Goal: Task Accomplishment & Management: Use online tool/utility

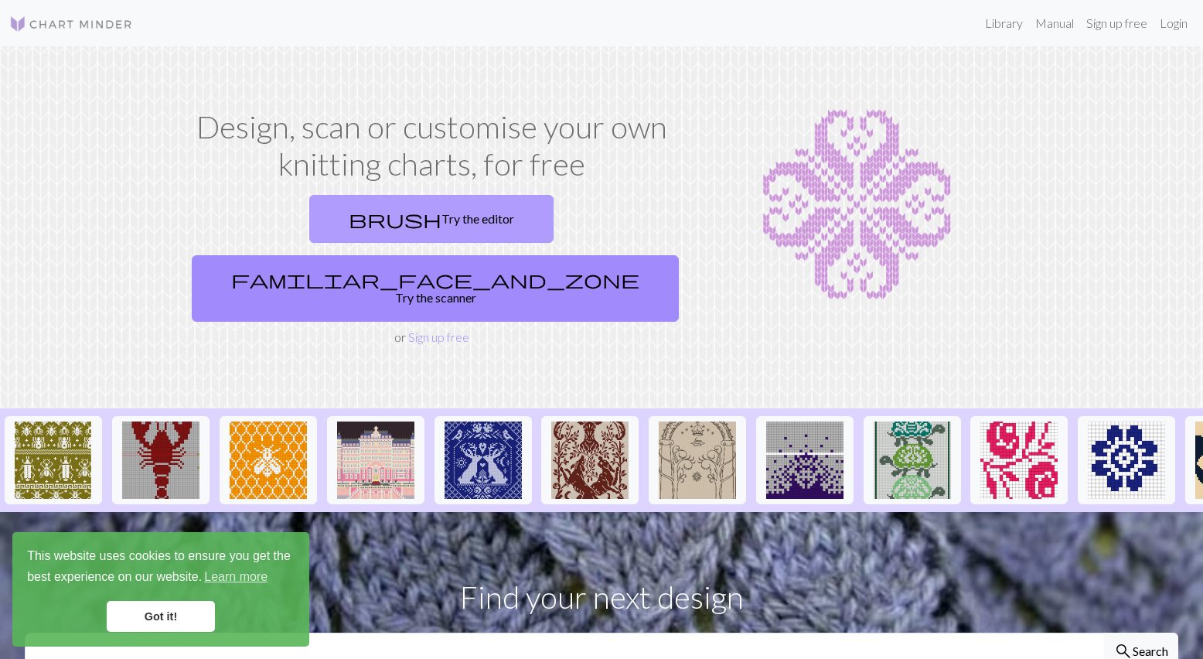
click at [332, 210] on link "brush Try the editor" at bounding box center [431, 219] width 244 height 48
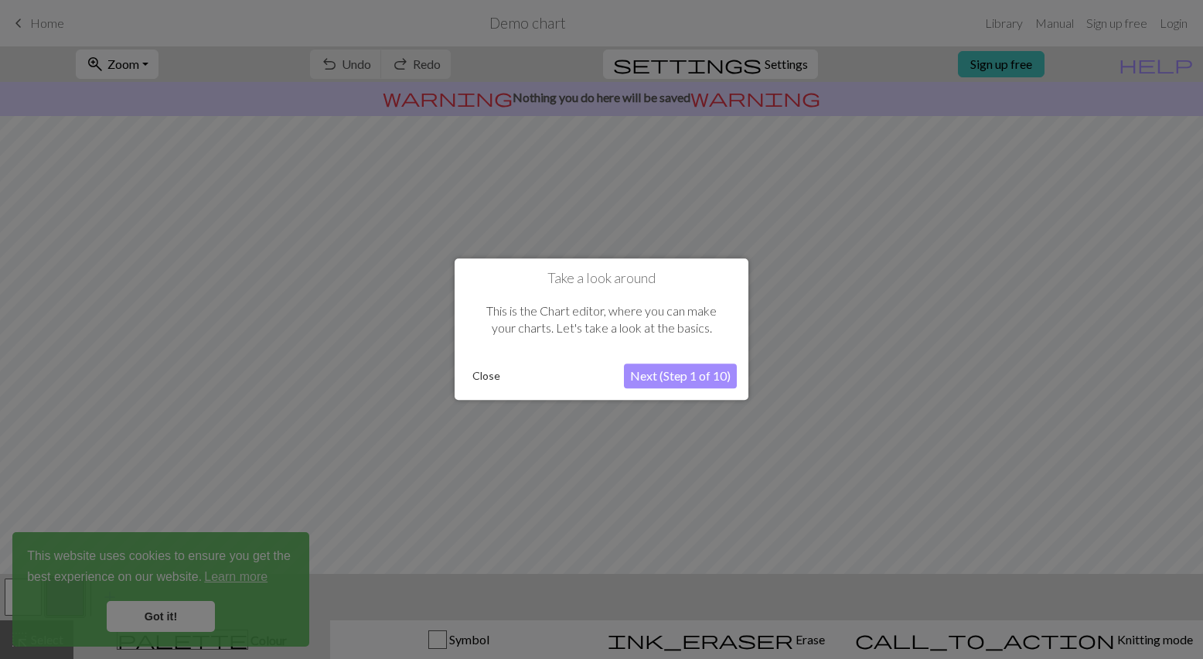
click at [666, 367] on button "Next (Step 1 of 10)" at bounding box center [680, 376] width 113 height 25
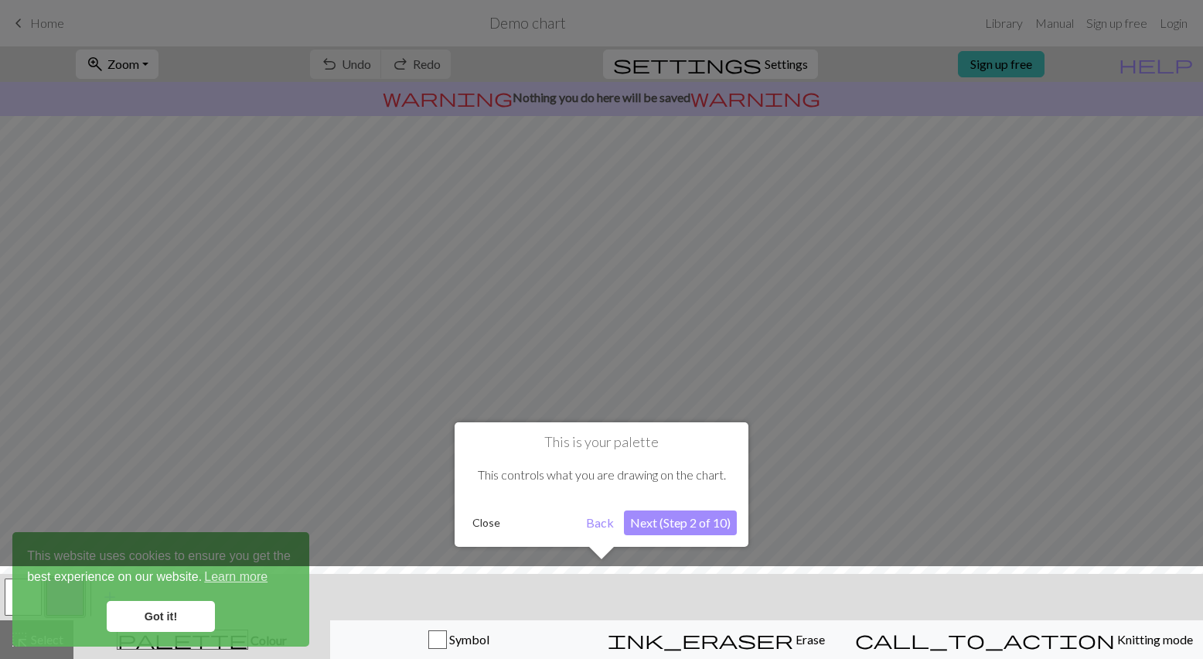
click at [672, 526] on button "Next (Step 2 of 10)" at bounding box center [680, 522] width 113 height 25
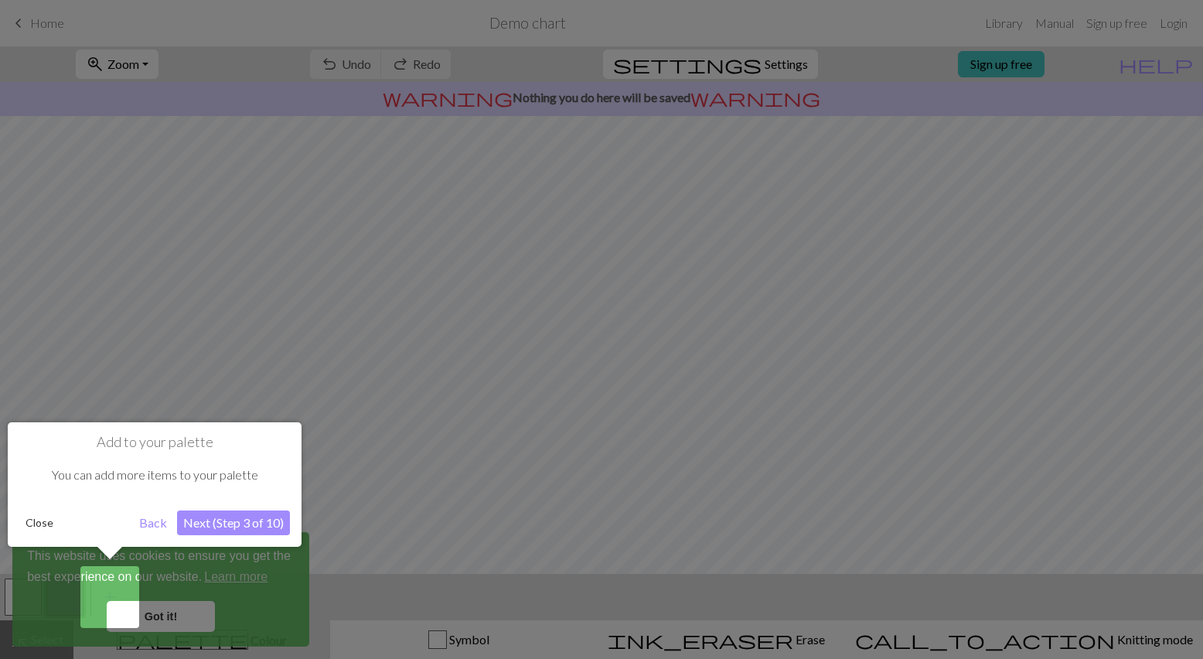
click at [227, 519] on button "Next (Step 3 of 10)" at bounding box center [233, 522] width 113 height 25
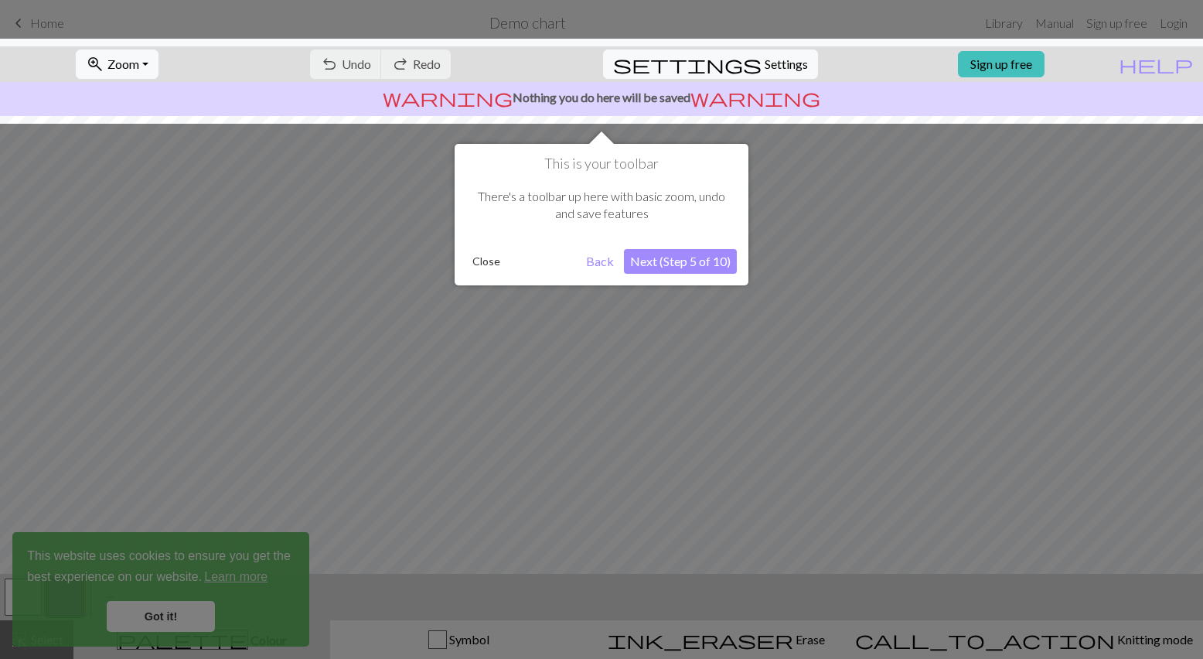
click at [666, 266] on button "Next (Step 5 of 10)" at bounding box center [680, 261] width 113 height 25
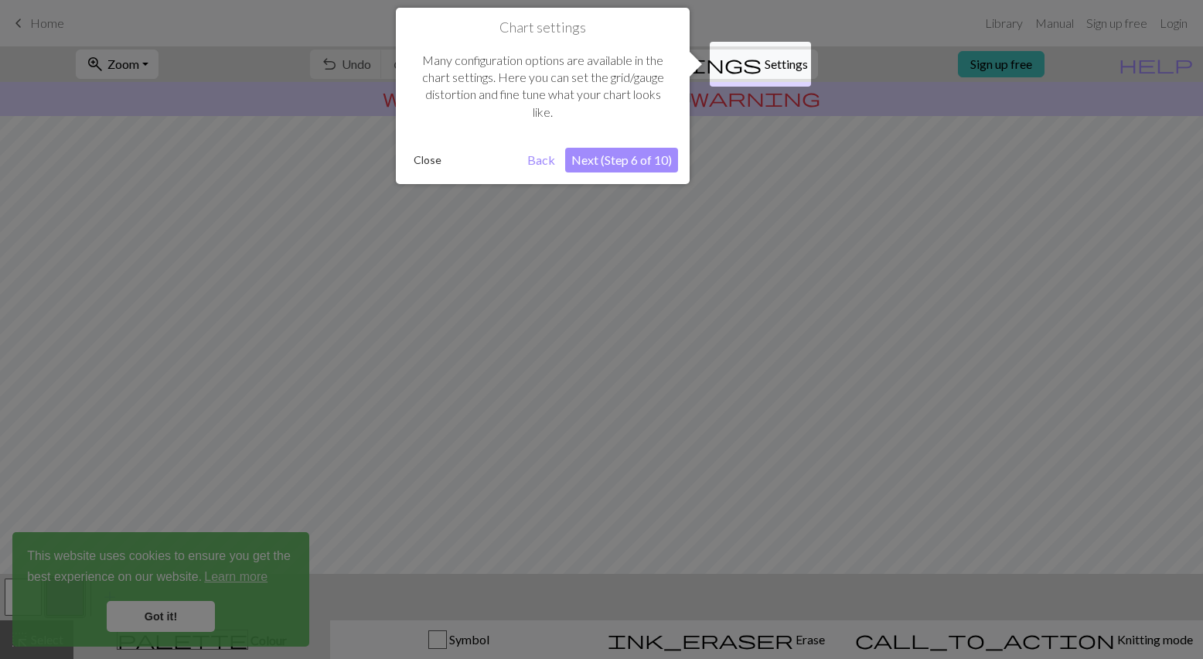
click at [599, 159] on button "Next (Step 6 of 10)" at bounding box center [621, 160] width 113 height 25
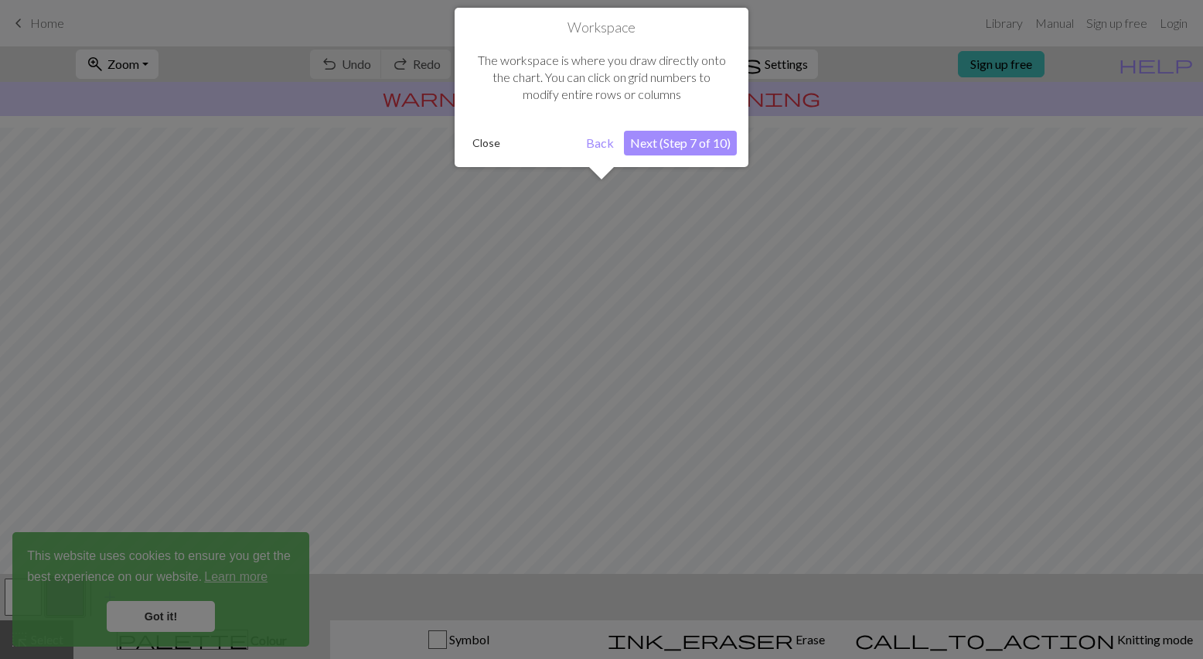
scroll to position [93, 0]
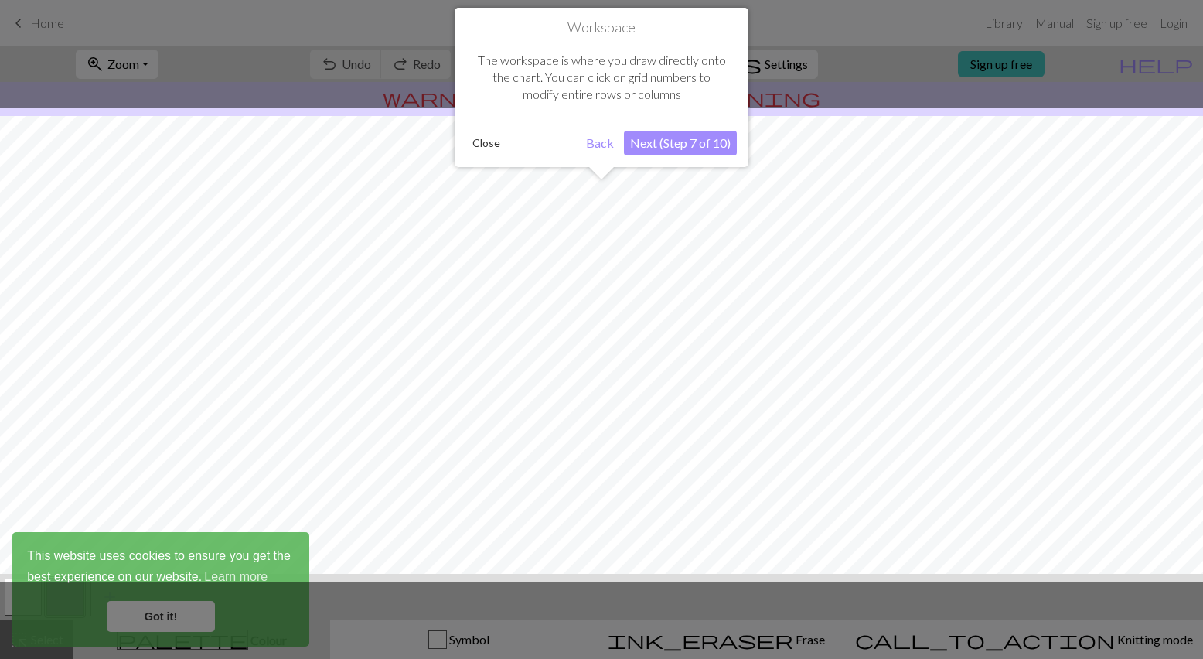
click at [672, 145] on button "Next (Step 7 of 10)" at bounding box center [680, 143] width 113 height 25
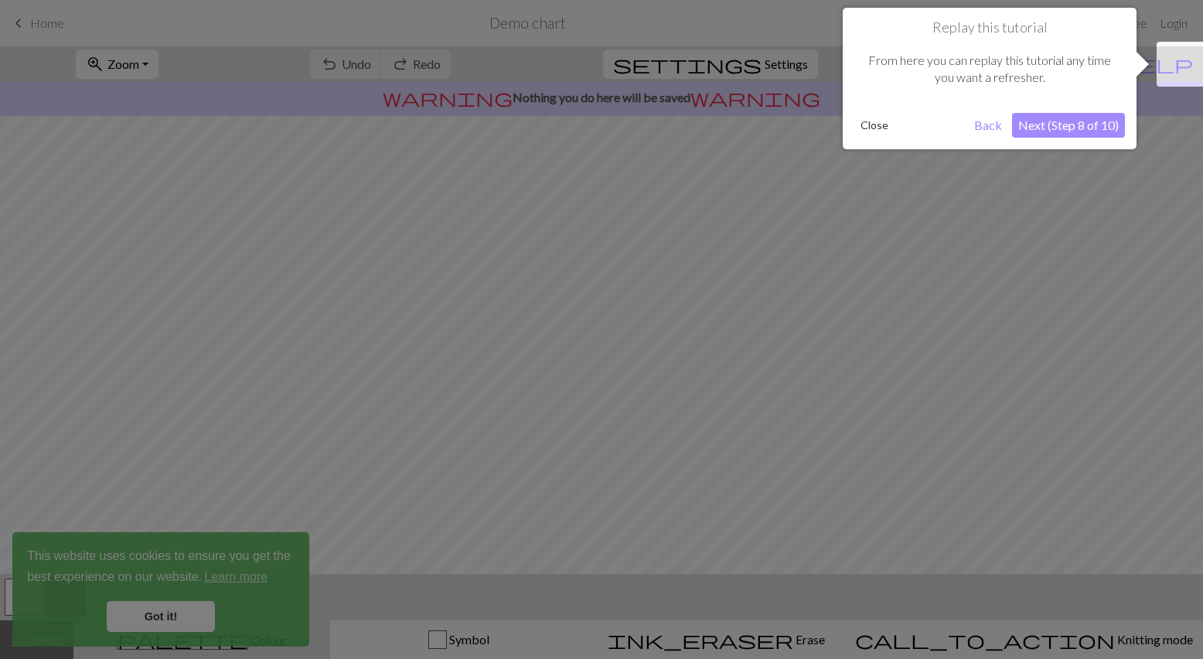
click at [1059, 128] on button "Next (Step 8 of 10)" at bounding box center [1068, 125] width 113 height 25
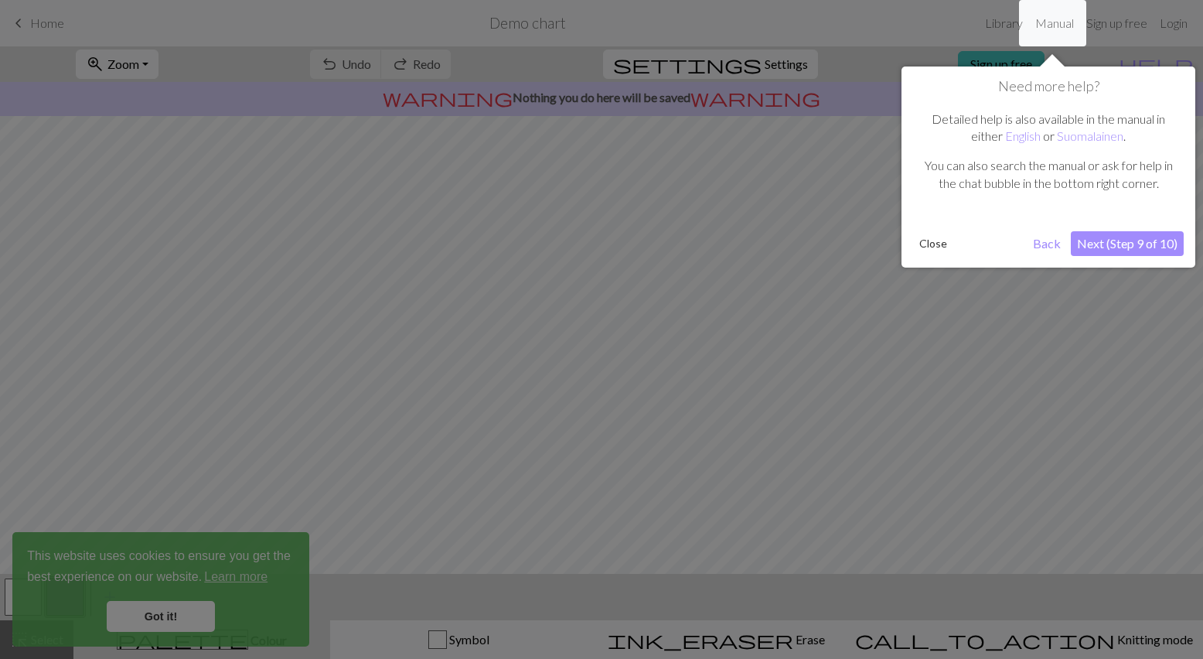
click at [1143, 252] on button "Next (Step 9 of 10)" at bounding box center [1127, 243] width 113 height 25
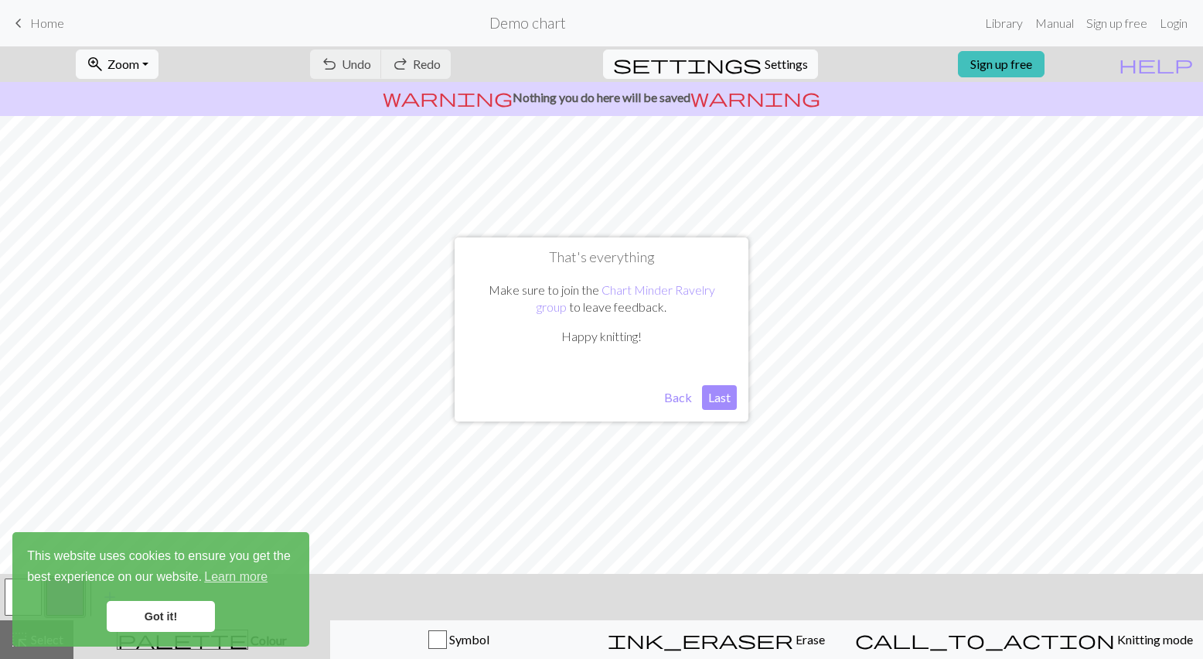
click at [726, 404] on button "Last" at bounding box center [719, 397] width 35 height 25
click at [138, 609] on link "Got it!" at bounding box center [161, 616] width 108 height 31
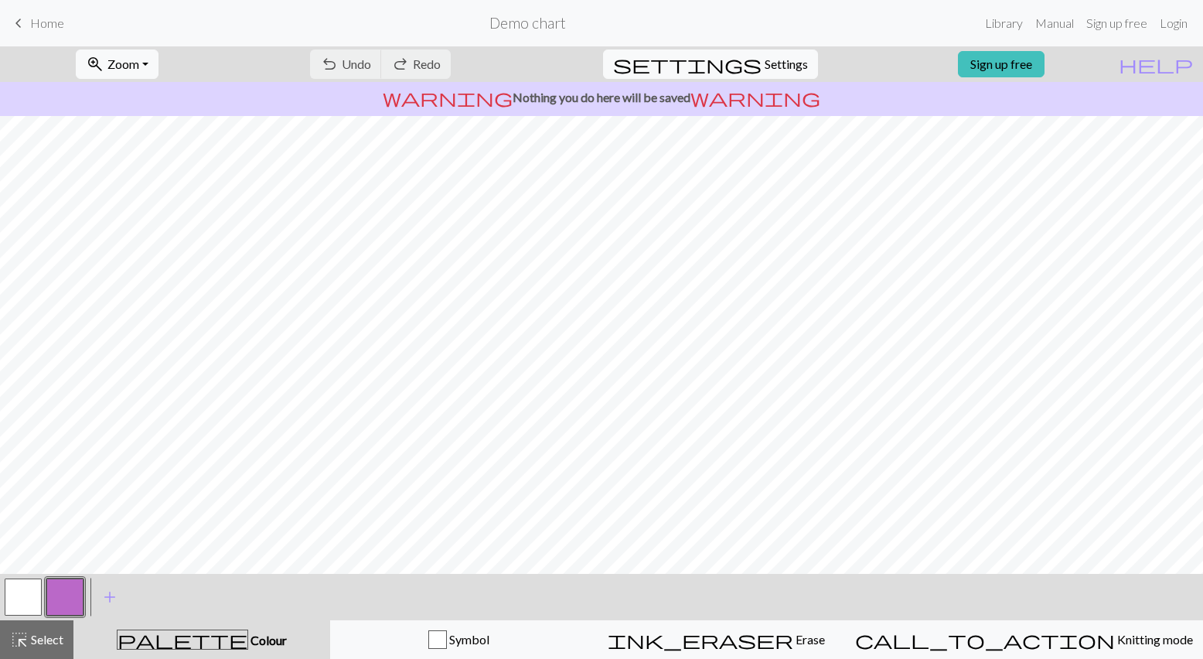
click at [401, 64] on div "undo Undo Undo redo Redo Redo" at bounding box center [380, 64] width 164 height 36
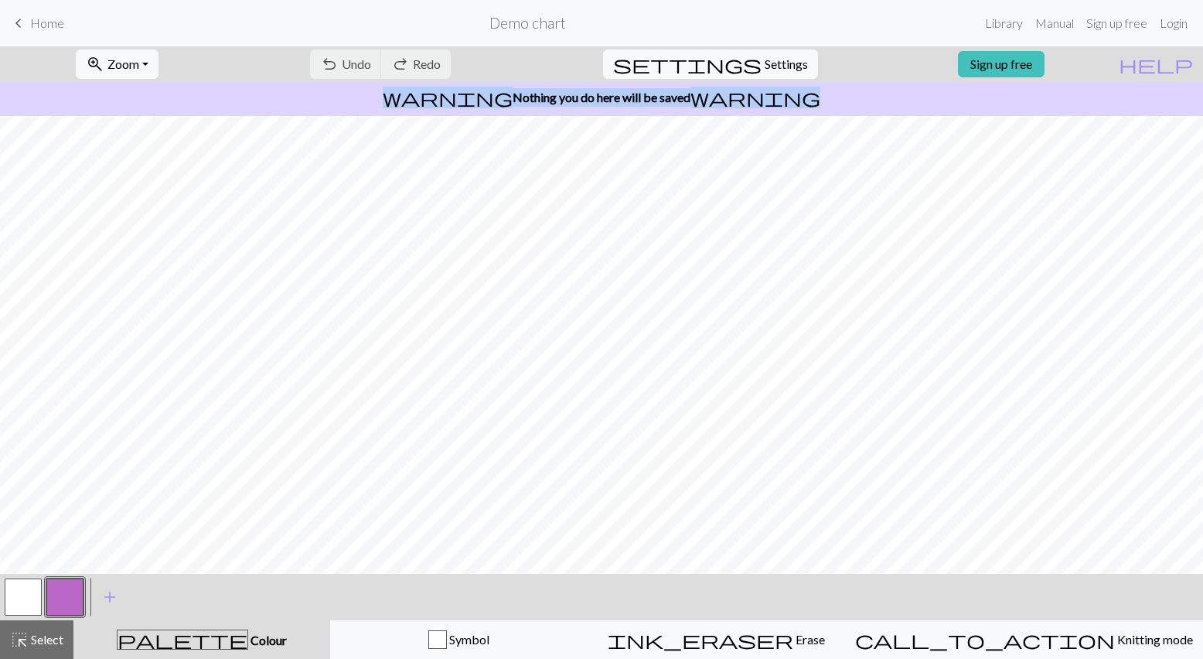
click at [462, 65] on div "undo Undo Undo redo Redo Redo" at bounding box center [380, 64] width 164 height 36
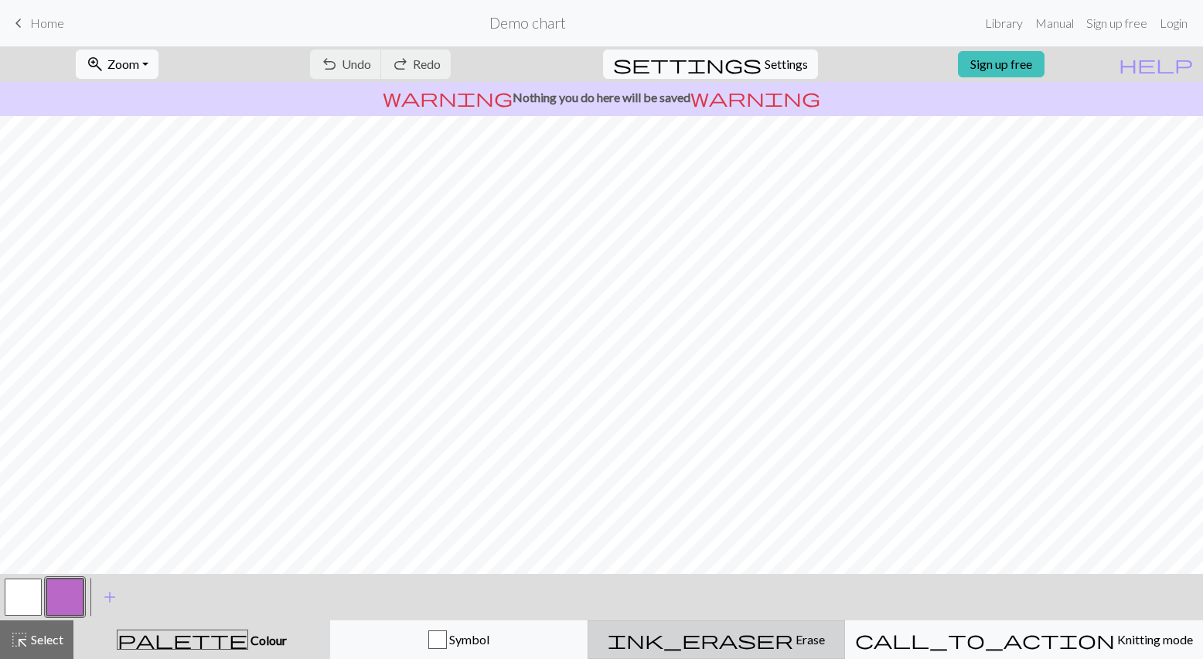
click at [805, 638] on div "ink_eraser Erase Erase" at bounding box center [715, 639] width 237 height 19
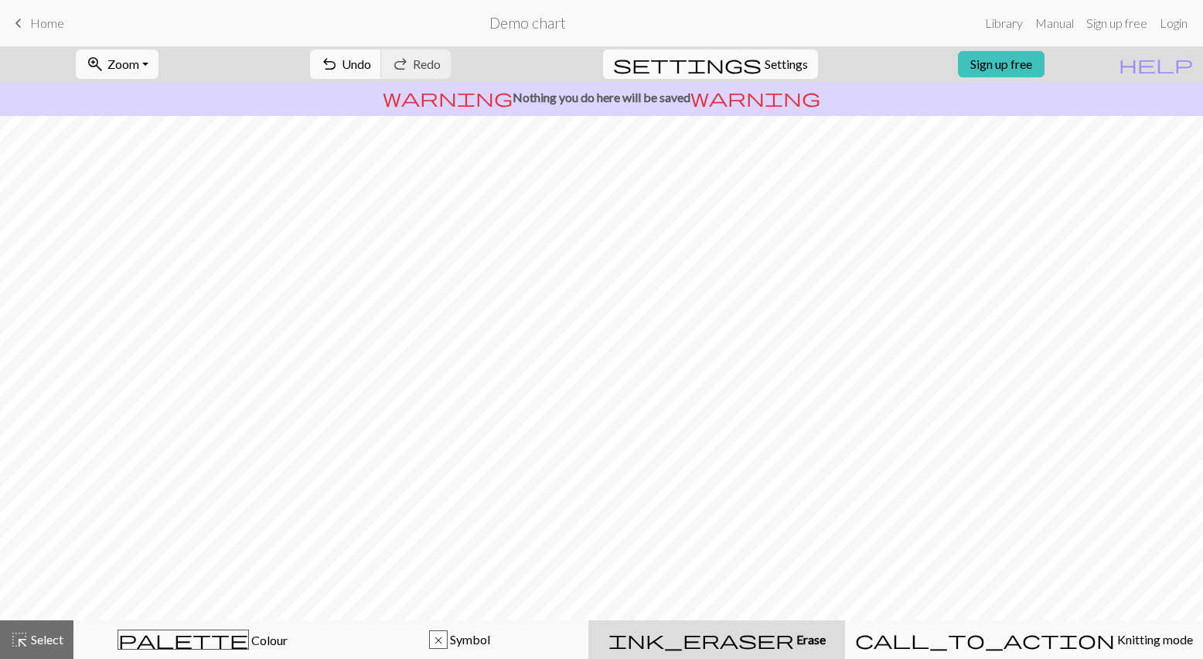
click at [797, 59] on button "settings Settings" at bounding box center [710, 63] width 215 height 29
select select "aran"
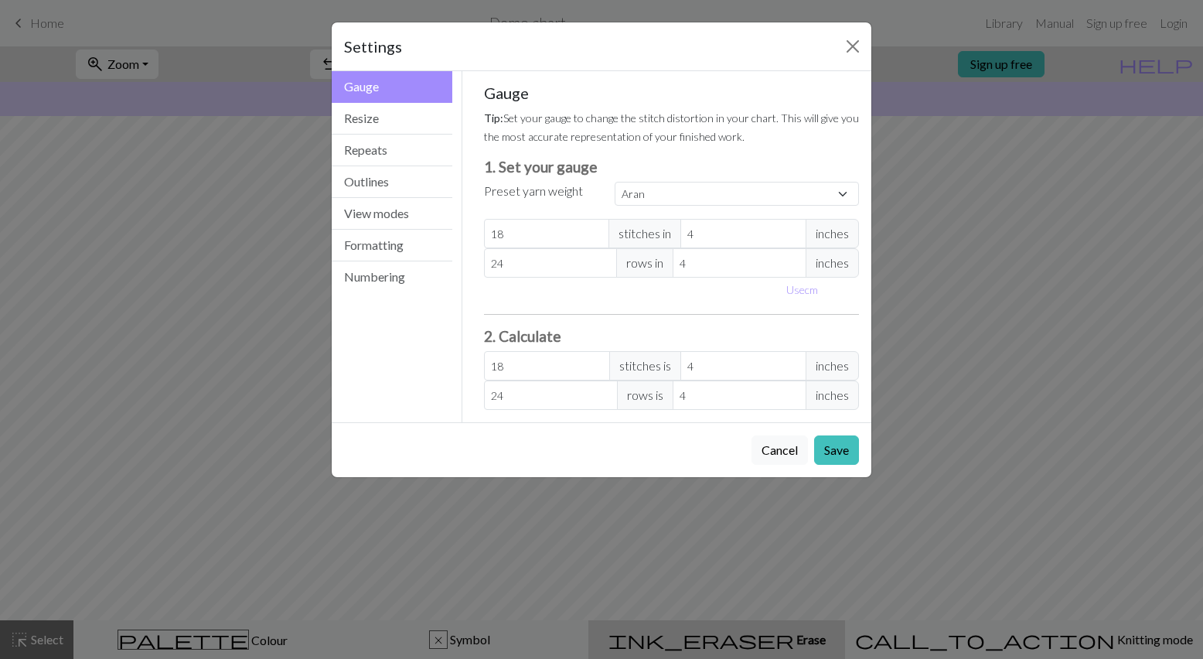
click at [843, 63] on div "Settings" at bounding box center [602, 46] width 540 height 49
click at [843, 40] on button "Close" at bounding box center [852, 46] width 25 height 25
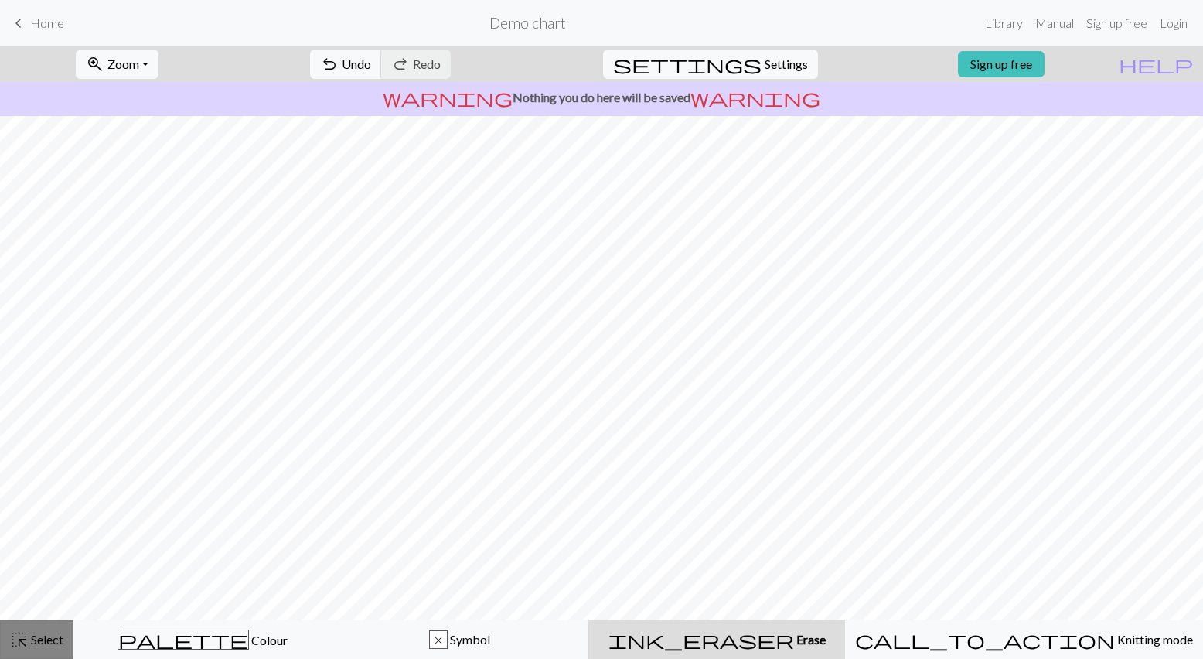
click at [38, 649] on button "highlight_alt Select Select" at bounding box center [36, 639] width 73 height 39
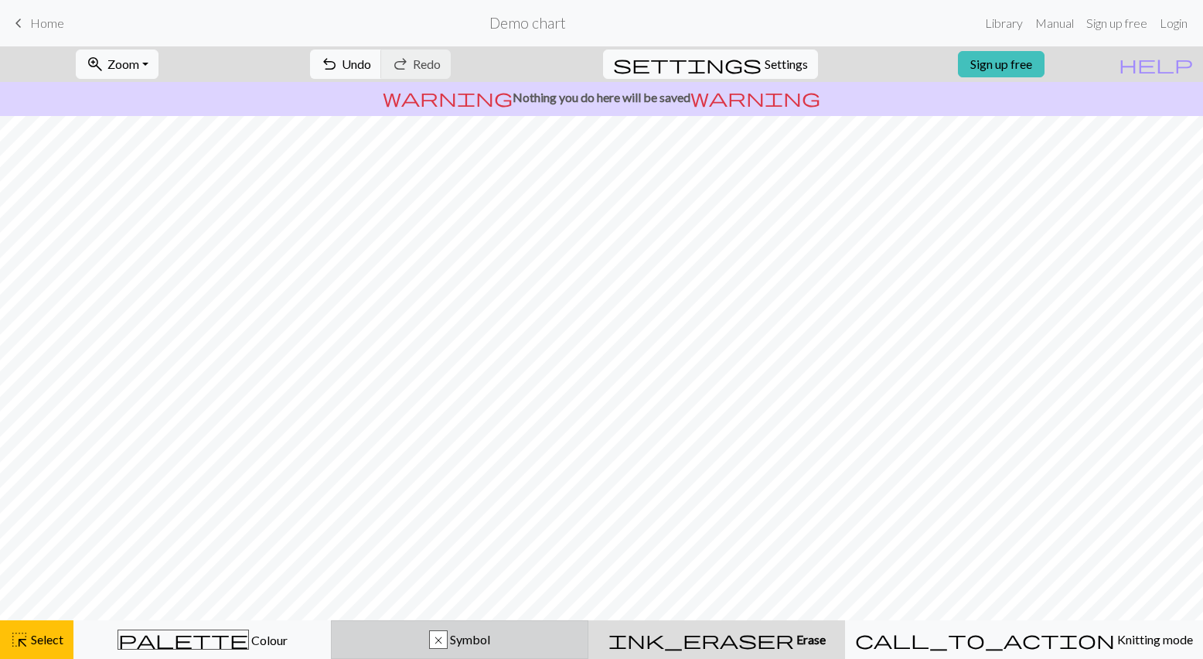
click at [548, 652] on button "x Symbol" at bounding box center [459, 639] width 257 height 39
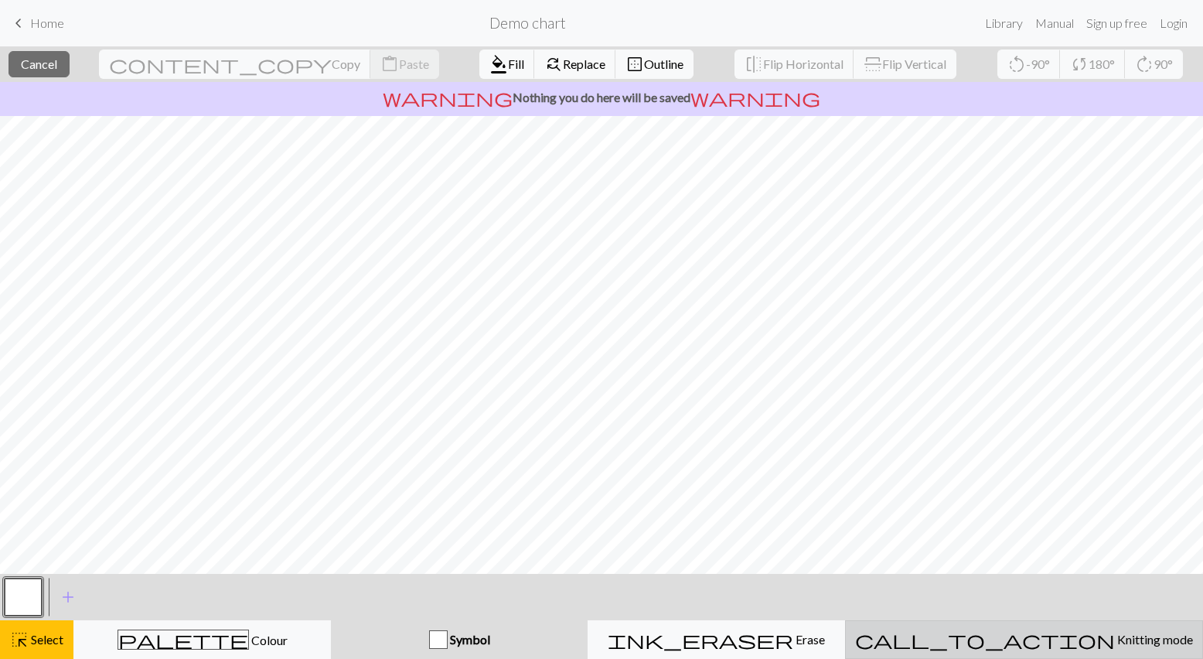
click at [1037, 653] on button "call_to_action Knitting mode Knitting mode" at bounding box center [1024, 639] width 358 height 39
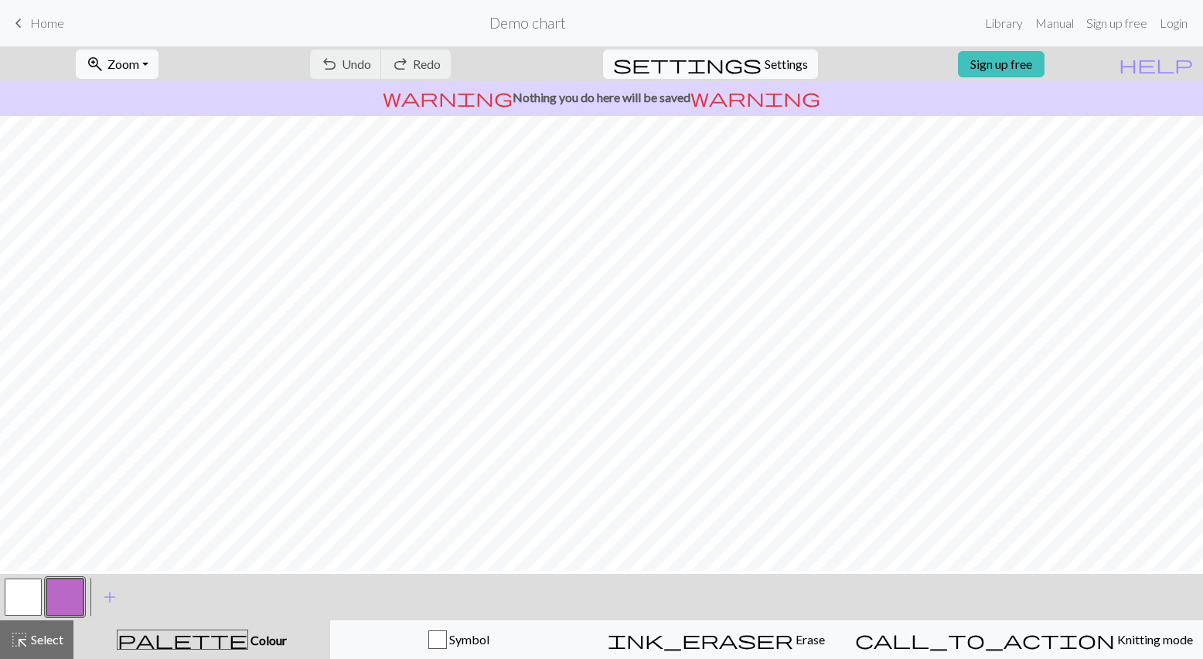
scroll to position [70, 0]
click at [112, 595] on span "add" at bounding box center [109, 597] width 19 height 22
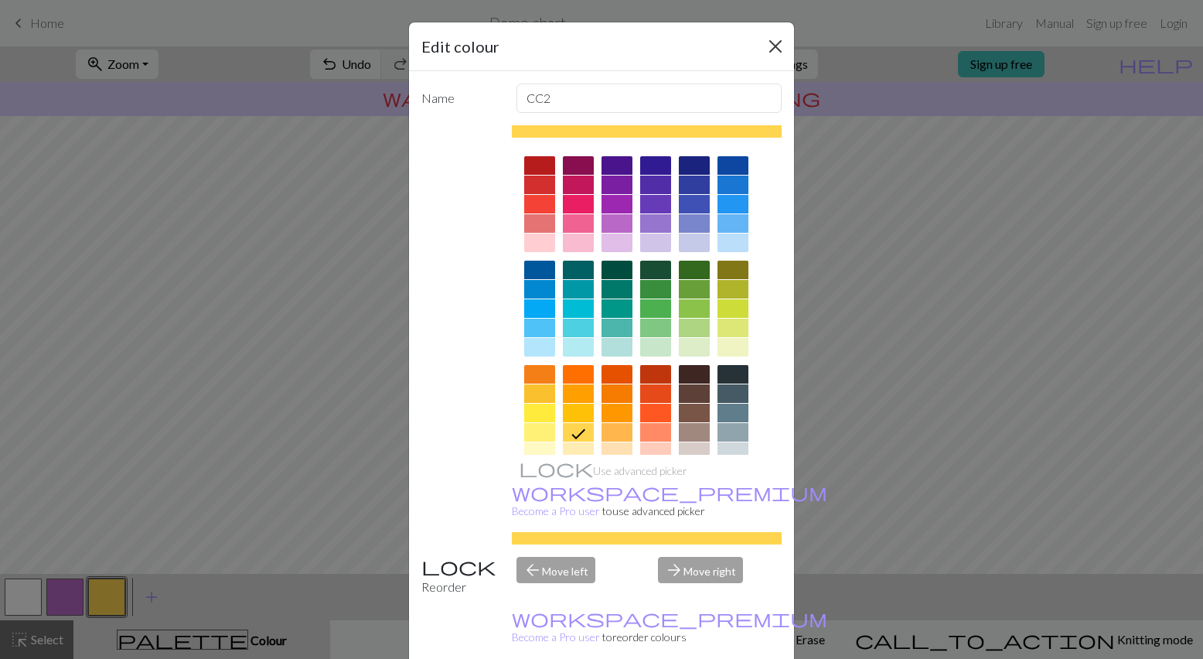
click at [765, 48] on button "Close" at bounding box center [775, 46] width 25 height 25
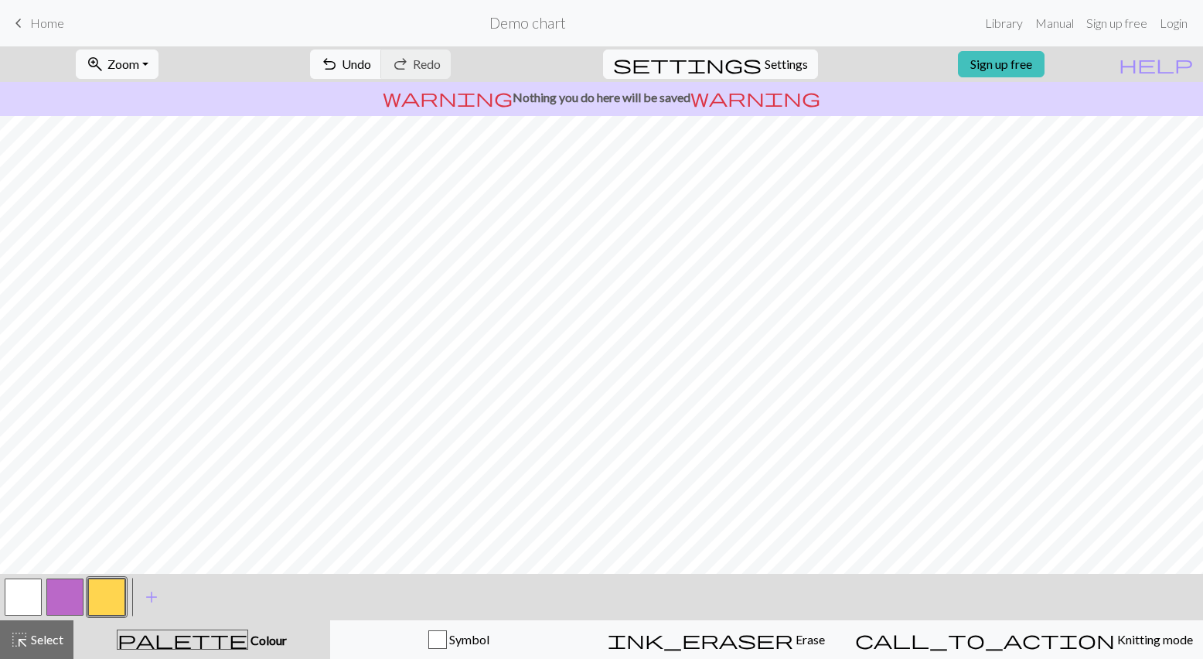
click at [12, 604] on button "button" at bounding box center [23, 596] width 37 height 37
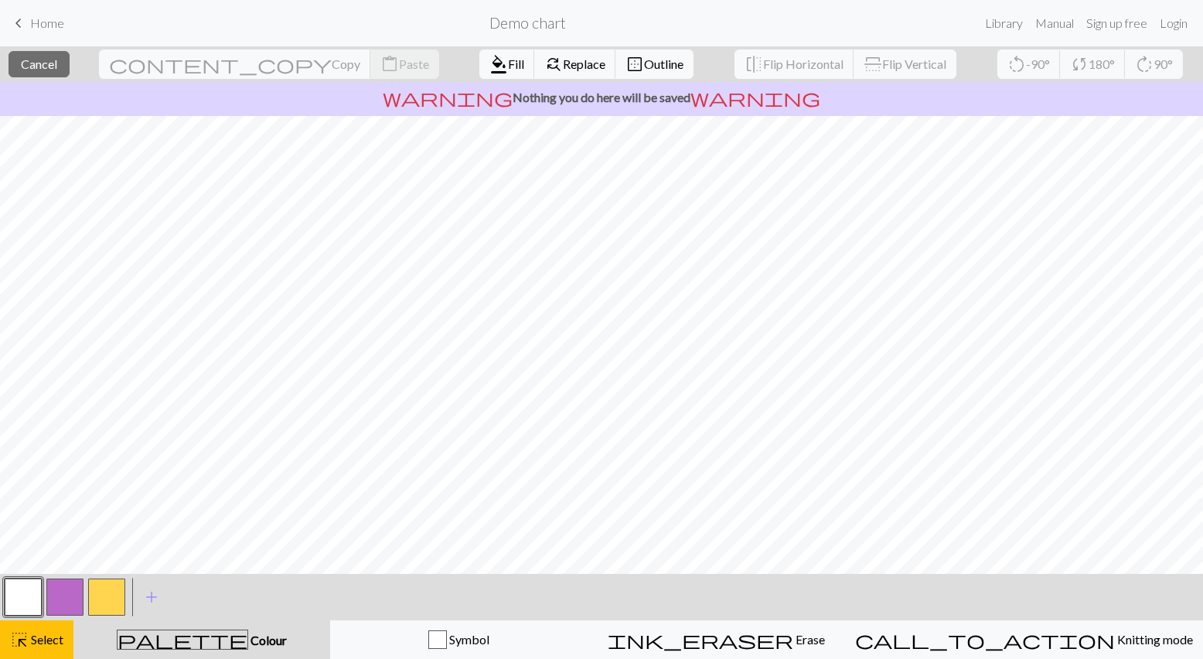
click at [30, 603] on button "button" at bounding box center [23, 596] width 37 height 37
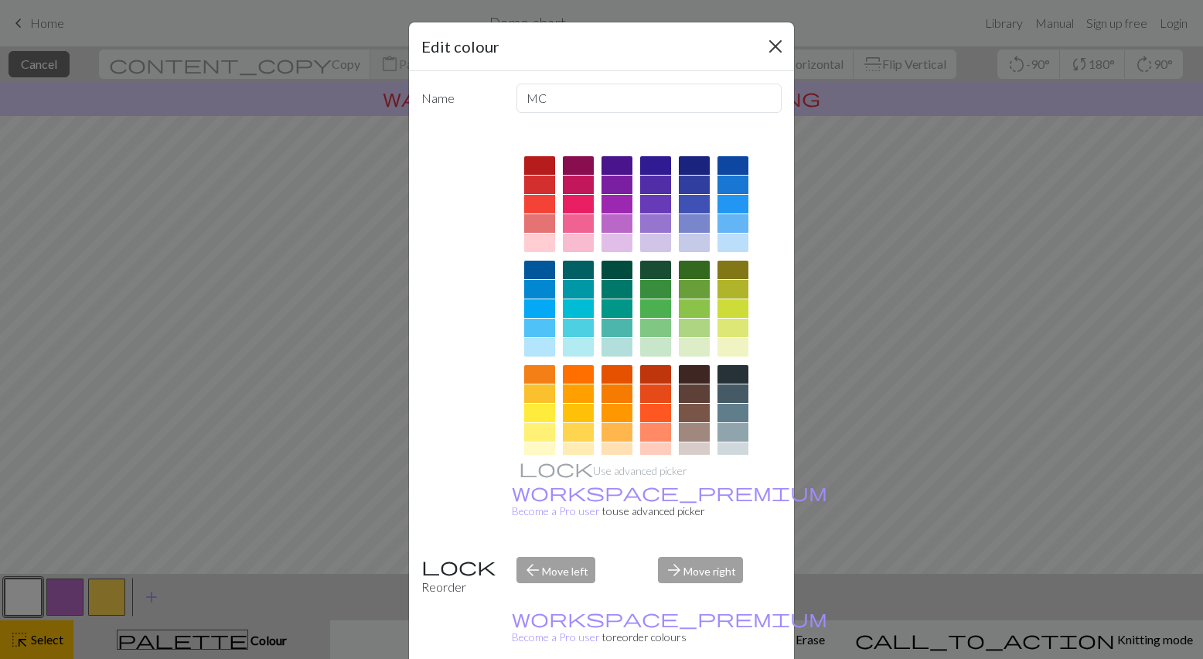
click at [772, 47] on button "Close" at bounding box center [775, 46] width 25 height 25
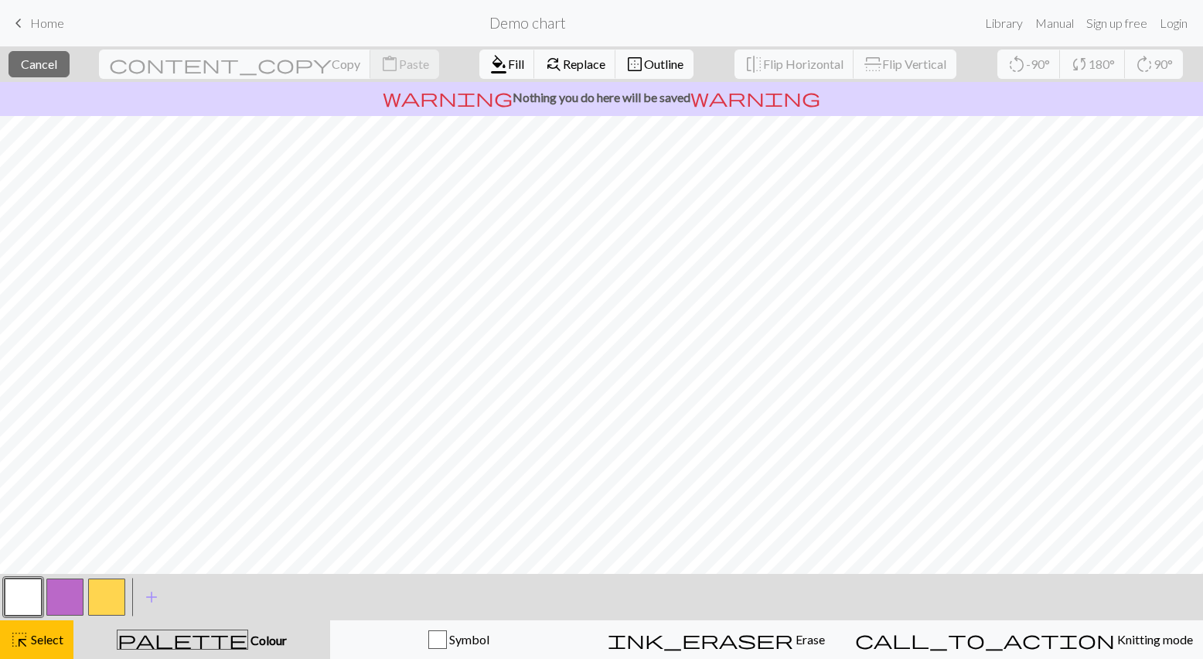
click at [24, 601] on button "button" at bounding box center [23, 596] width 37 height 37
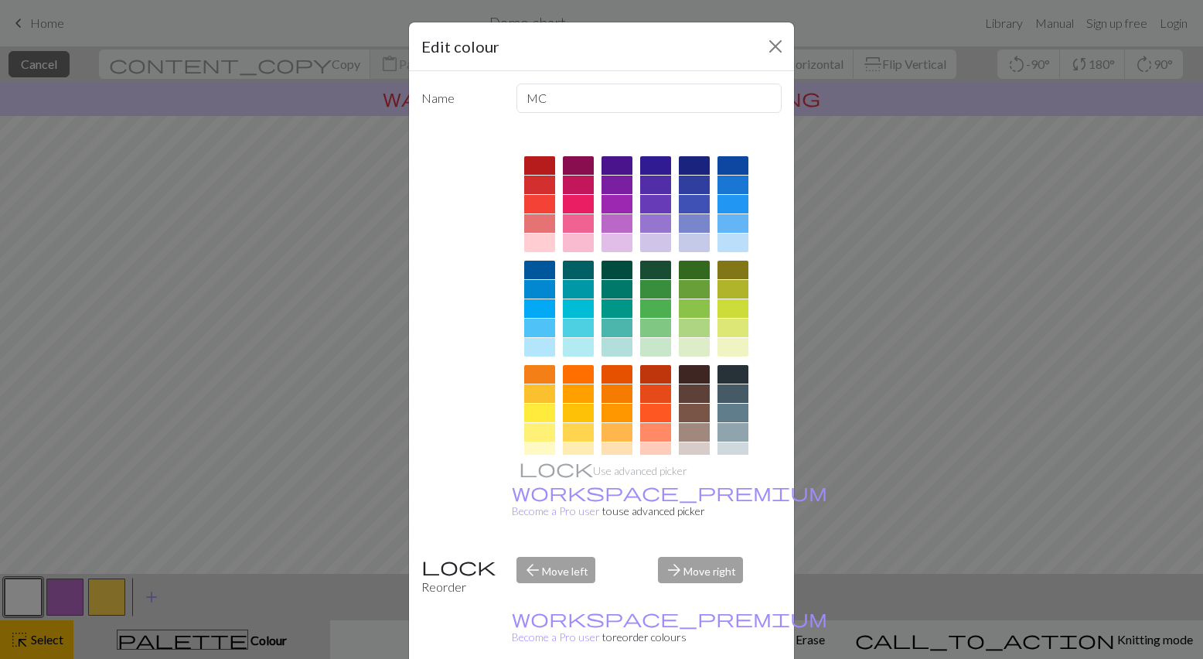
click at [777, 30] on div "Edit colour" at bounding box center [601, 46] width 385 height 49
click at [768, 43] on button "Close" at bounding box center [775, 46] width 25 height 25
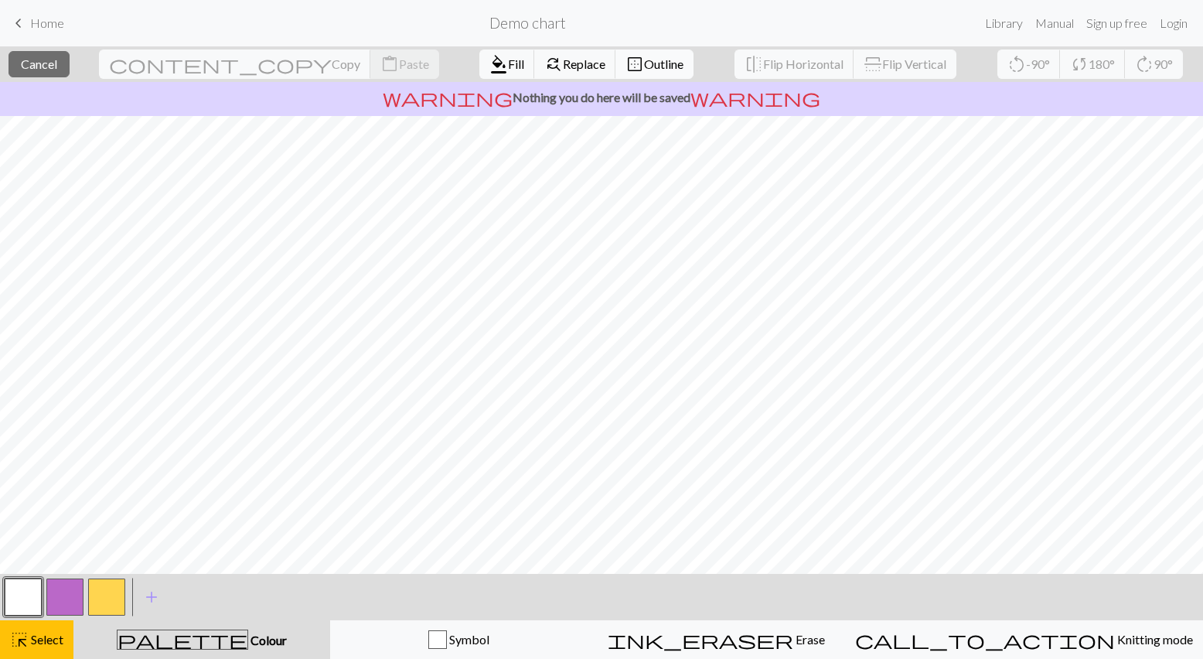
click at [644, 63] on span "Outline" at bounding box center [663, 63] width 39 height 15
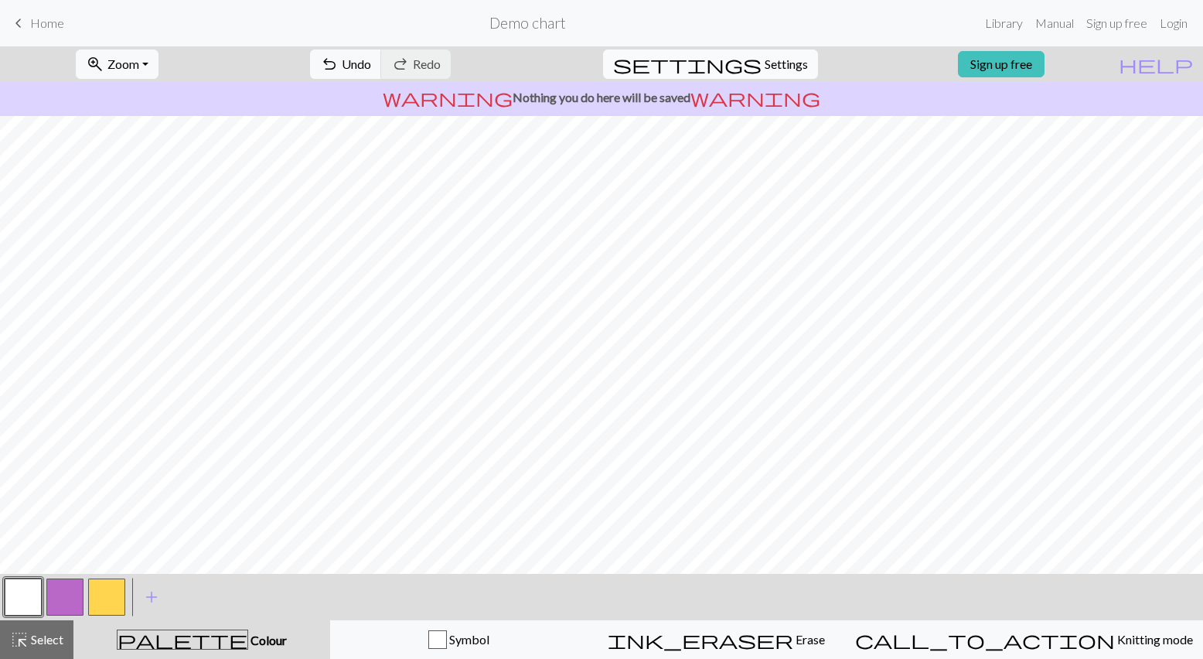
click at [746, 74] on span "settings" at bounding box center [687, 64] width 148 height 22
select select "aran"
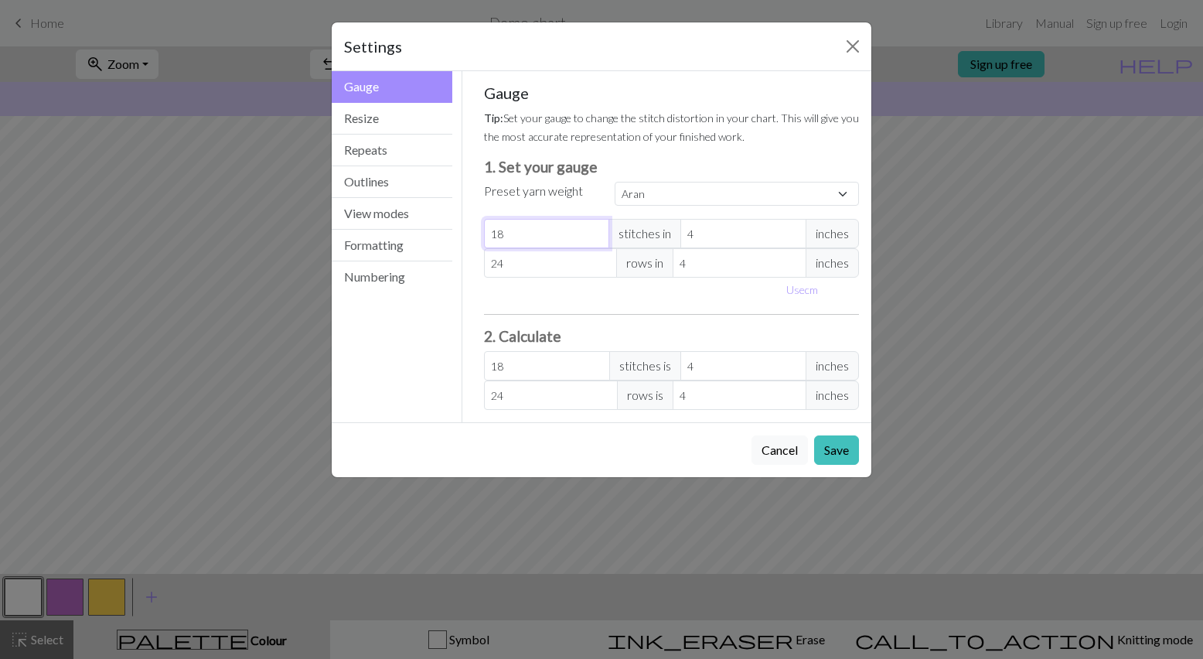
type input "19"
select select "custom"
type input "19"
click at [597, 230] on input "19" at bounding box center [547, 233] width 126 height 29
type input "20"
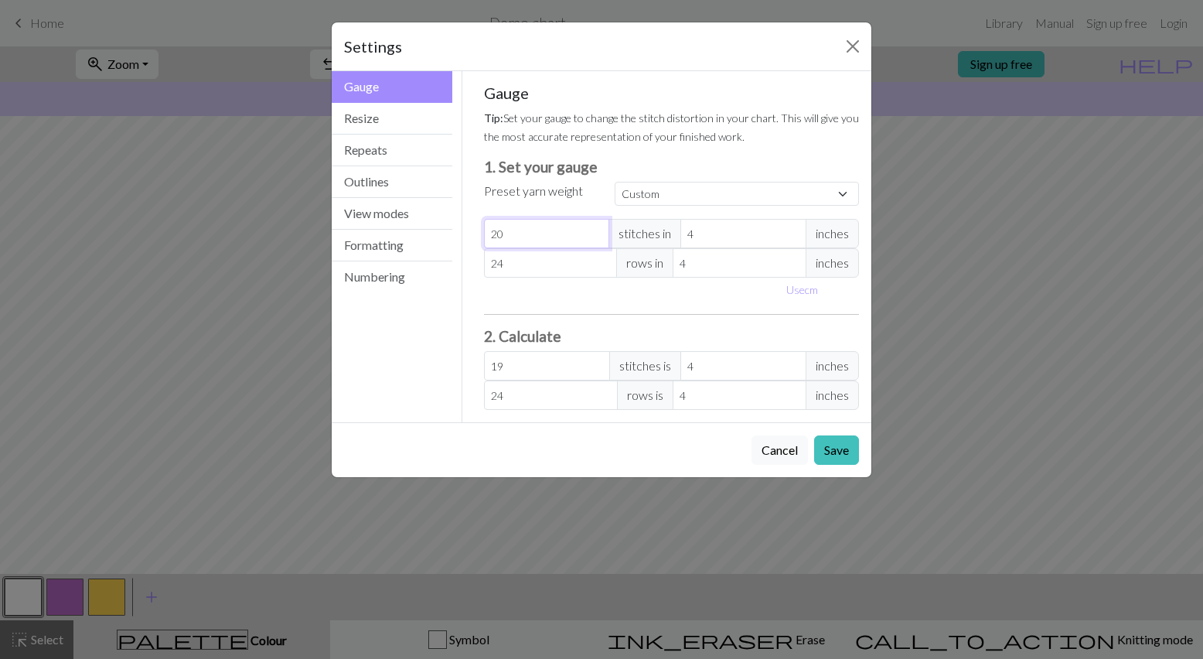
type input "20"
click at [597, 230] on input "20" at bounding box center [547, 233] width 126 height 29
type input "21"
click at [597, 230] on input "21" at bounding box center [547, 233] width 126 height 29
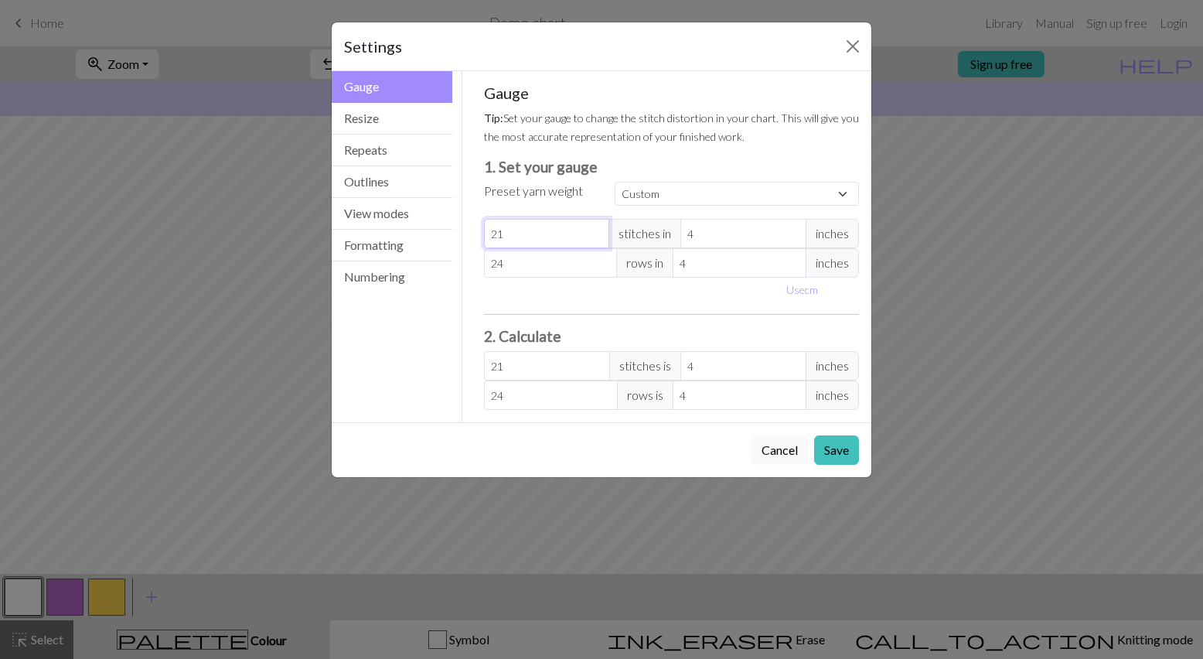
type input "22"
click at [597, 230] on input "22" at bounding box center [547, 233] width 126 height 29
type input "23"
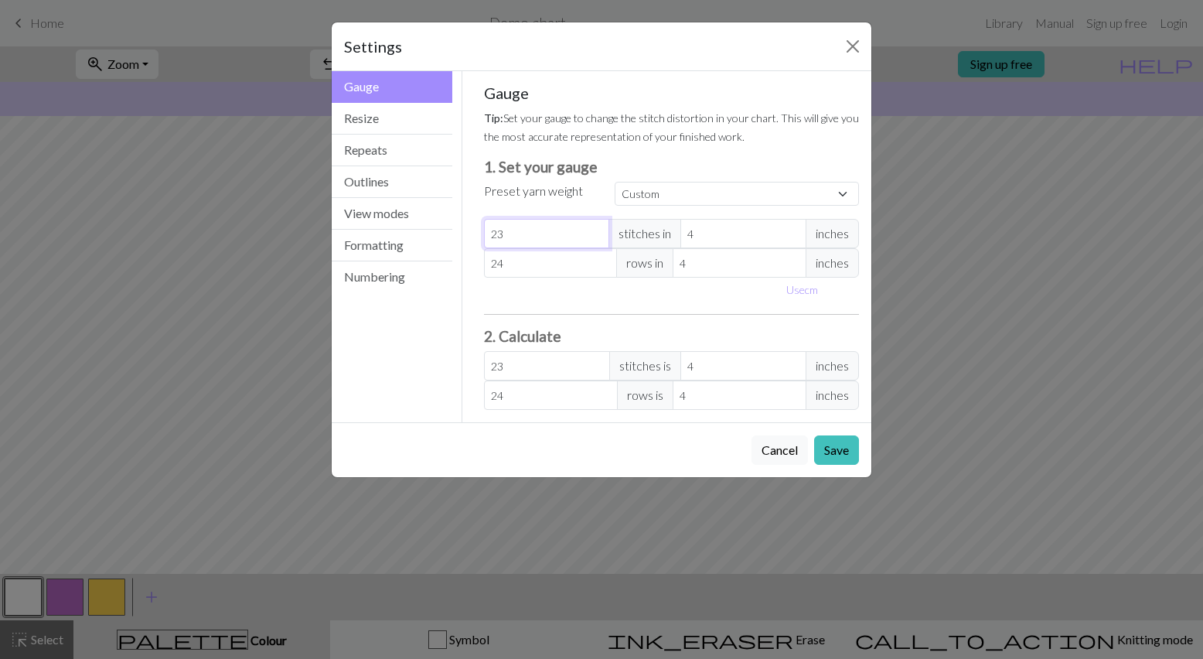
click at [597, 230] on input "23" at bounding box center [547, 233] width 126 height 29
type input "24"
click at [597, 230] on input "24" at bounding box center [547, 233] width 126 height 29
type input "25"
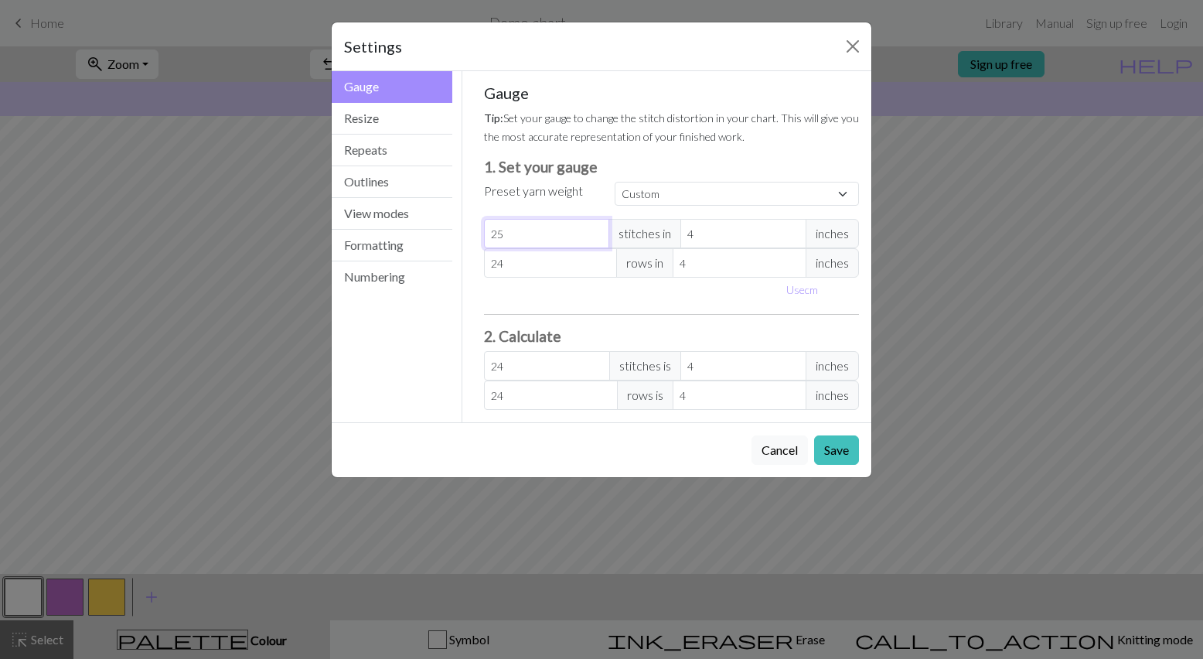
type input "25"
click at [597, 230] on input "25" at bounding box center [547, 233] width 126 height 29
type input "26"
click at [597, 230] on input "26" at bounding box center [547, 233] width 126 height 29
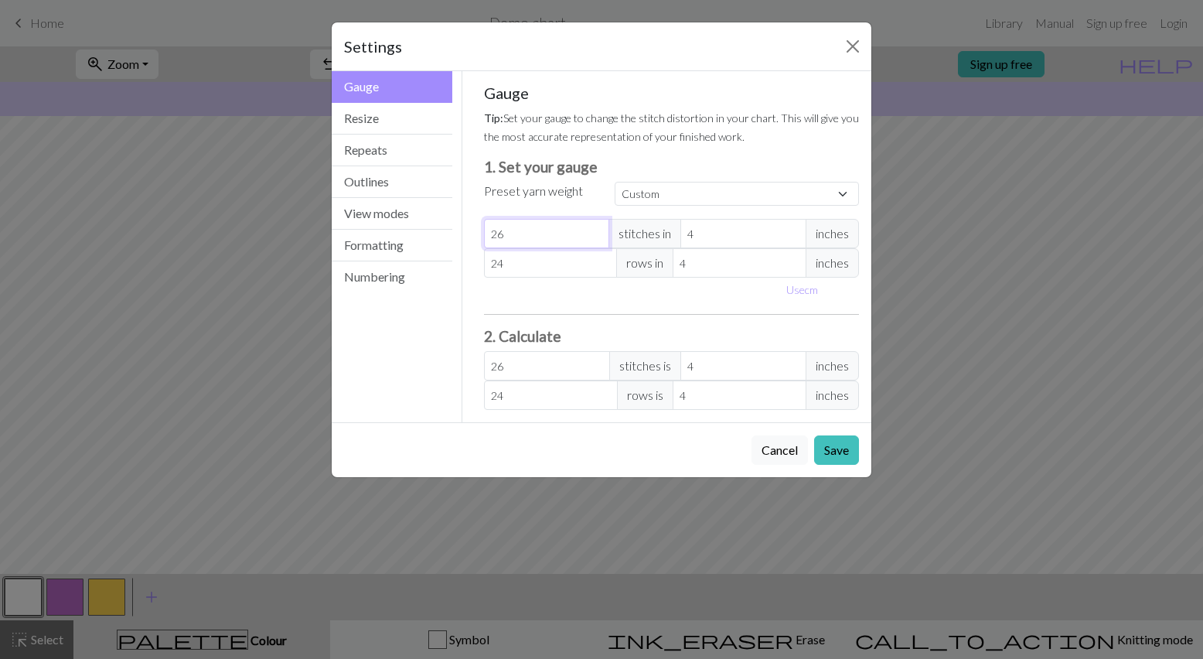
type input "27"
click at [597, 230] on input "27" at bounding box center [547, 233] width 126 height 29
click at [835, 454] on button "Save" at bounding box center [836, 449] width 45 height 29
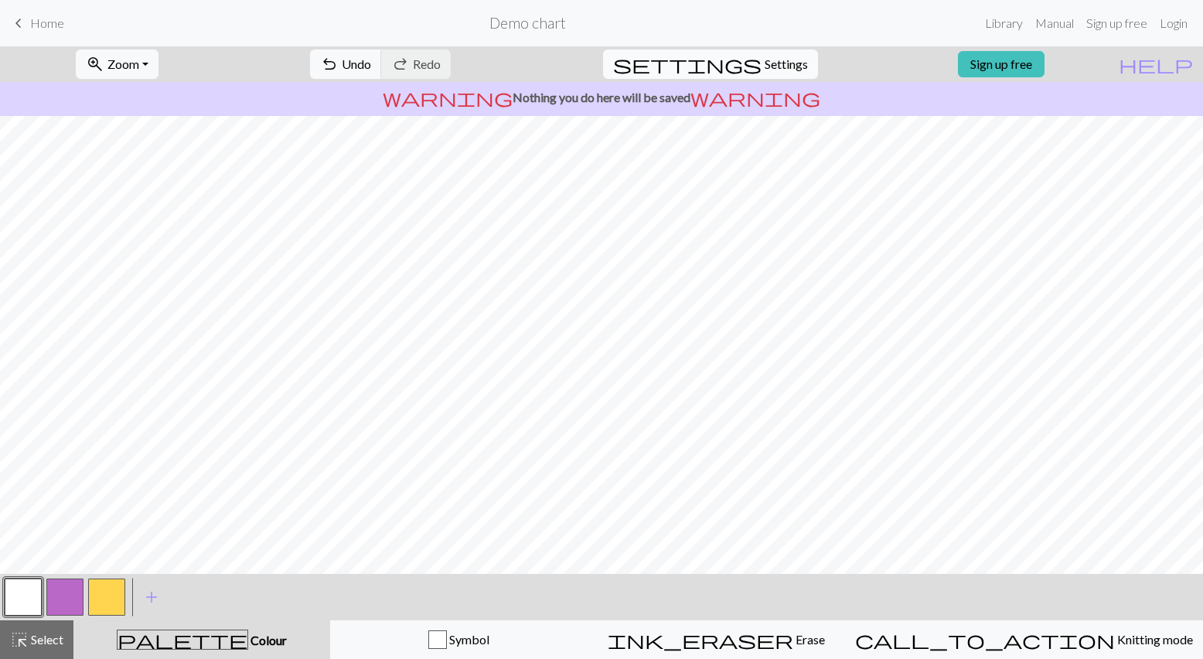
click at [766, 66] on span "Settings" at bounding box center [785, 64] width 43 height 19
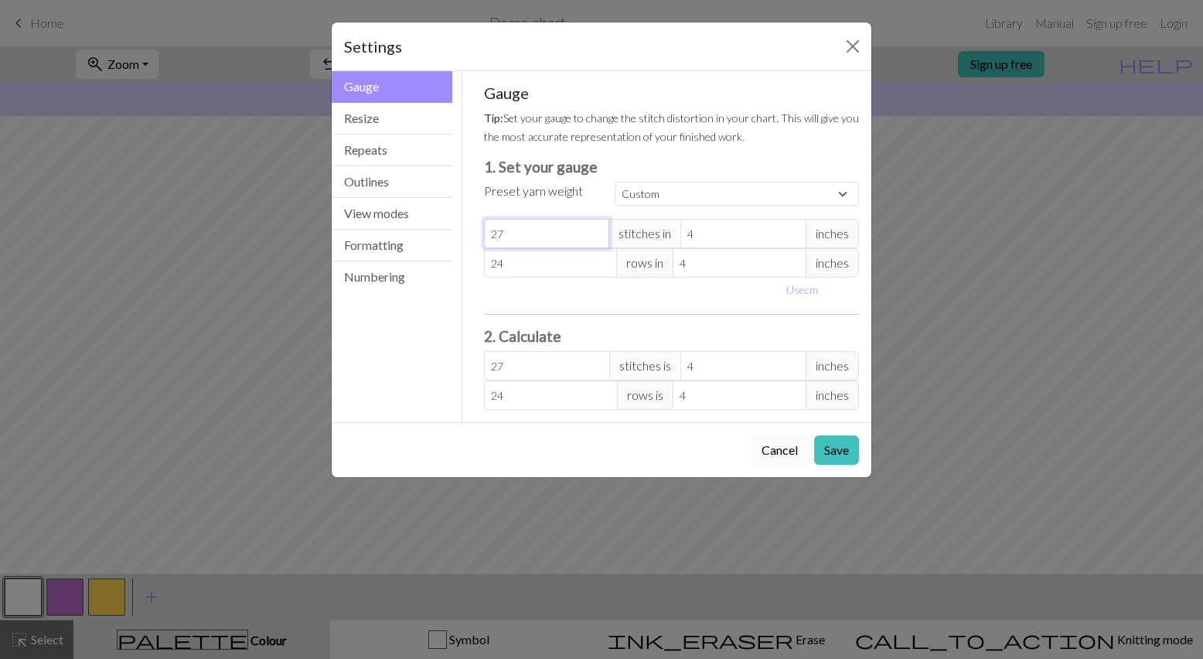
type input "28"
type input "29"
type input "30"
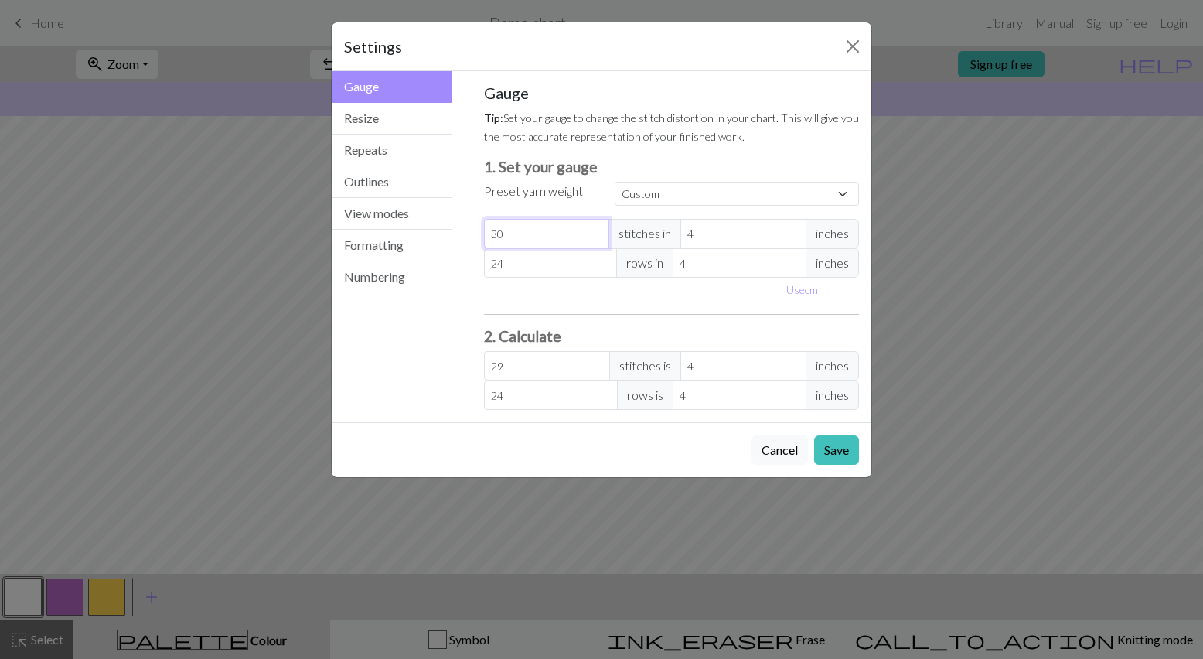
type input "30"
type input "31"
type input "32"
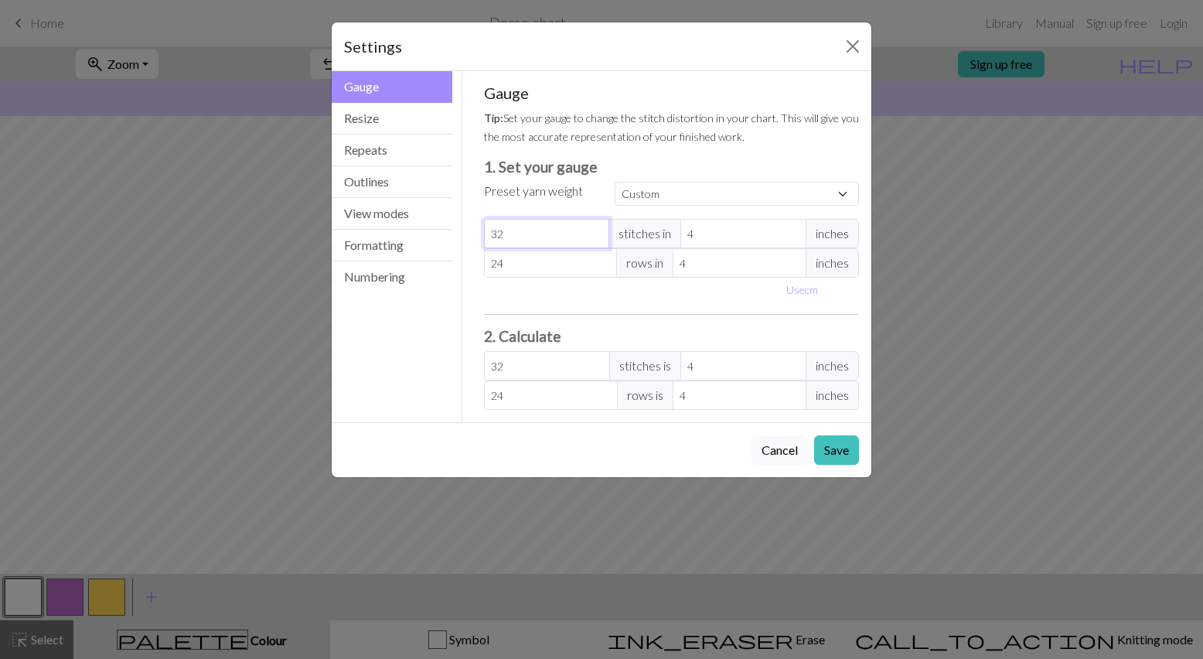
type input "33"
type input "34"
type input "35"
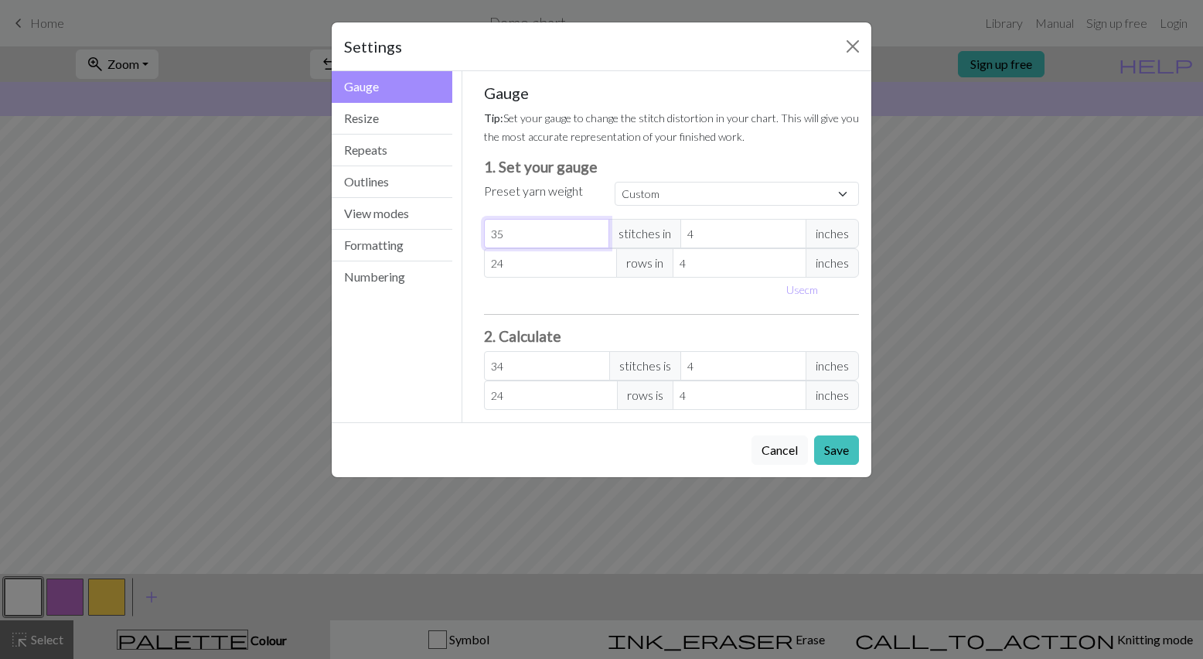
type input "35"
type input "36"
type input "37"
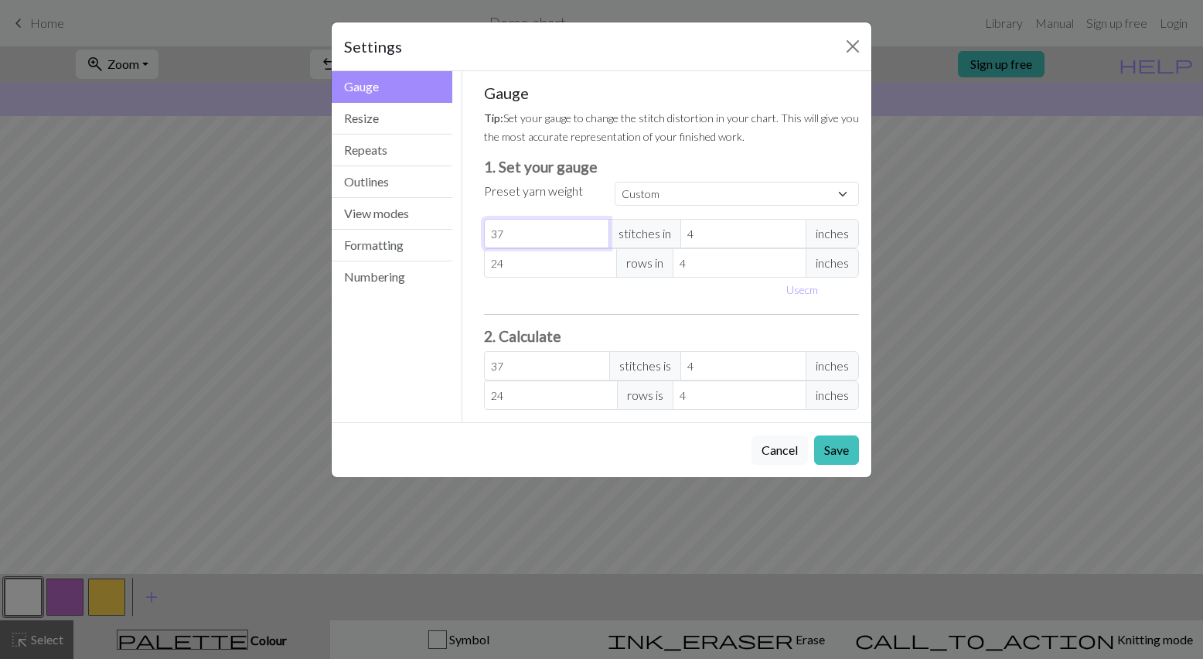
type input "38"
type input "39"
type input "40"
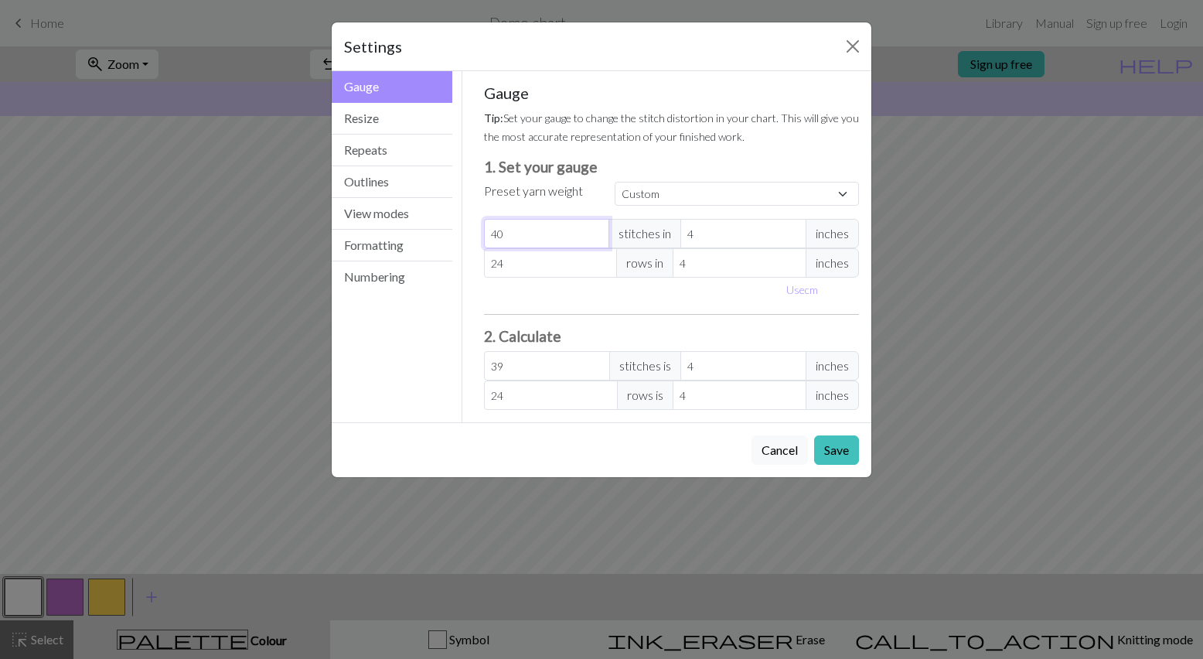
type input "40"
type input "41"
type input "42"
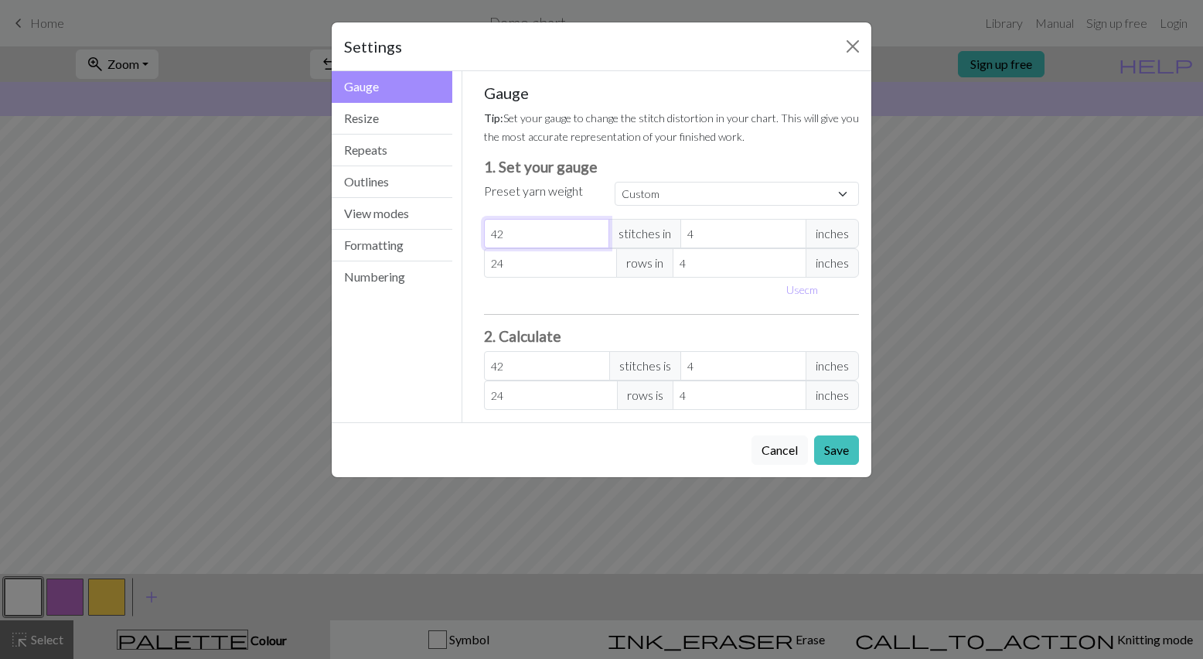
type input "43"
type input "44"
type input "45"
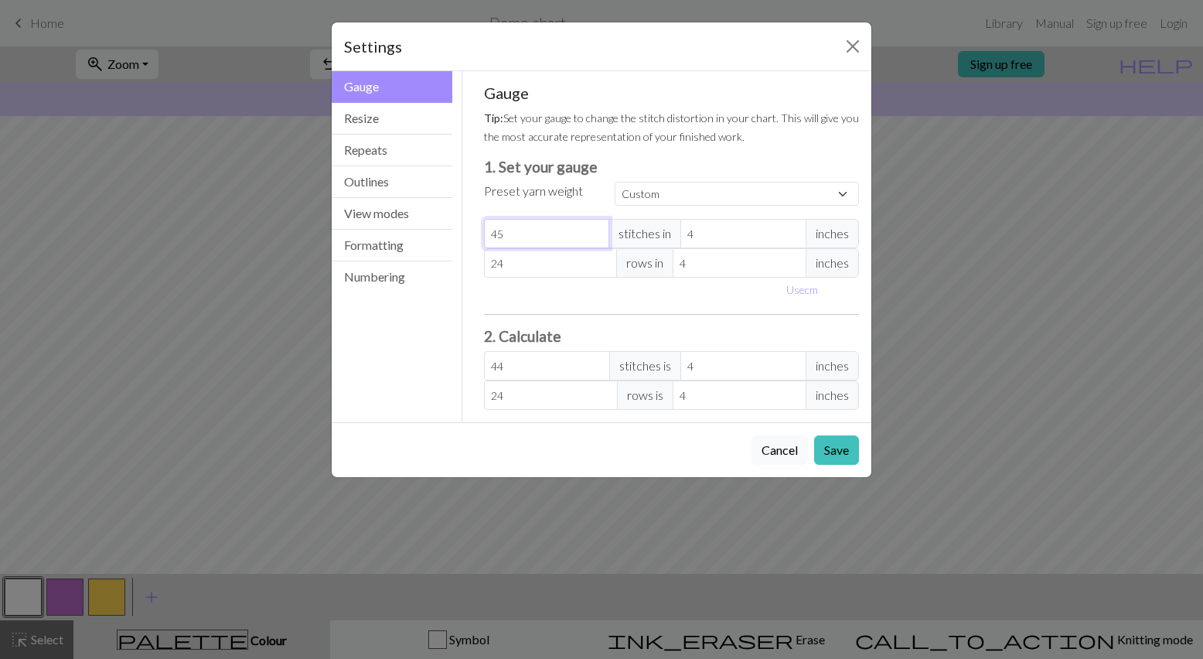
type input "45"
type input "46"
click at [597, 232] on input "46" at bounding box center [547, 233] width 126 height 29
type input "47"
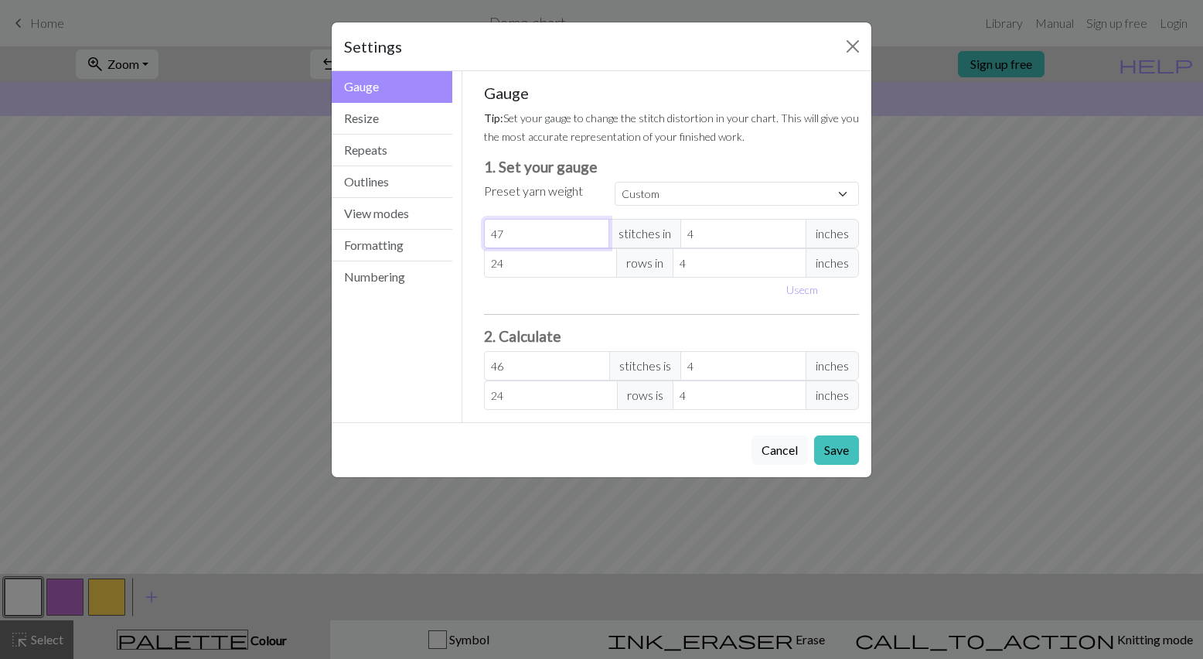
type input "47"
click at [597, 232] on input "47" at bounding box center [547, 233] width 126 height 29
type input "48"
click at [597, 232] on input "48" at bounding box center [547, 233] width 126 height 29
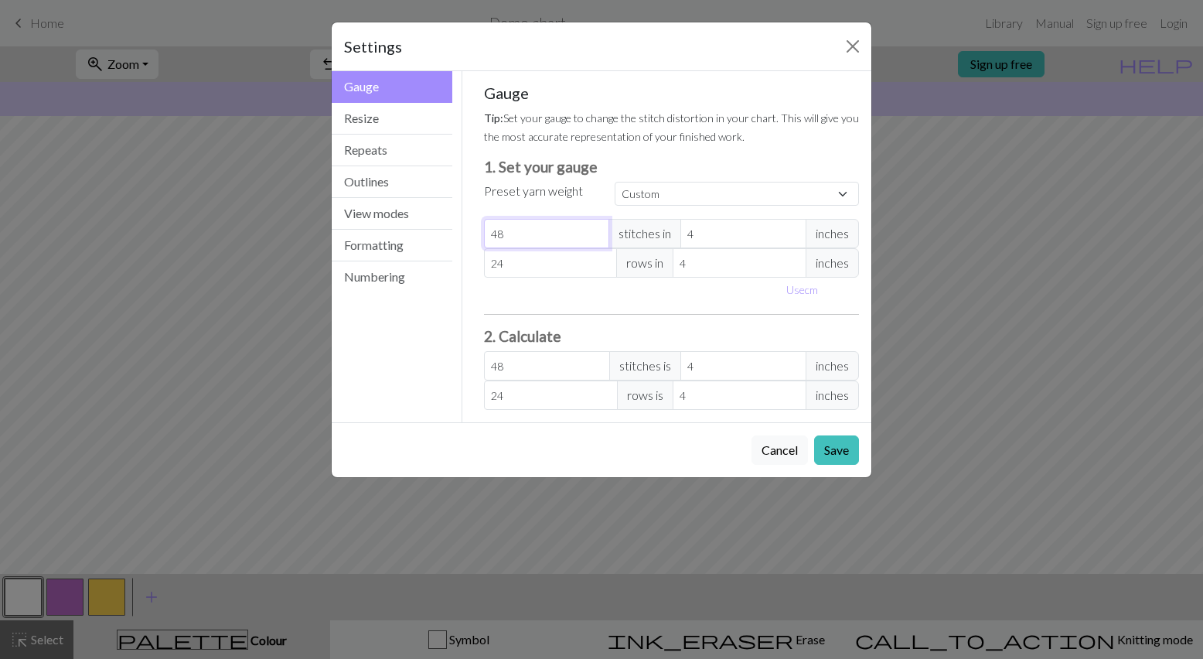
type input "49"
click at [597, 232] on input "49" at bounding box center [547, 233] width 126 height 29
type input "50"
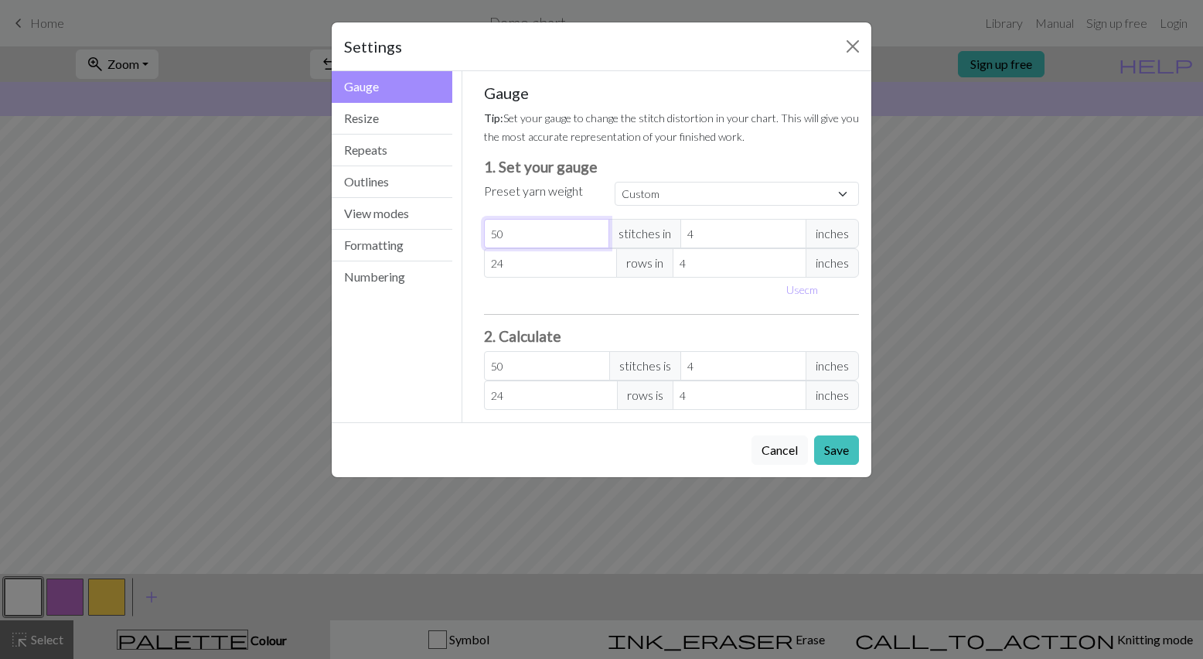
click at [597, 232] on input "50" at bounding box center [547, 233] width 126 height 29
type input "51"
type input "52"
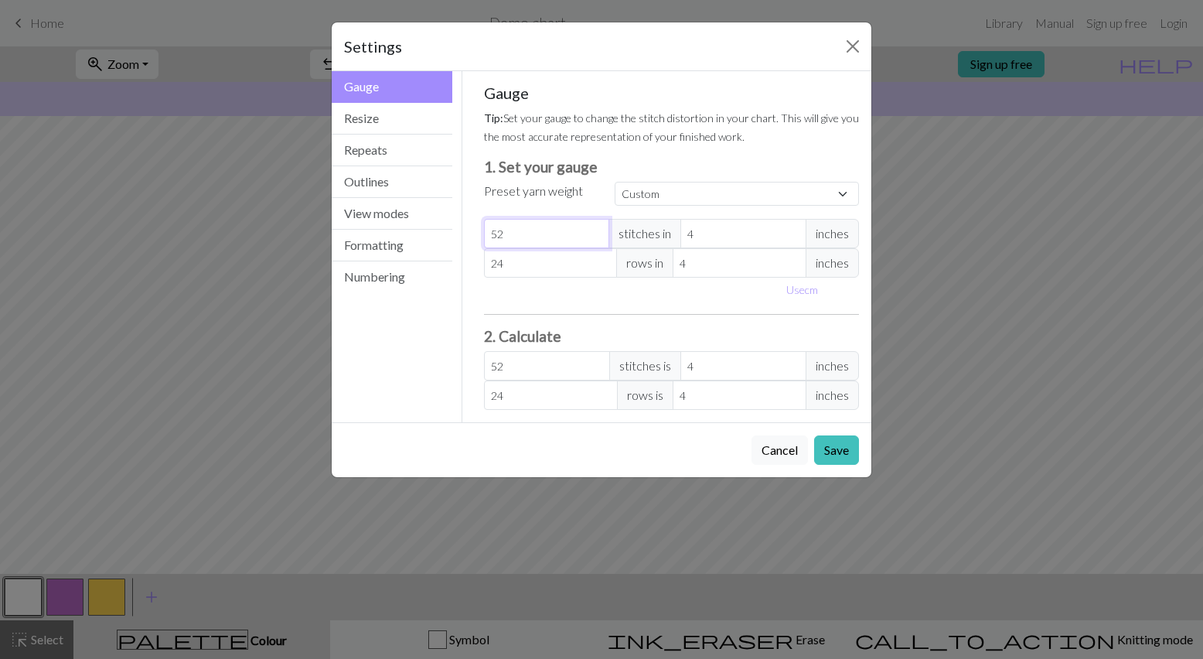
type input "53"
type input "54"
type input "55"
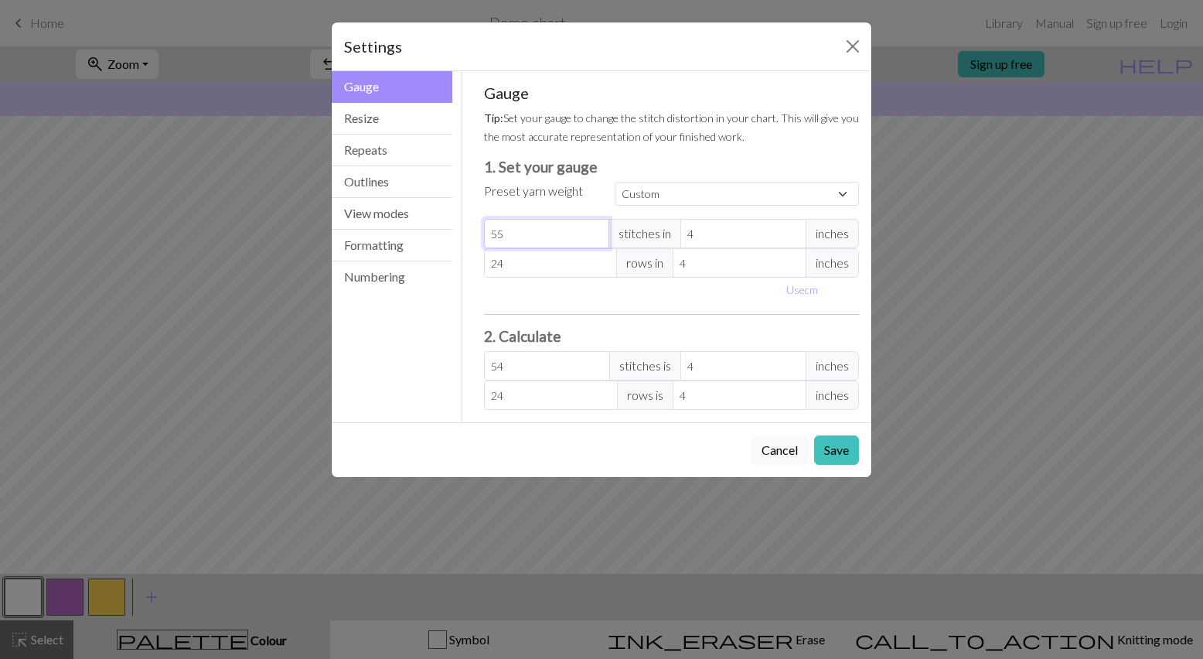
type input "55"
type input "56"
type input "57"
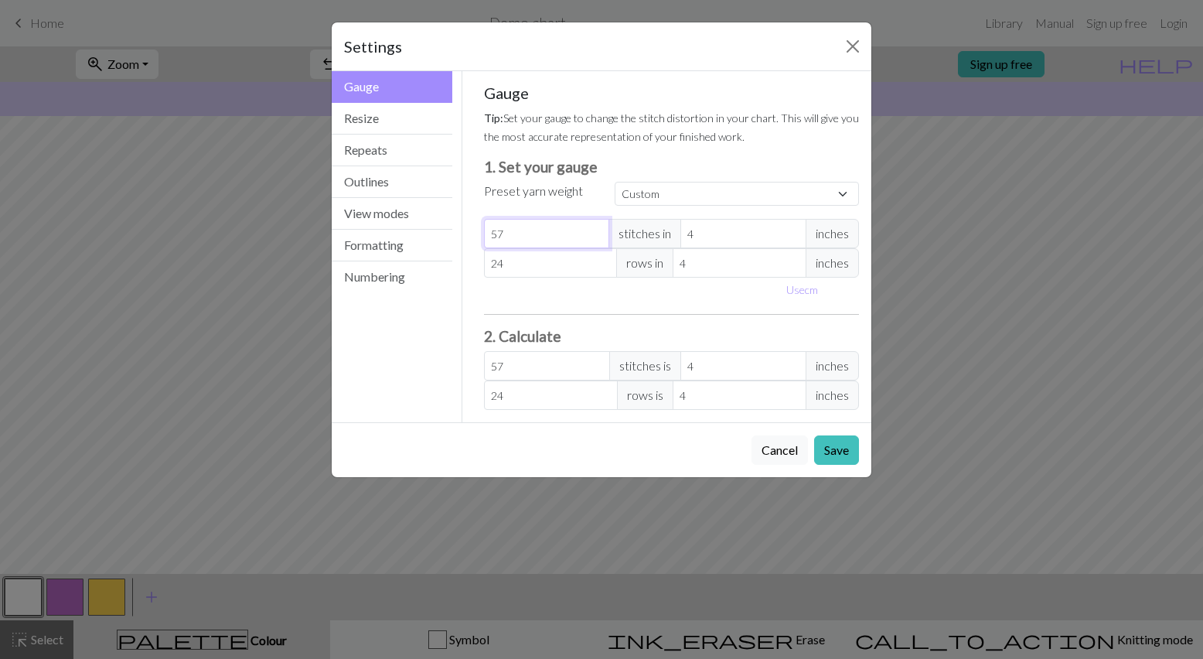
type input "58"
type input "59"
type input "60"
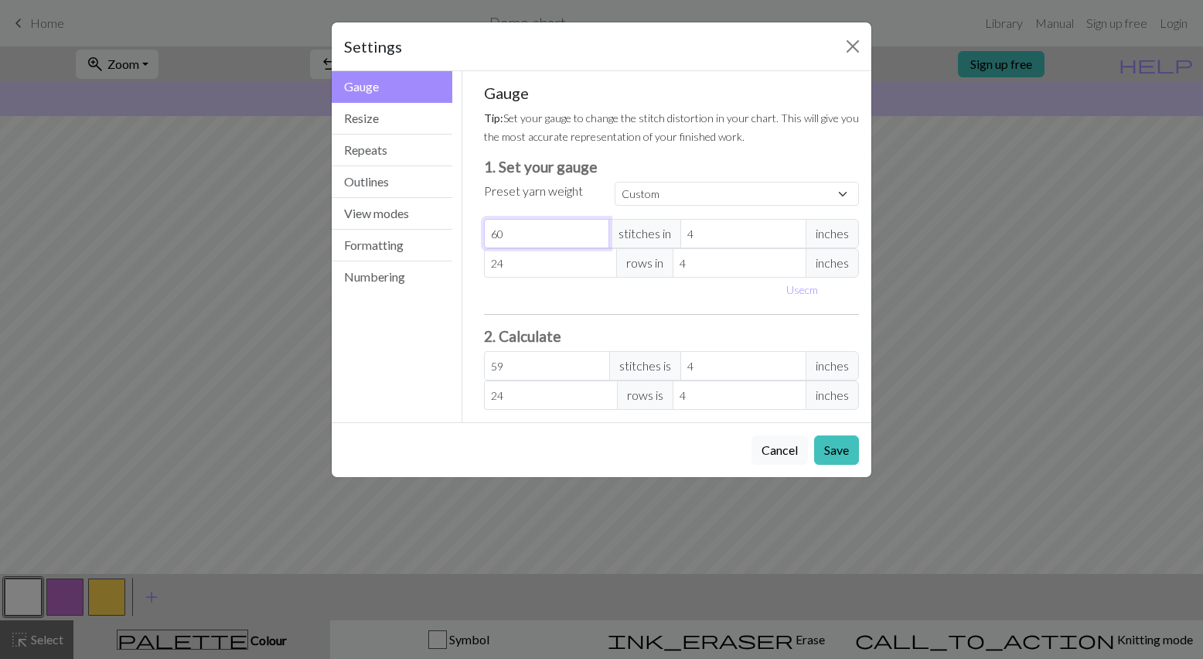
type input "60"
type input "61"
type input "62"
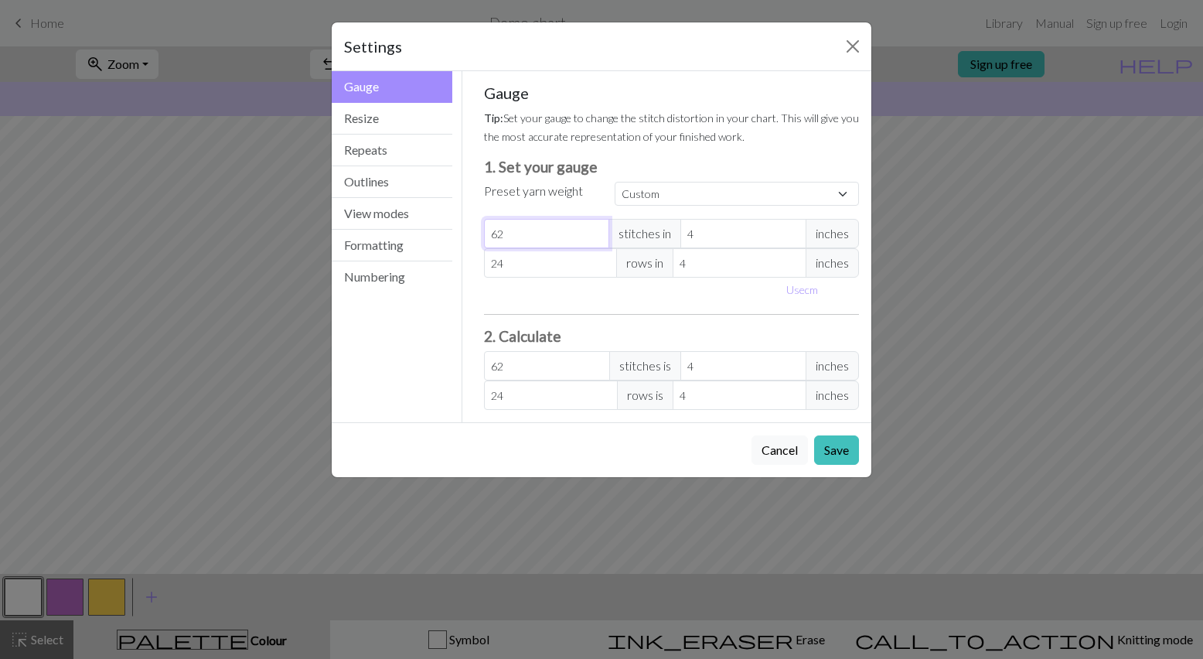
type input "63"
type input "64"
type input "65"
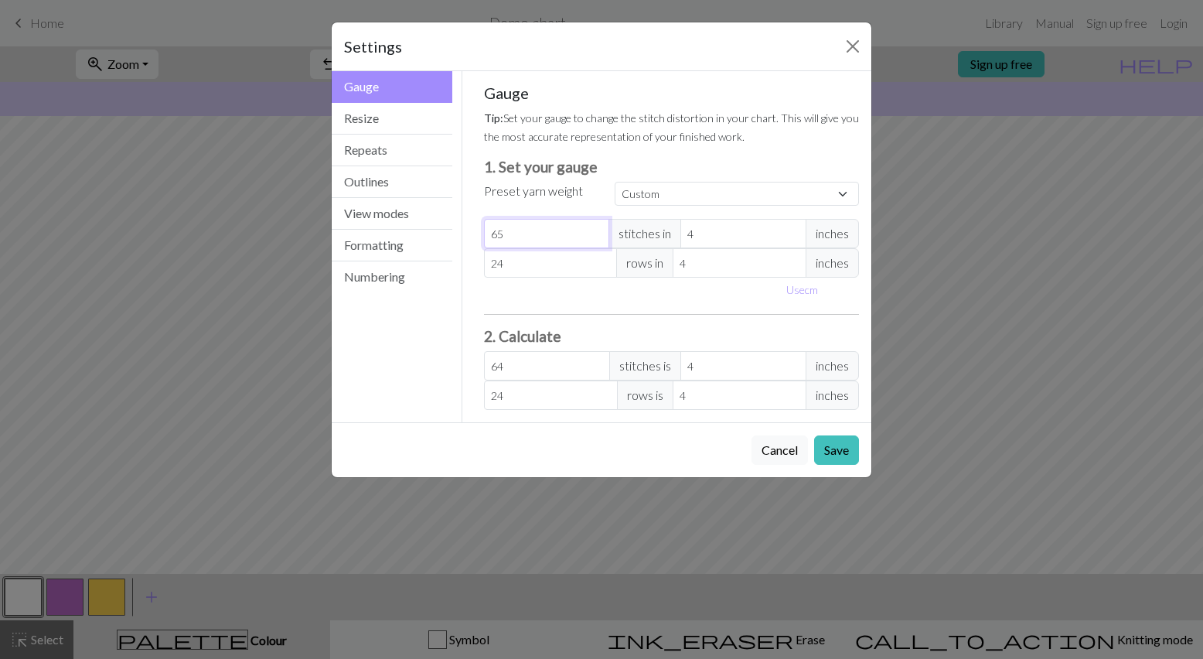
type input "65"
type input "66"
type input "67"
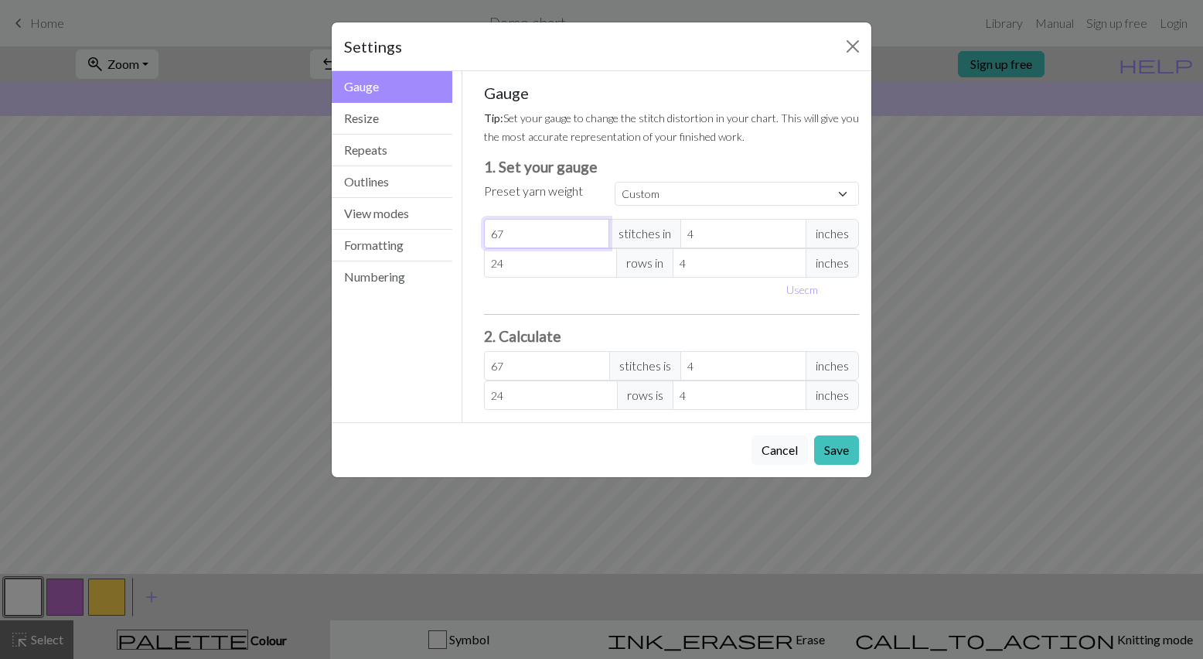
type input "68"
type input "69"
type input "70"
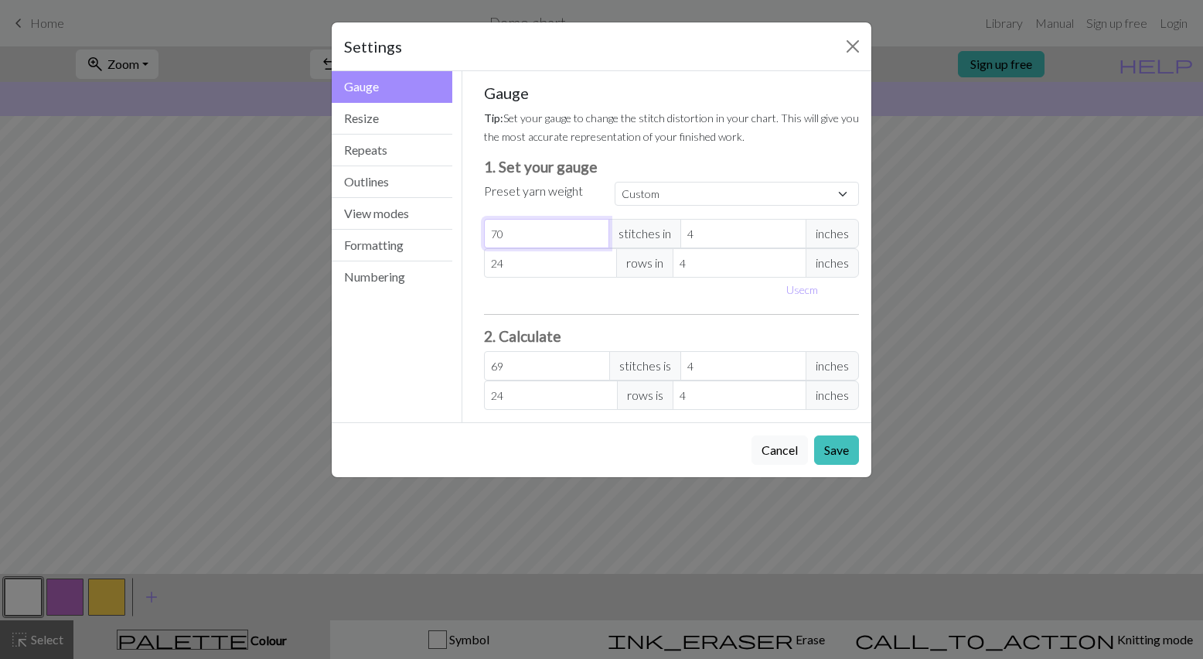
type input "70"
type input "71"
type input "72"
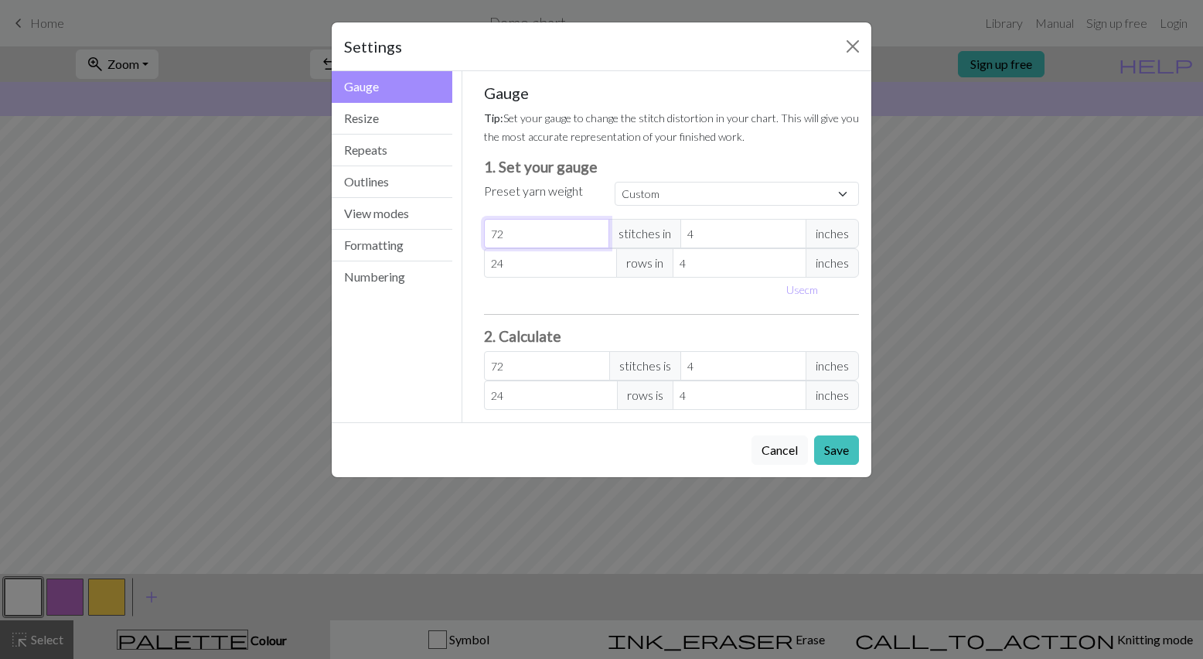
type input "73"
type input "74"
type input "75"
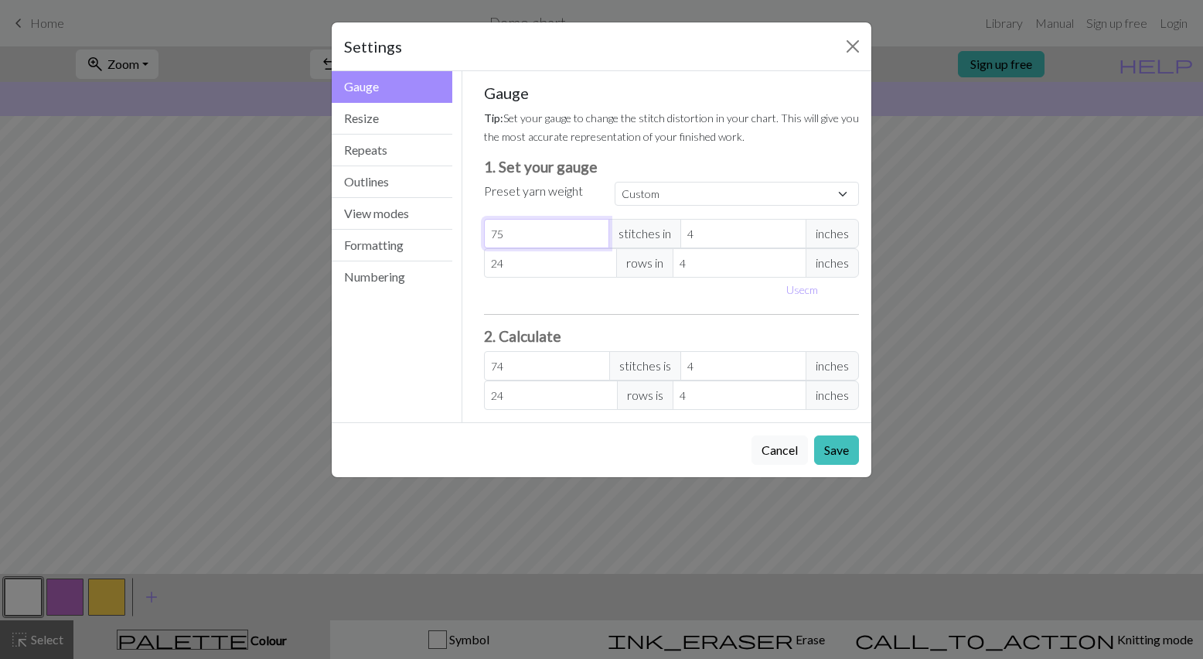
type input "75"
type input "76"
click at [597, 232] on input "76" at bounding box center [547, 233] width 126 height 29
type input "77"
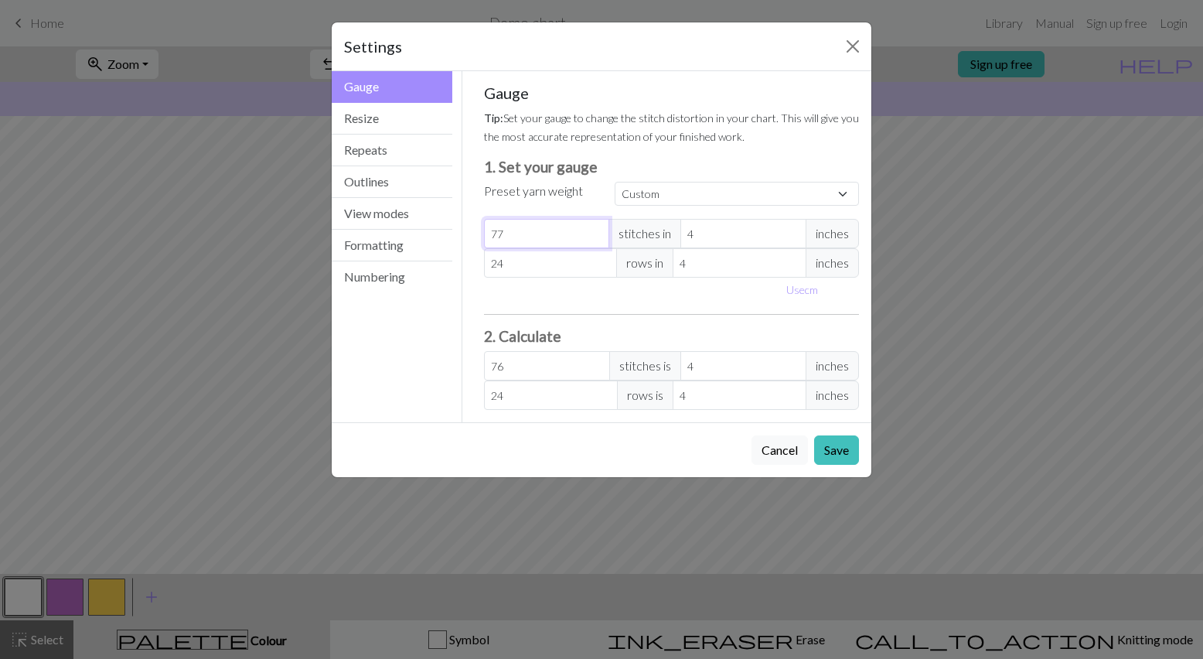
type input "77"
click at [597, 232] on input "77" at bounding box center [547, 233] width 126 height 29
type input "78"
click at [597, 232] on input "78" at bounding box center [547, 233] width 126 height 29
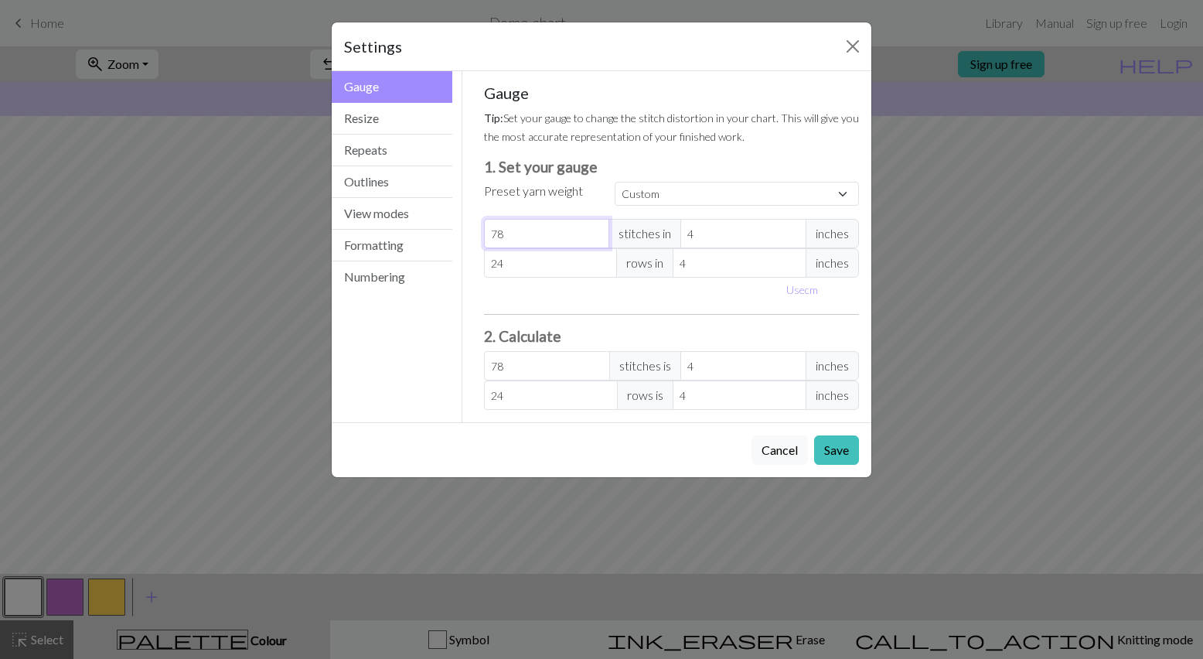
type input "79"
click at [597, 232] on input "79" at bounding box center [547, 233] width 126 height 29
click at [595, 242] on input "79" at bounding box center [547, 233] width 126 height 29
type input "78"
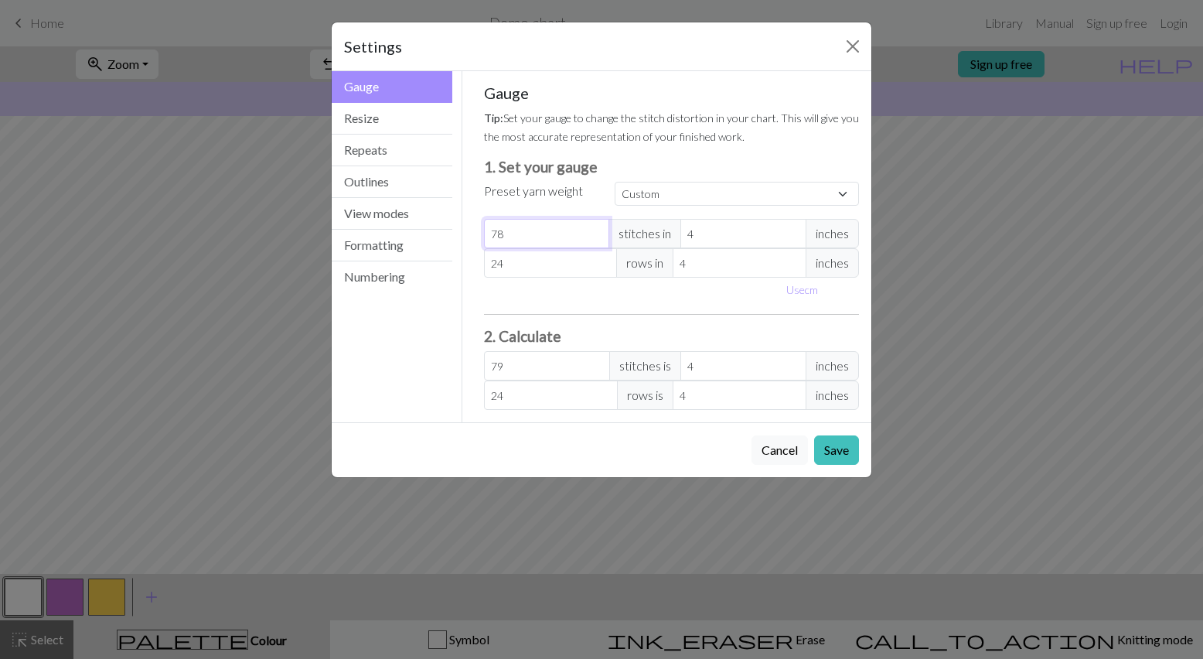
type input "78"
click at [594, 238] on input "78" at bounding box center [547, 233] width 126 height 29
type input "77"
click at [594, 238] on input "77" at bounding box center [547, 233] width 126 height 29
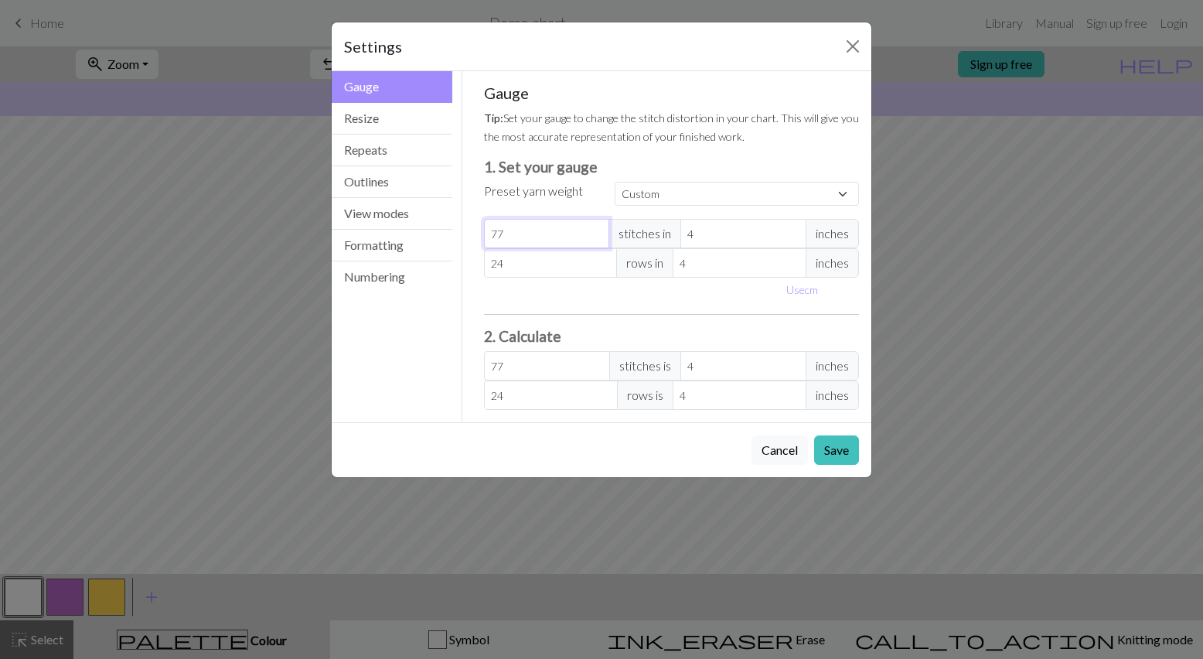
type input "76"
click at [594, 238] on input "76" at bounding box center [547, 233] width 126 height 29
type input "75"
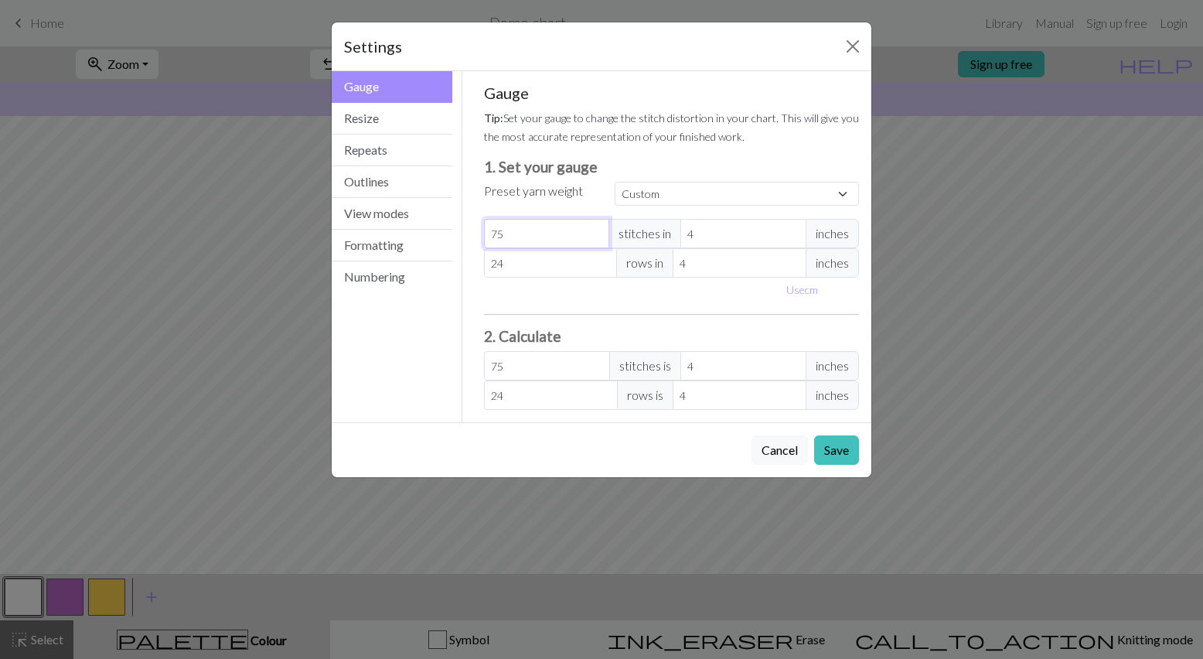
click at [594, 238] on input "75" at bounding box center [547, 233] width 126 height 29
type input "74"
click at [594, 238] on input "74" at bounding box center [547, 233] width 126 height 29
type input "73"
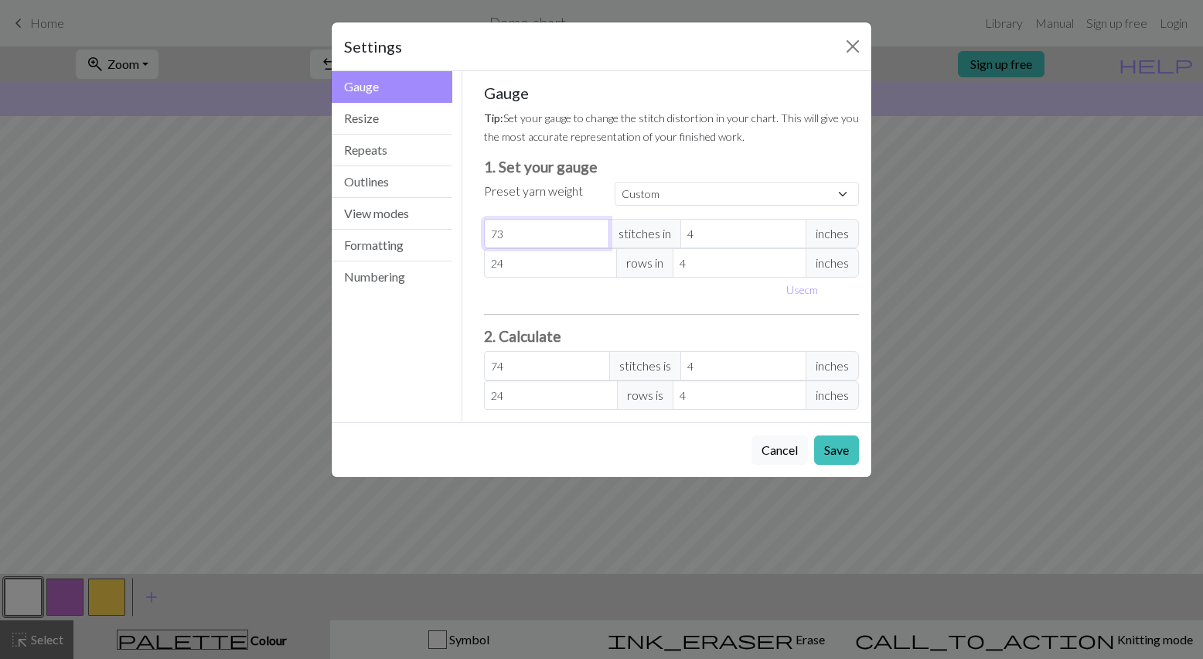
type input "73"
click at [594, 238] on input "73" at bounding box center [547, 233] width 126 height 29
type input "72"
click at [594, 238] on input "72" at bounding box center [547, 233] width 126 height 29
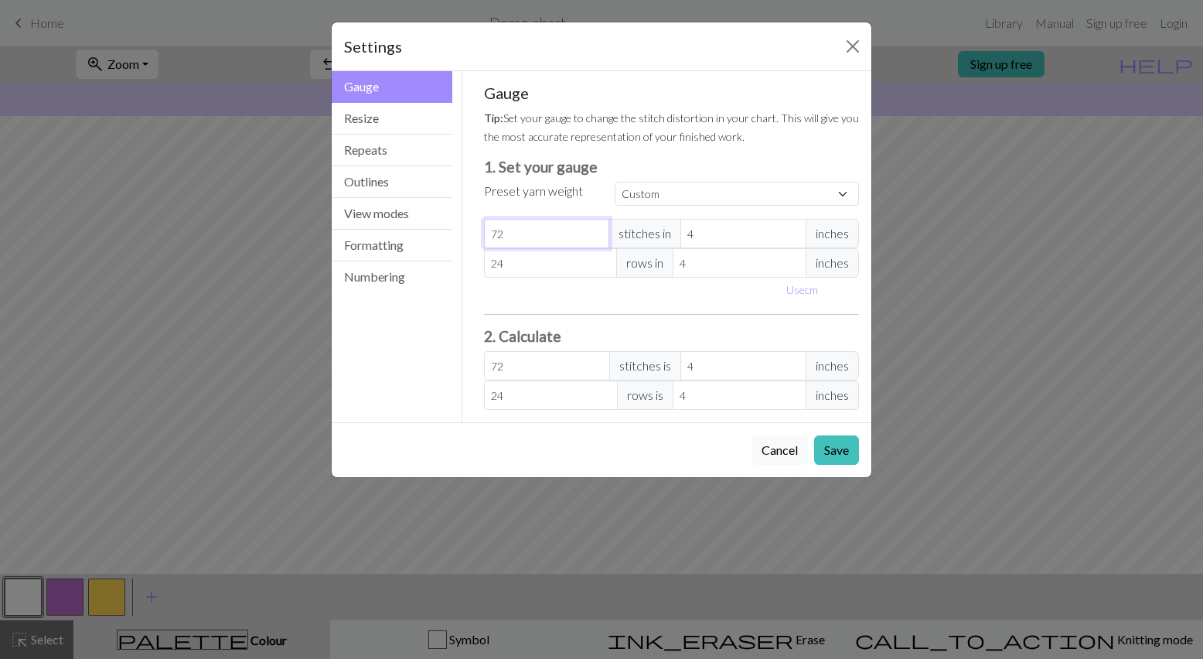
type input "71"
click at [594, 238] on input "71" at bounding box center [547, 233] width 126 height 29
type input "70"
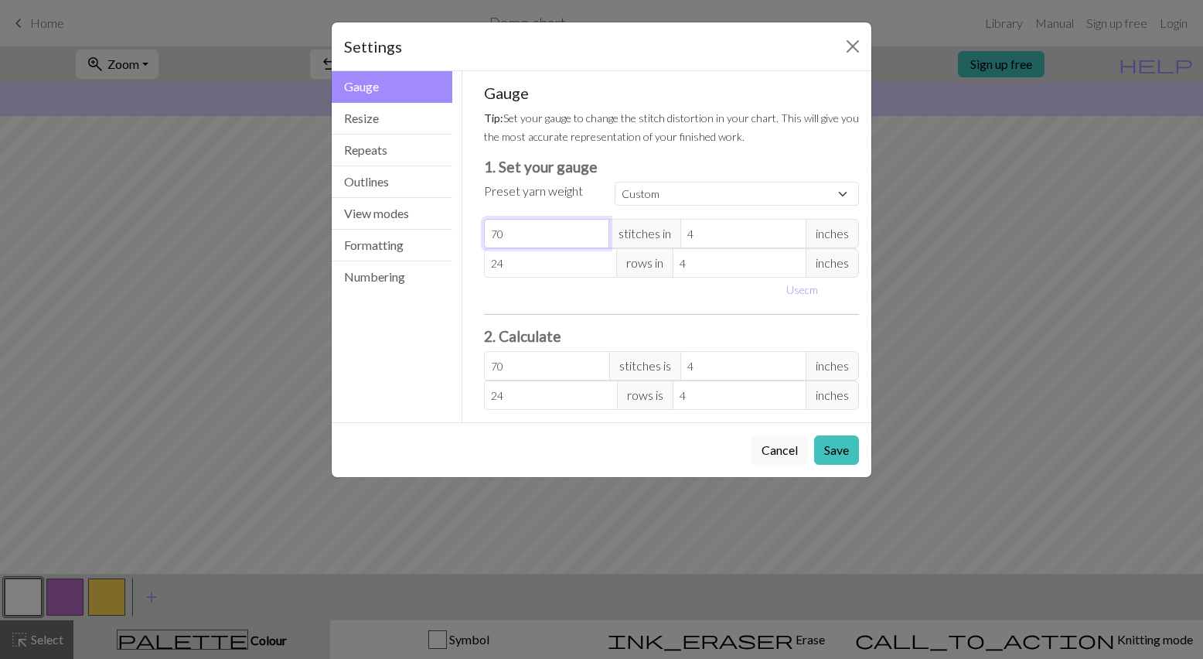
click at [594, 238] on input "70" at bounding box center [547, 233] width 126 height 29
click at [827, 233] on span "inches" at bounding box center [831, 233] width 53 height 29
click at [858, 456] on button "Save" at bounding box center [836, 449] width 45 height 29
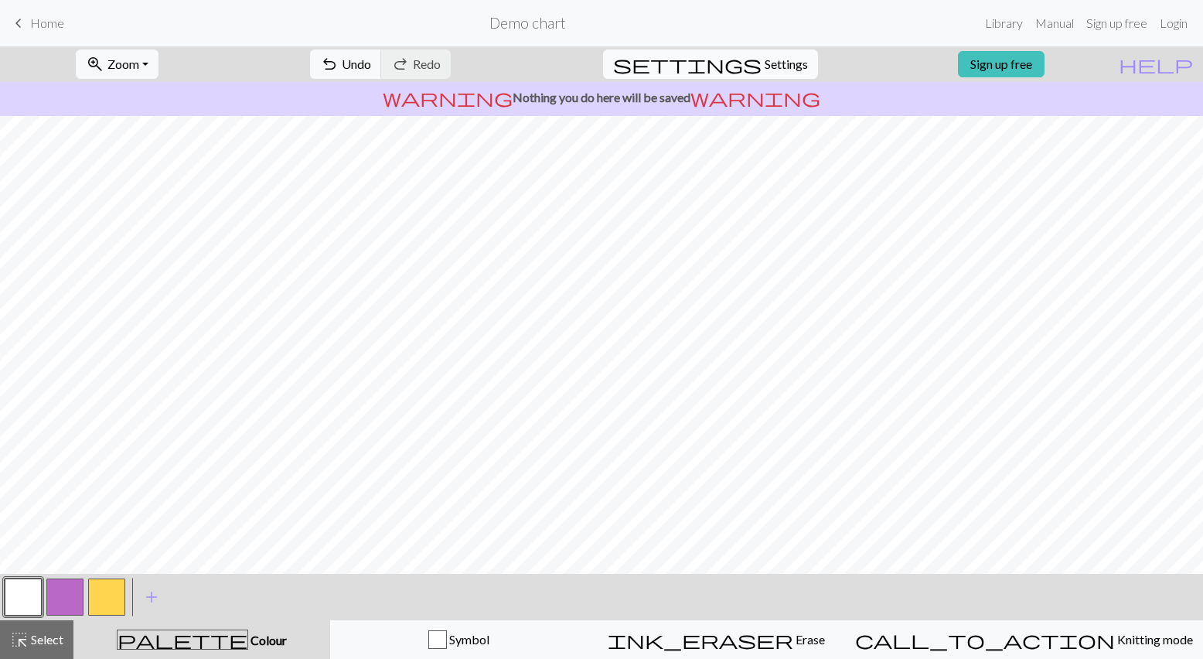
click at [764, 63] on span "Settings" at bounding box center [785, 64] width 43 height 19
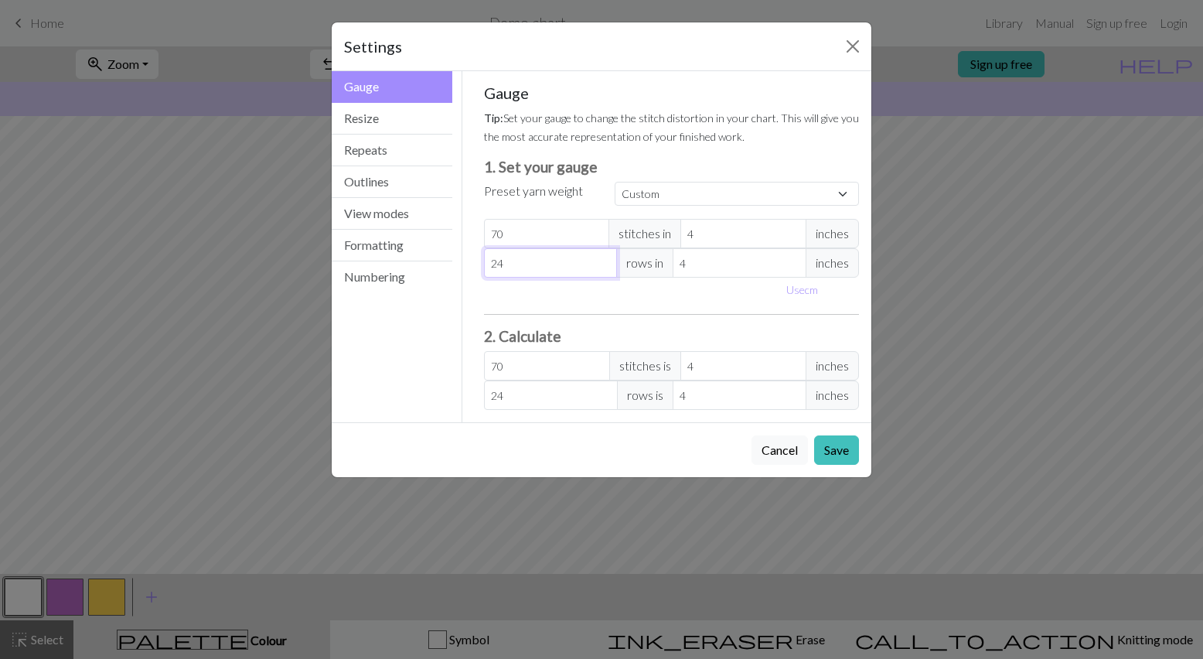
type input "25"
type input "26"
type input "27"
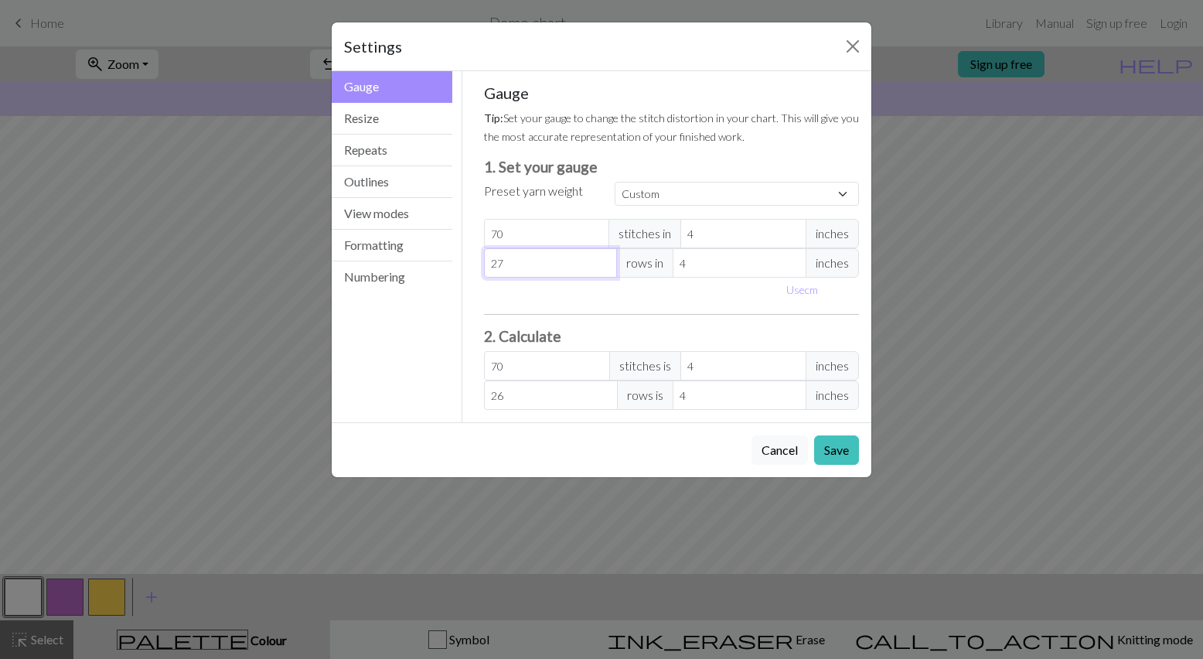
type input "27"
type input "28"
type input "29"
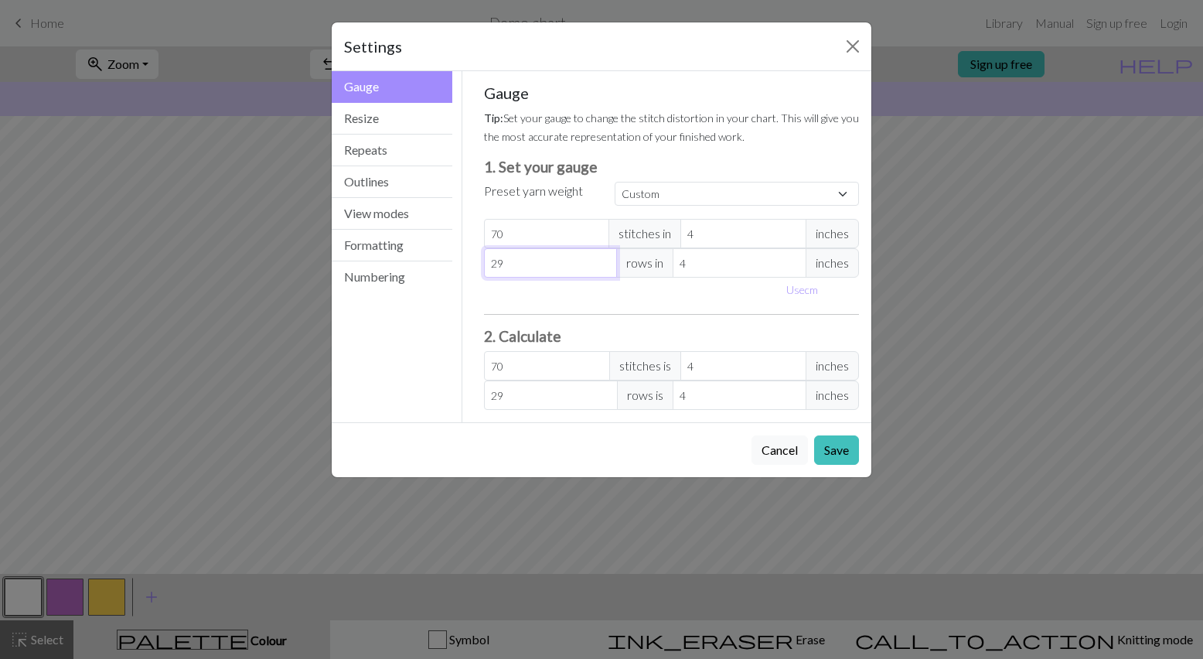
type input "30"
type input "31"
type input "32"
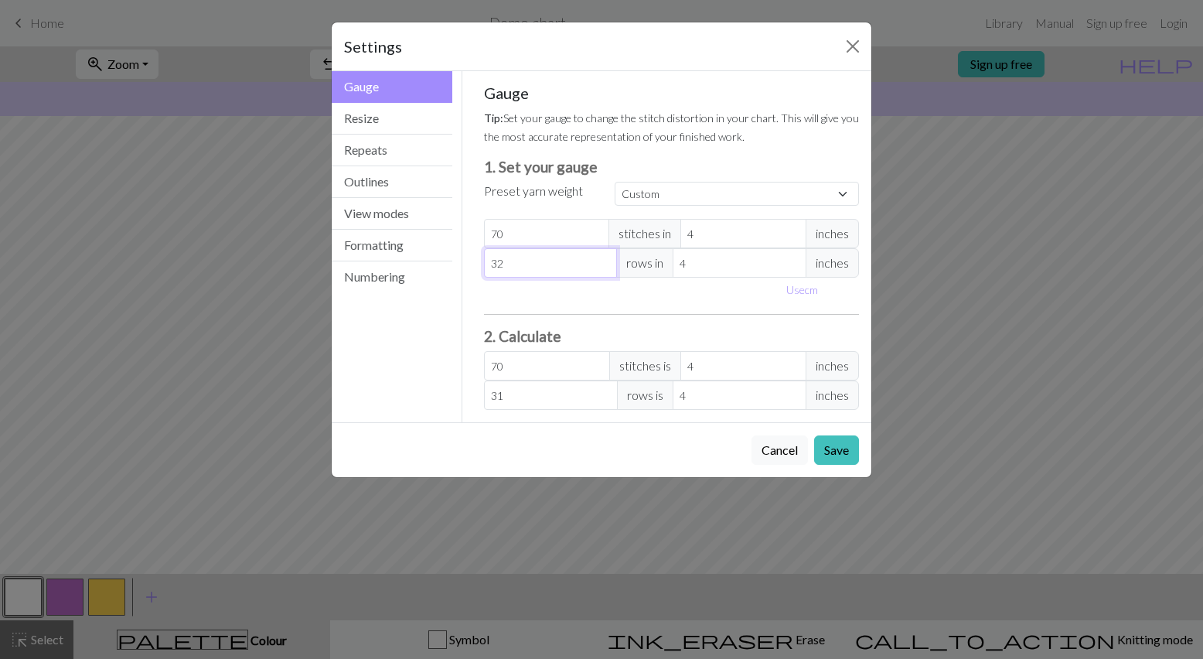
type input "32"
type input "33"
type input "34"
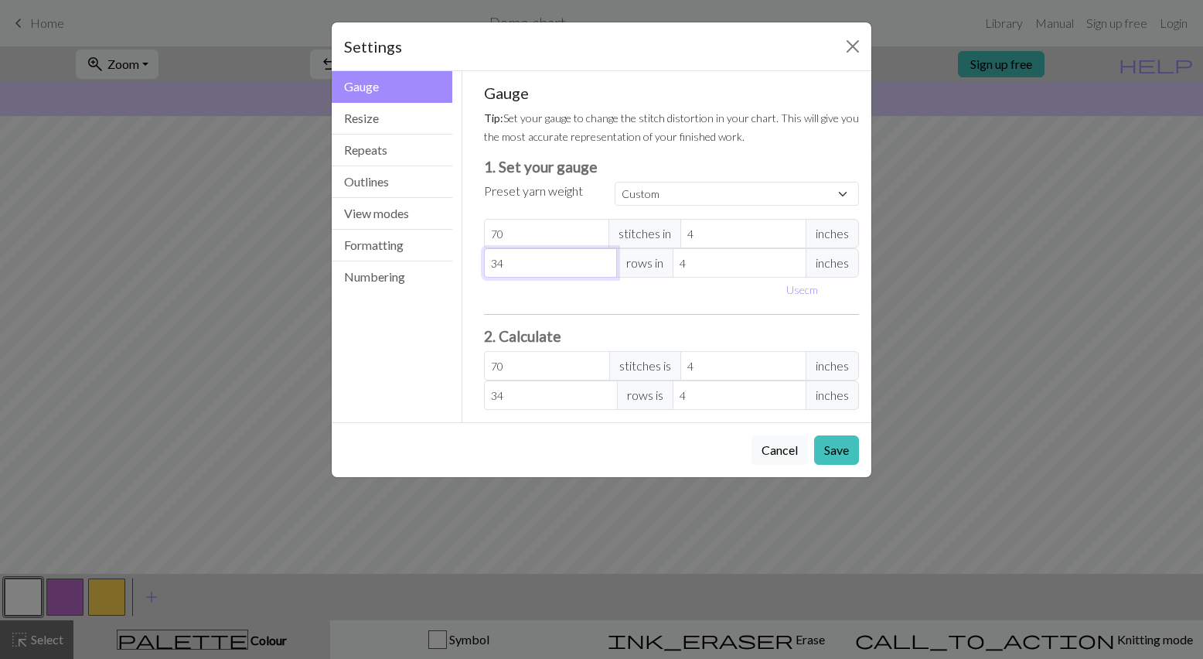
type input "35"
type input "36"
type input "37"
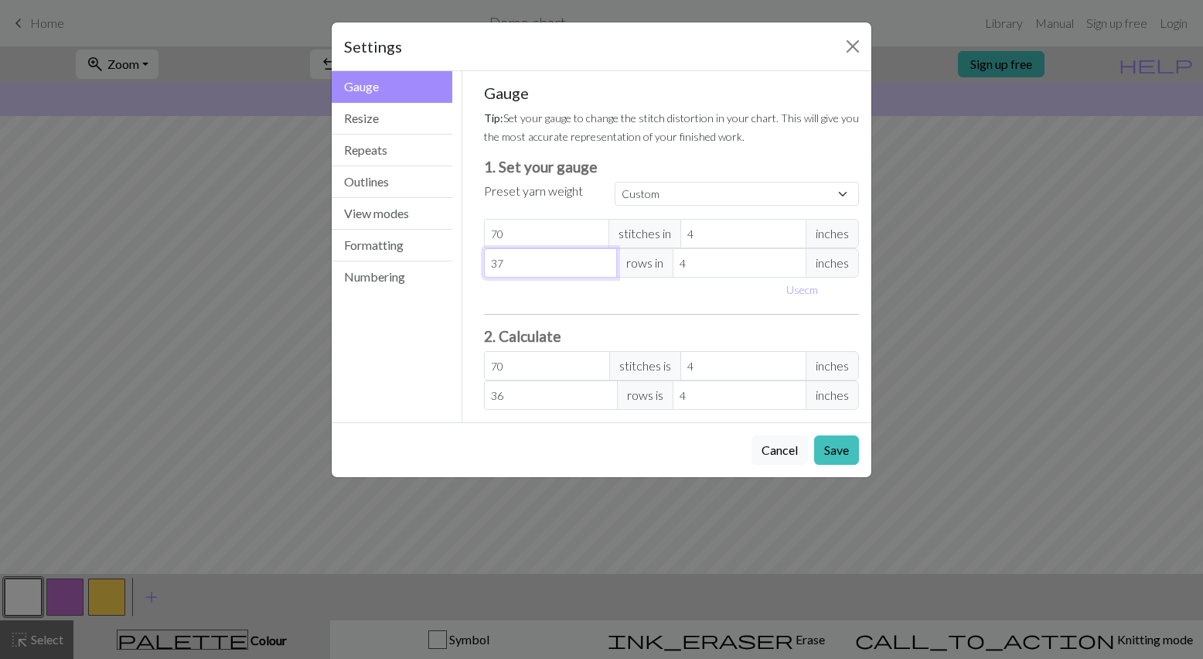
type input "37"
type input "38"
type input "39"
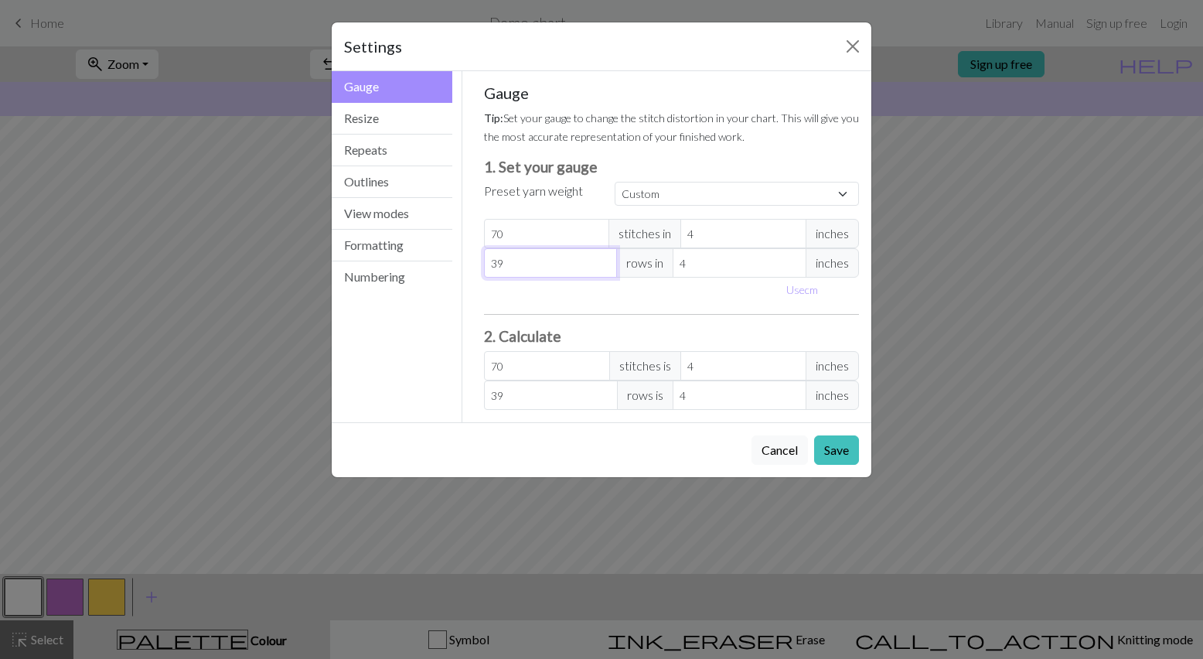
type input "40"
type input "41"
type input "42"
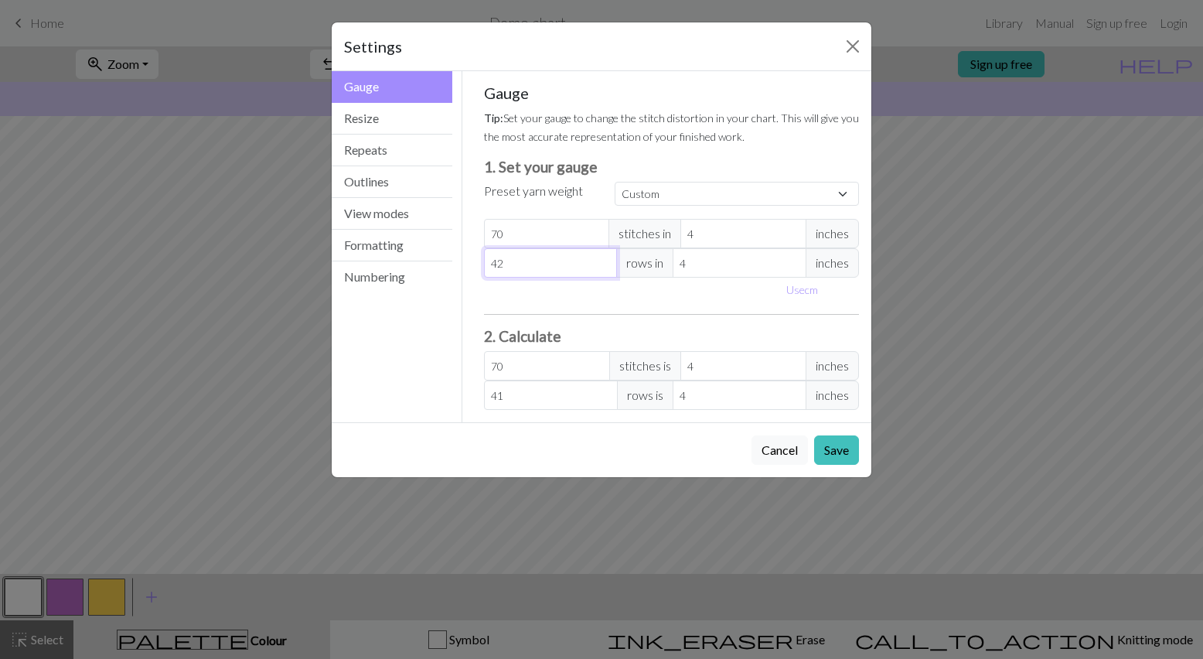
type input "42"
type input "43"
type input "44"
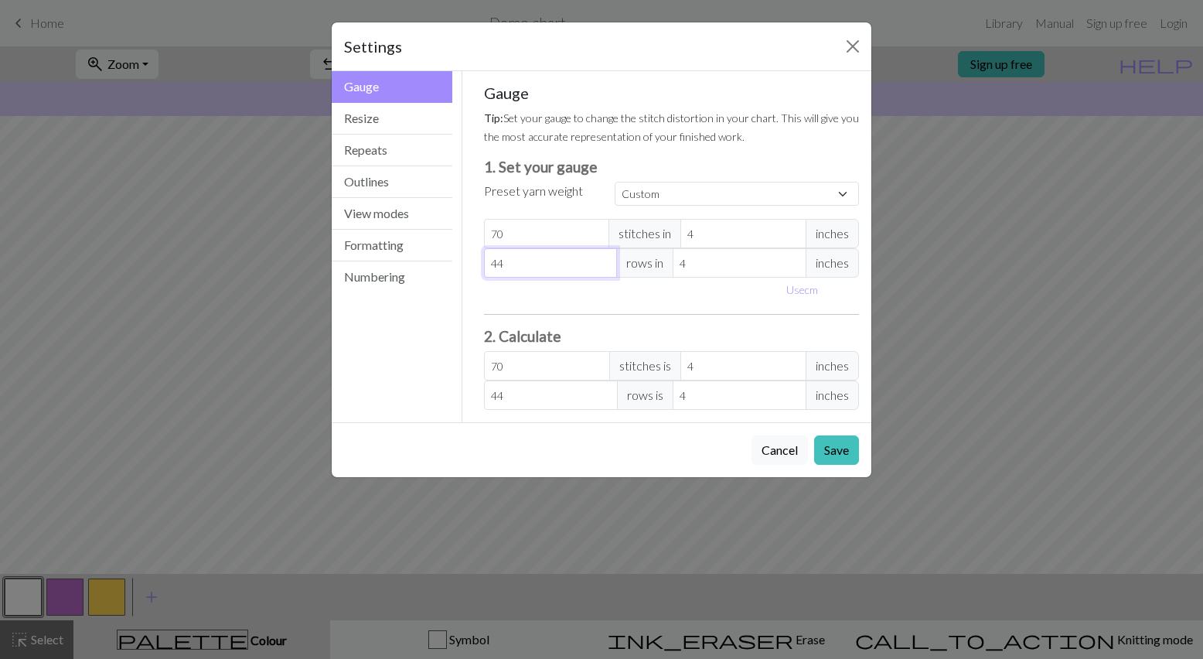
type input "45"
type input "46"
type input "47"
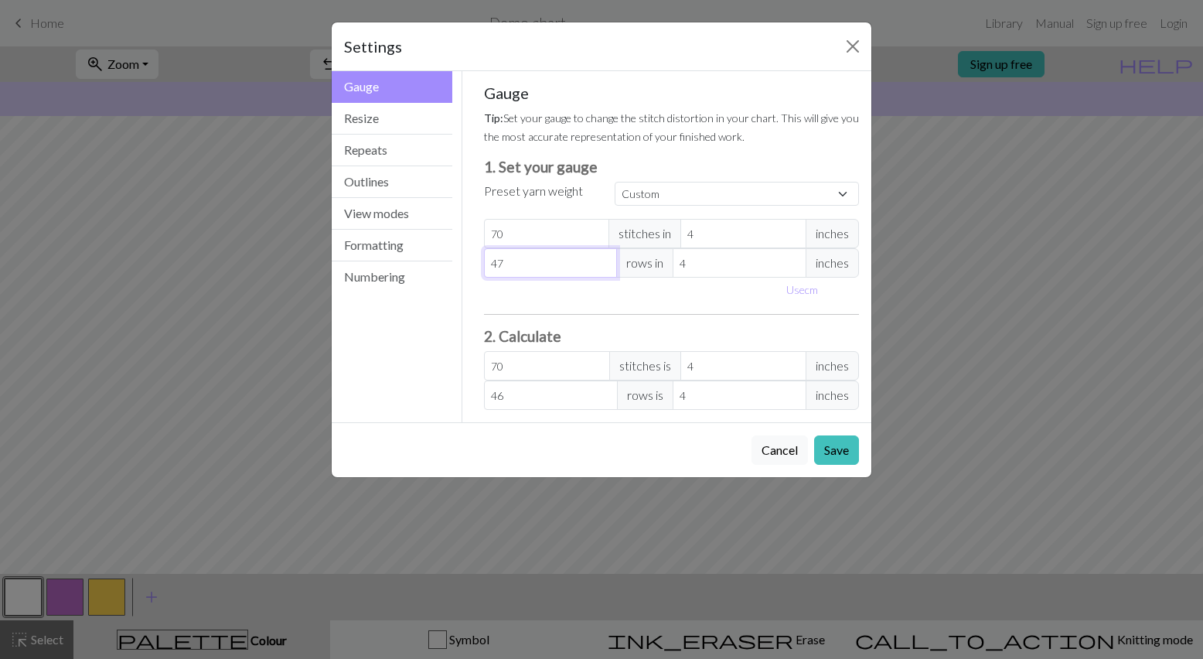
type input "47"
type input "48"
type input "49"
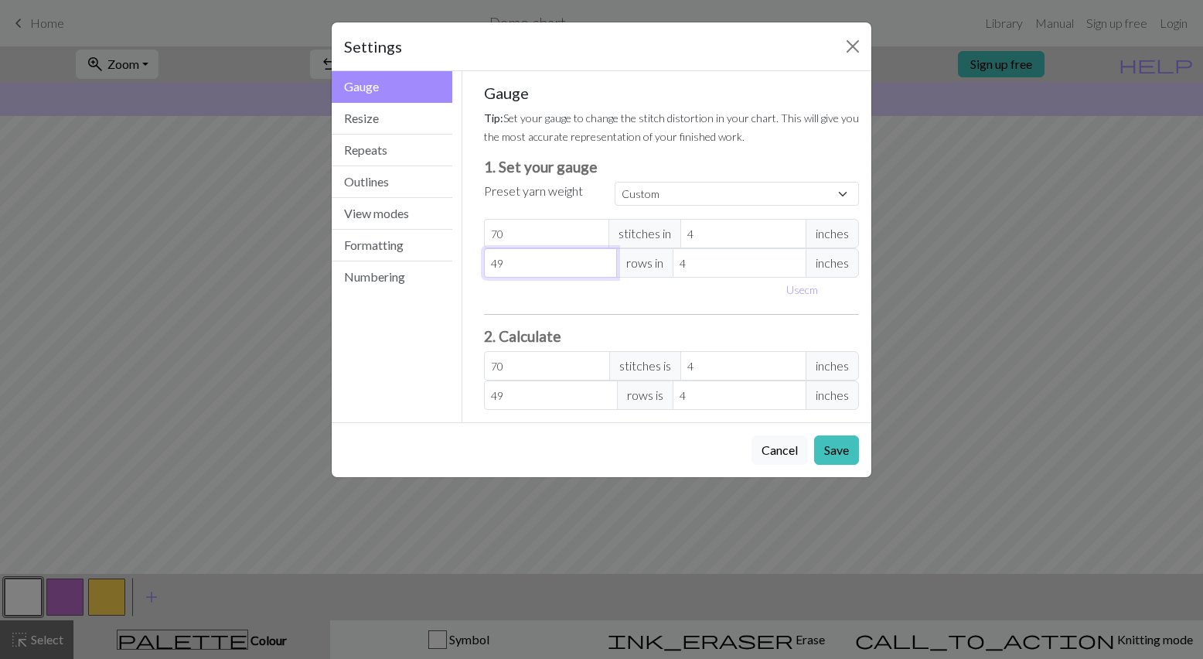
type input "50"
type input "51"
type input "52"
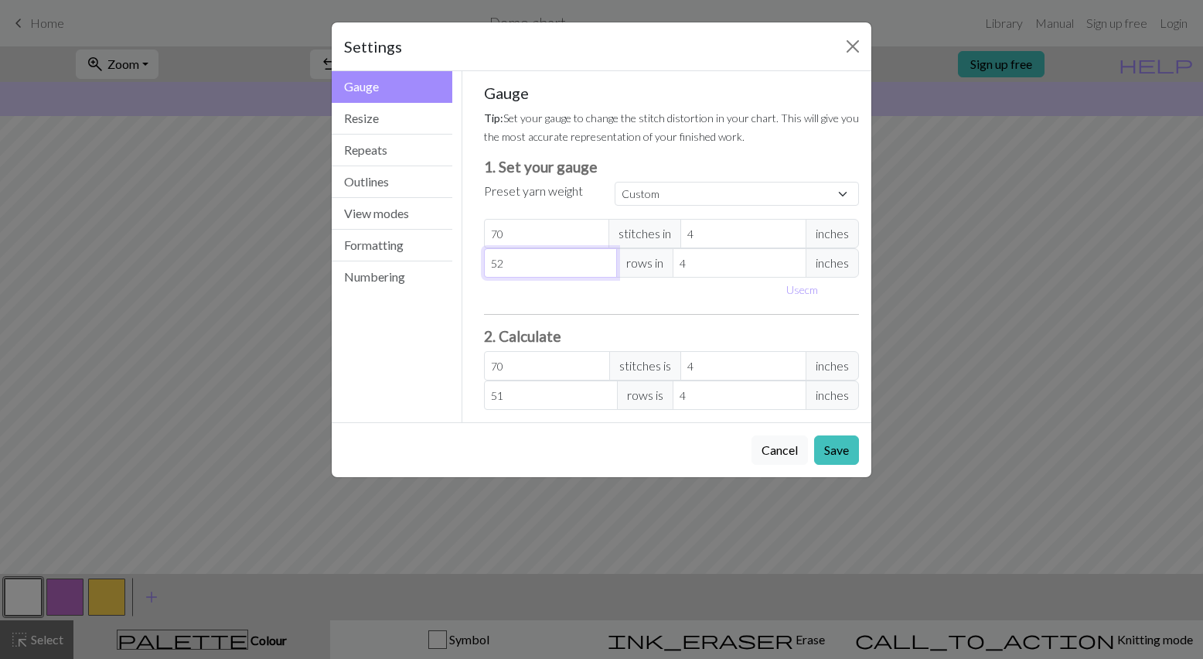
type input "52"
type input "53"
click at [603, 261] on input "65" at bounding box center [551, 262] width 134 height 29
click at [603, 261] on input "66" at bounding box center [551, 262] width 134 height 29
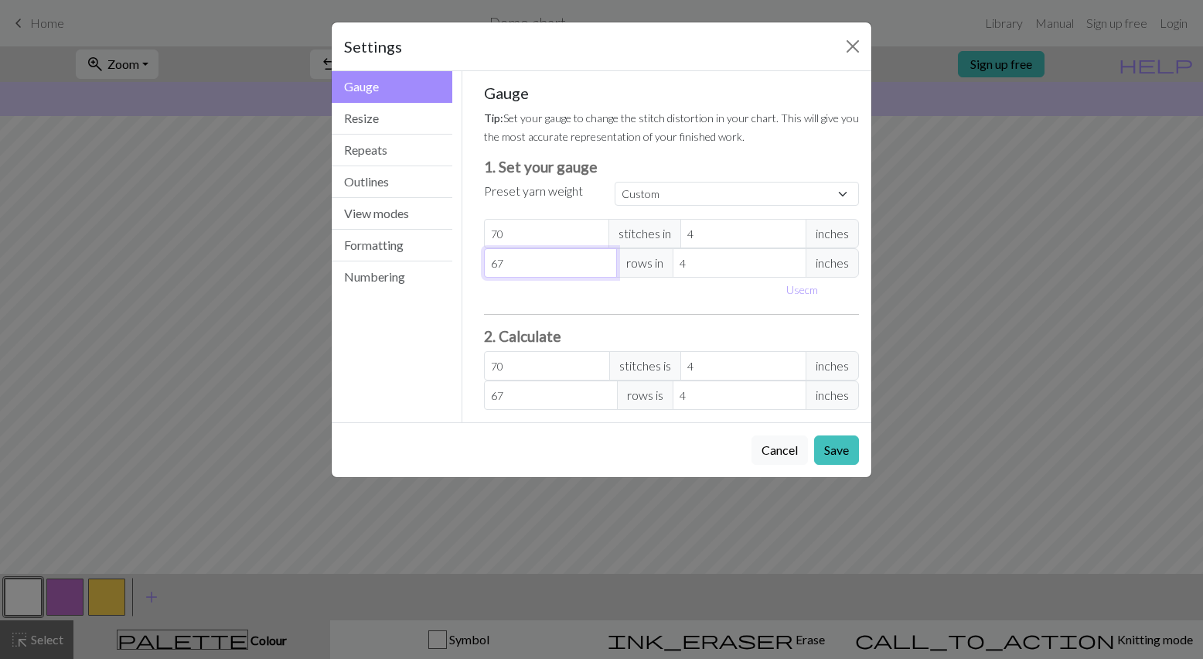
click at [603, 261] on input "67" at bounding box center [551, 262] width 134 height 29
click at [603, 261] on input "68" at bounding box center [551, 262] width 134 height 29
click at [603, 261] on input "69" at bounding box center [551, 262] width 134 height 29
click at [603, 261] on input "70" at bounding box center [551, 262] width 134 height 29
click at [824, 444] on button "Save" at bounding box center [836, 449] width 45 height 29
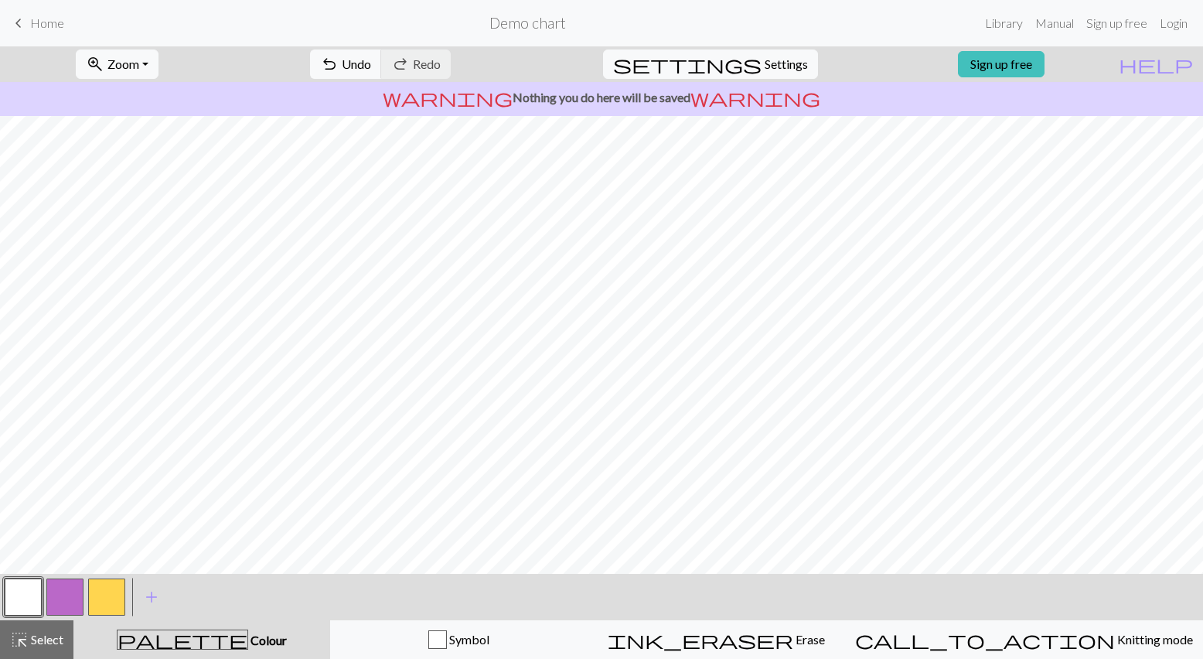
click at [105, 590] on button "button" at bounding box center [106, 596] width 37 height 37
click at [62, 604] on button "button" at bounding box center [64, 596] width 37 height 37
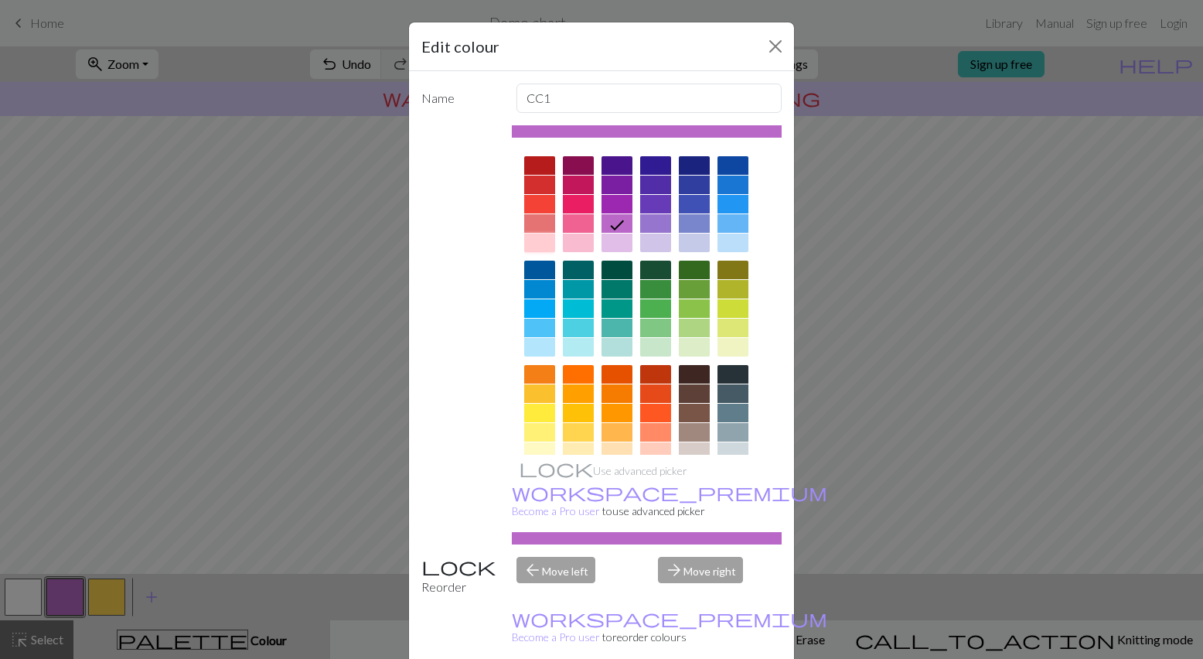
click at [543, 241] on div at bounding box center [539, 242] width 31 height 19
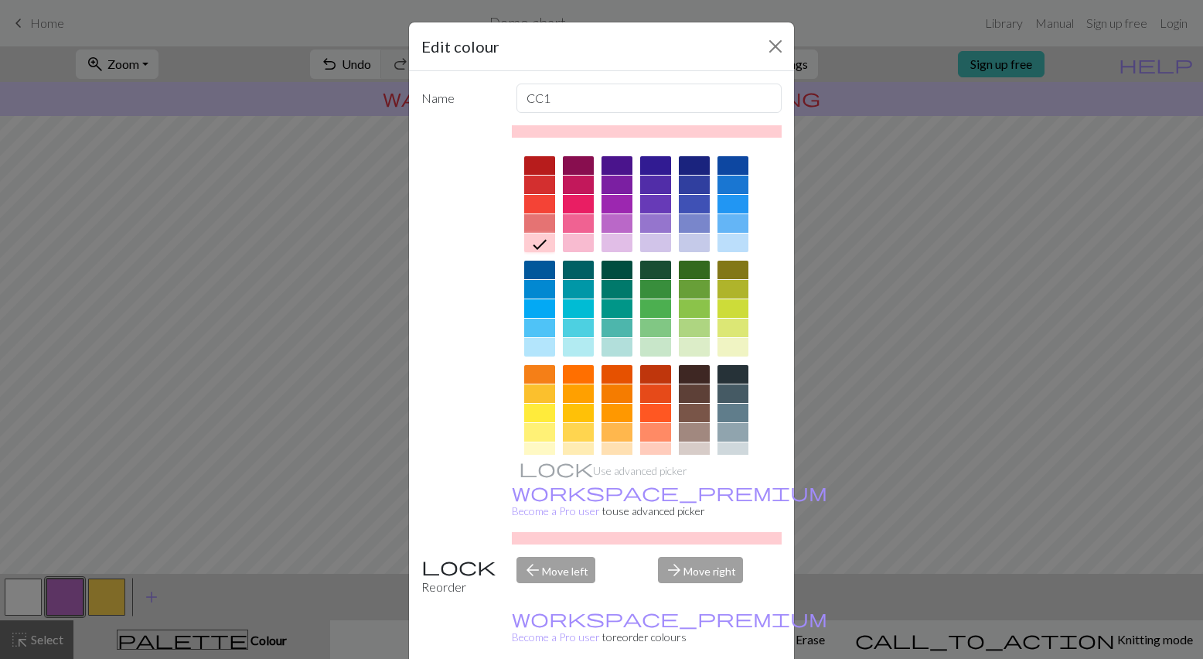
click at [736, 279] on div at bounding box center [732, 312] width 31 height 104
click at [736, 291] on div at bounding box center [732, 289] width 31 height 19
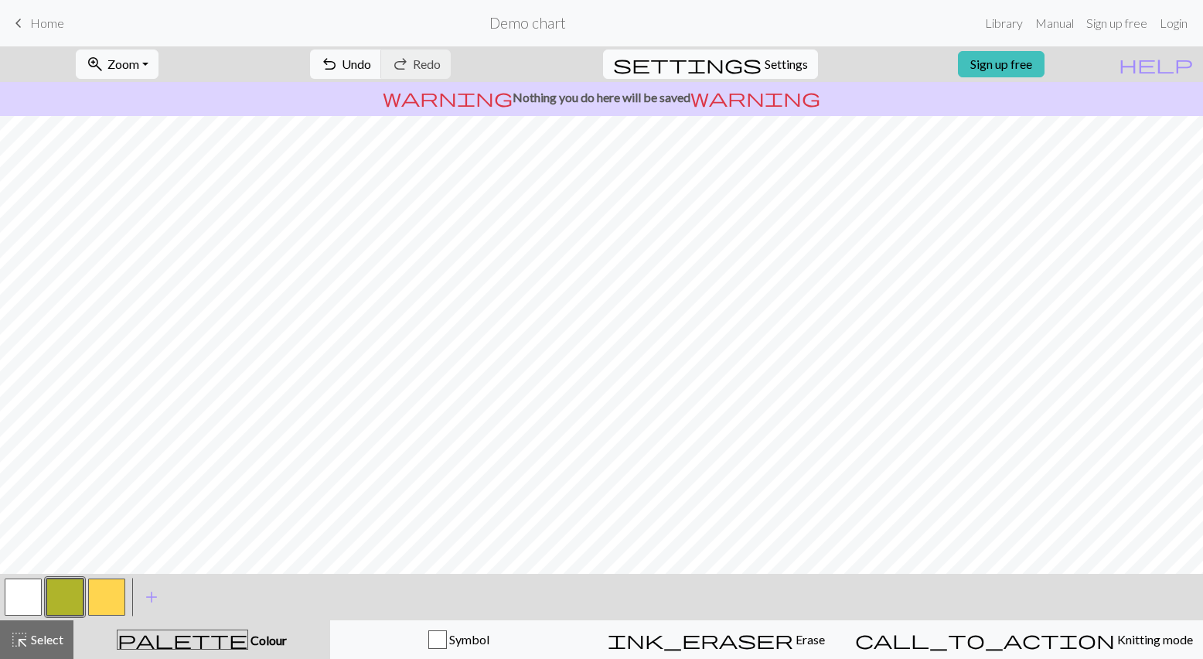
click at [743, 62] on span "settings" at bounding box center [687, 64] width 148 height 22
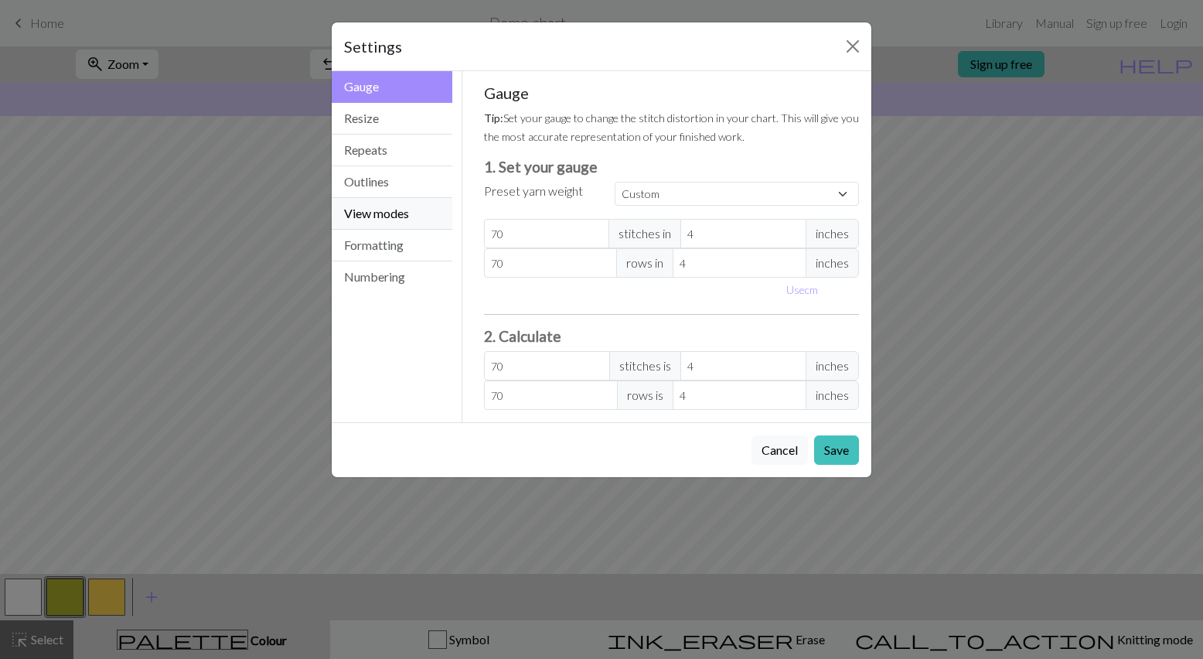
click at [412, 213] on button "View modes" at bounding box center [392, 214] width 121 height 32
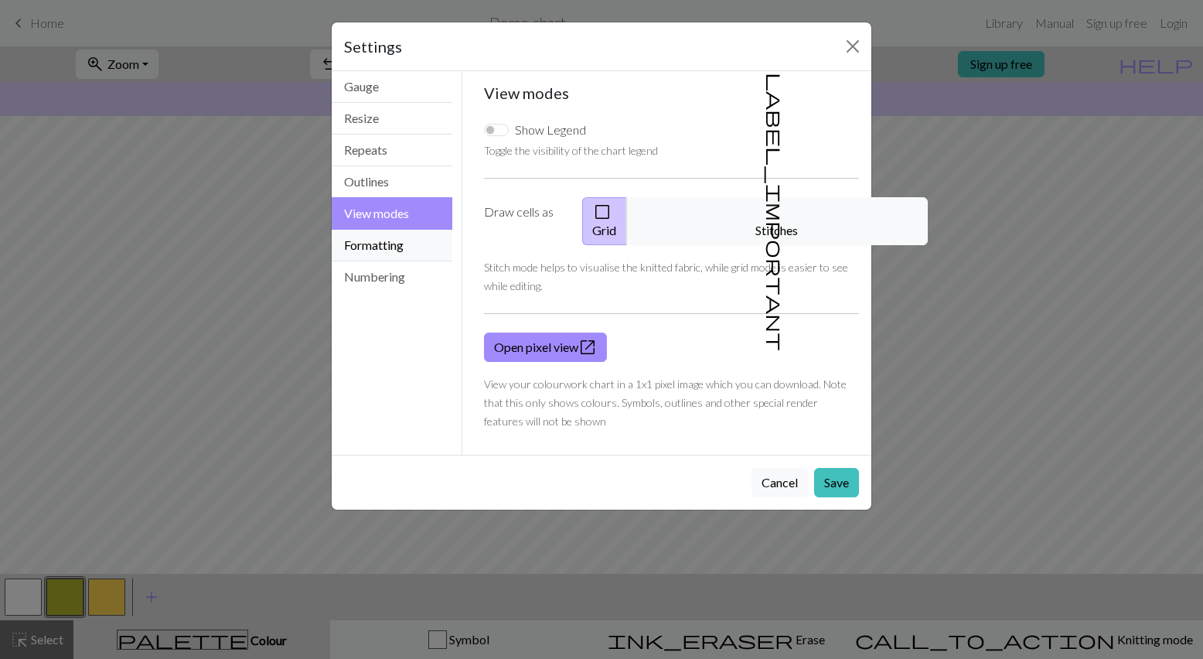
click at [405, 256] on button "Formatting" at bounding box center [392, 246] width 121 height 32
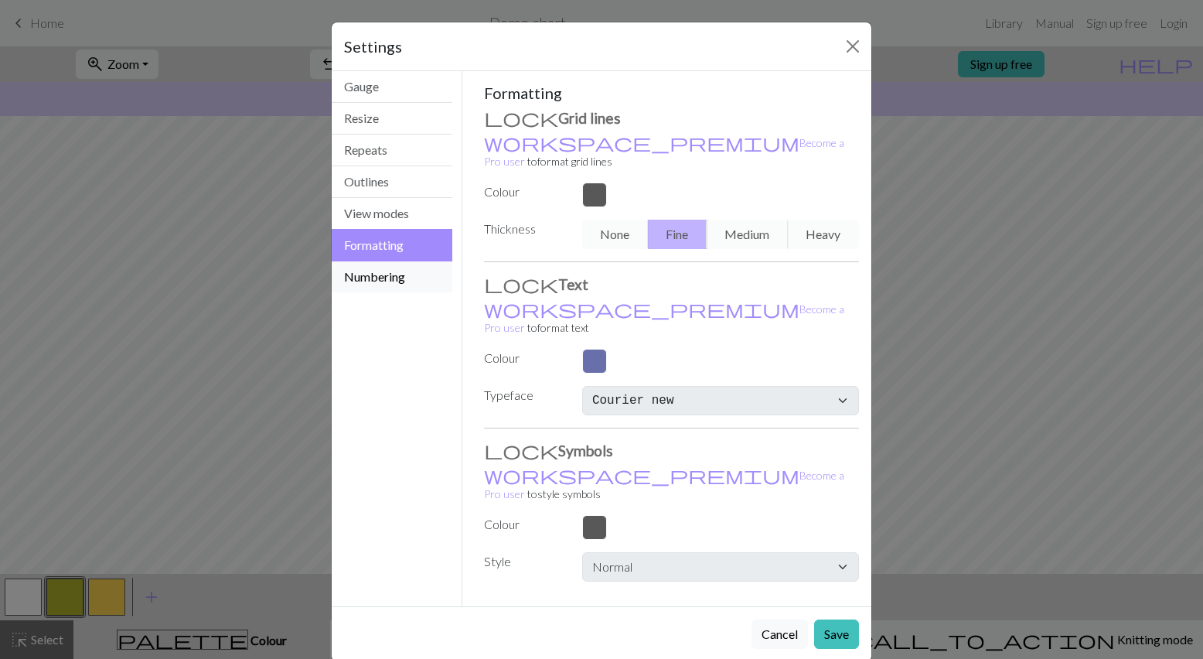
click at [403, 274] on button "Numbering" at bounding box center [392, 276] width 121 height 31
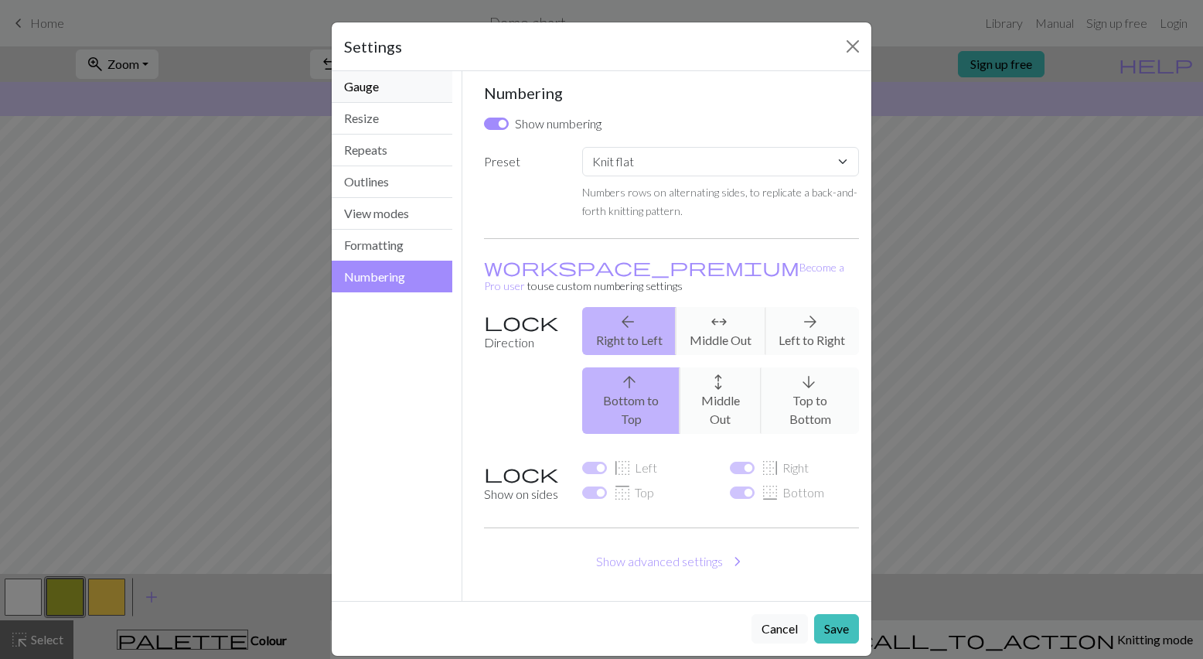
click at [417, 92] on button "Gauge" at bounding box center [392, 87] width 121 height 32
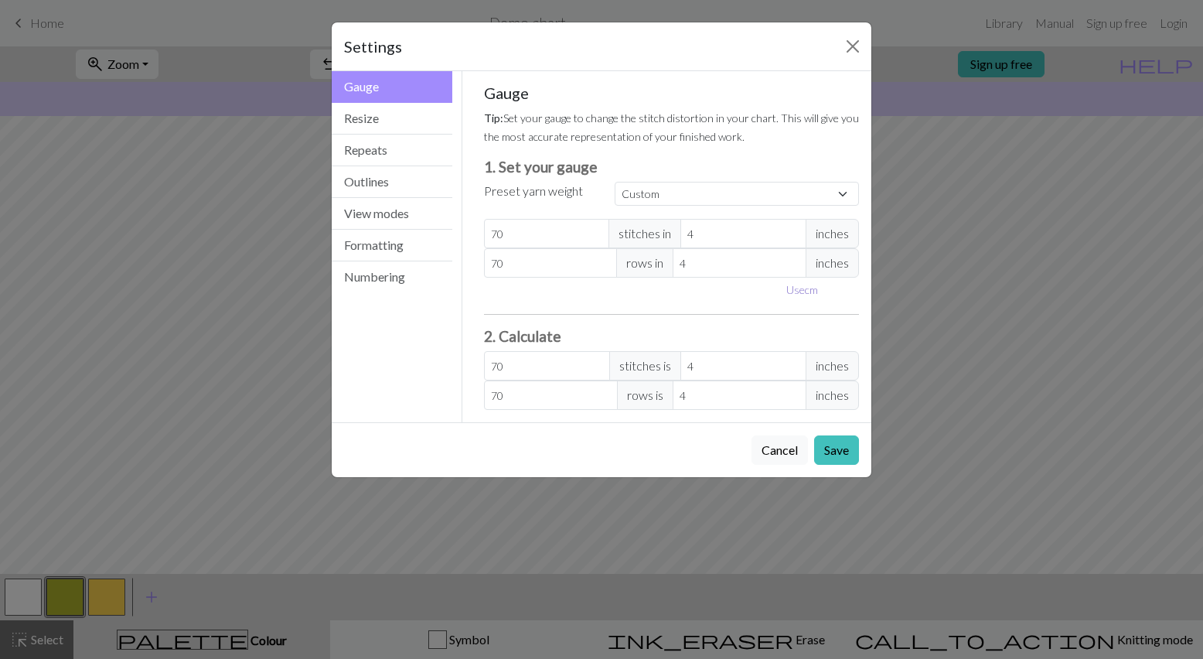
click at [813, 286] on button "Use cm" at bounding box center [802, 289] width 46 height 24
click at [812, 230] on input "22.16" at bounding box center [756, 233] width 134 height 29
drag, startPoint x: 769, startPoint y: 233, endPoint x: 587, endPoint y: 233, distance: 181.6
click at [587, 233] on div "70 stitches in 22.16 cm" at bounding box center [672, 233] width 376 height 29
drag, startPoint x: 747, startPoint y: 267, endPoint x: 638, endPoint y: 266, distance: 108.2
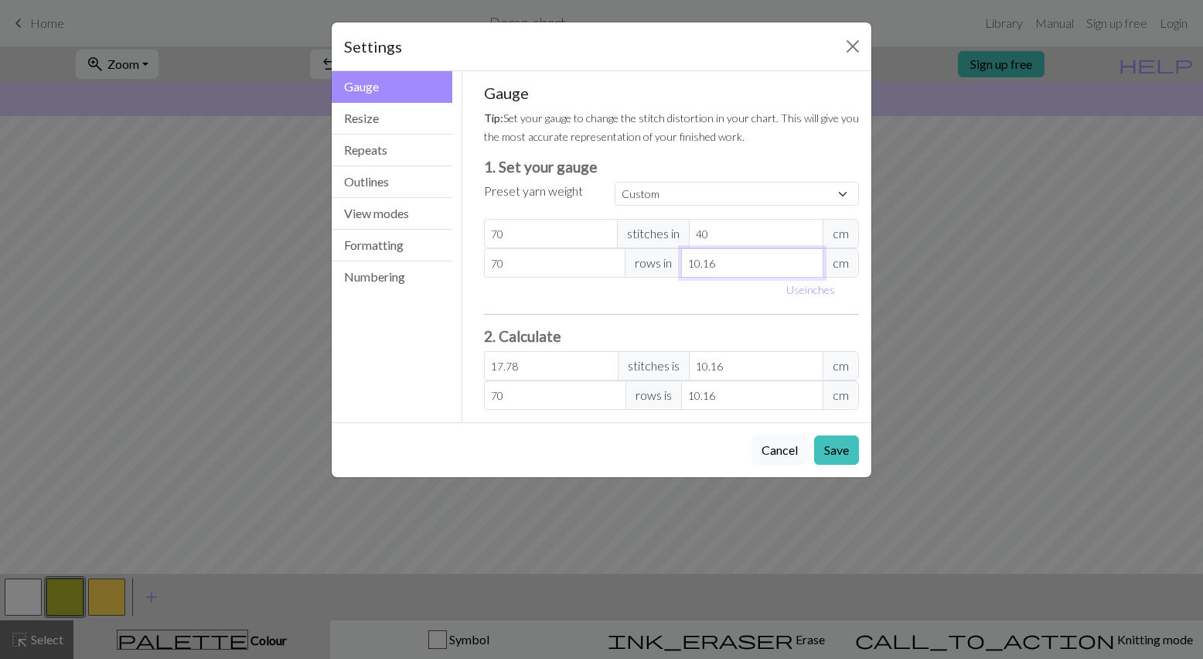
click at [638, 266] on div "70 rows in 10.16 cm" at bounding box center [672, 262] width 376 height 29
click at [826, 446] on button "Save" at bounding box center [836, 449] width 45 height 29
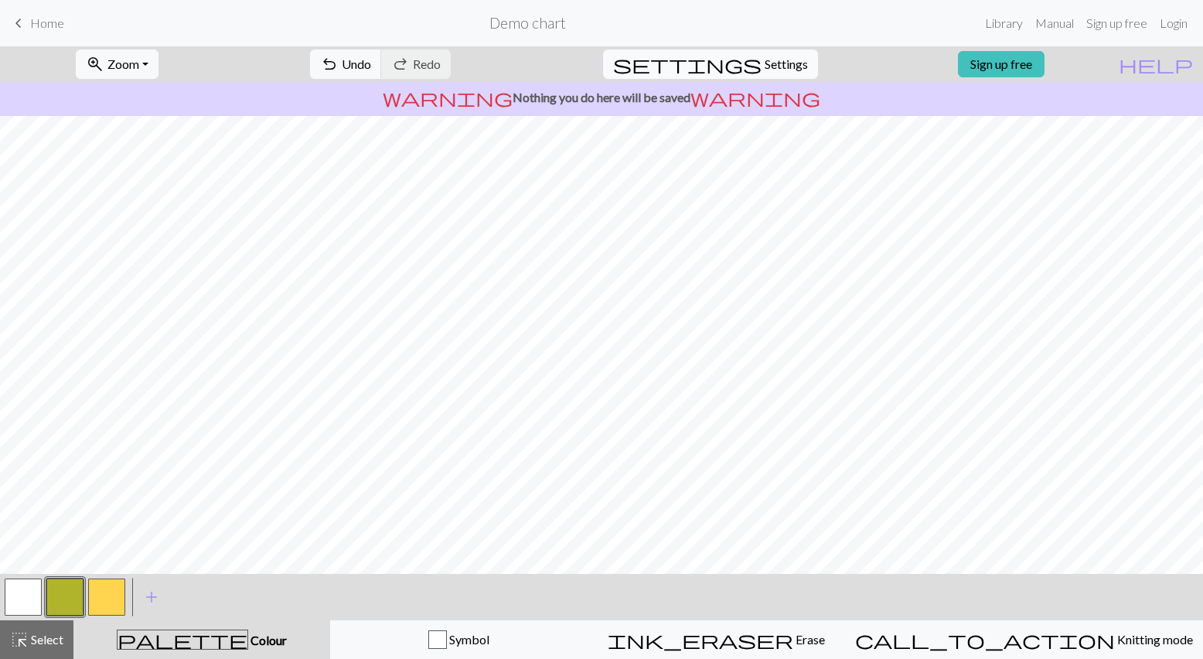
click at [764, 64] on span "Settings" at bounding box center [785, 64] width 43 height 19
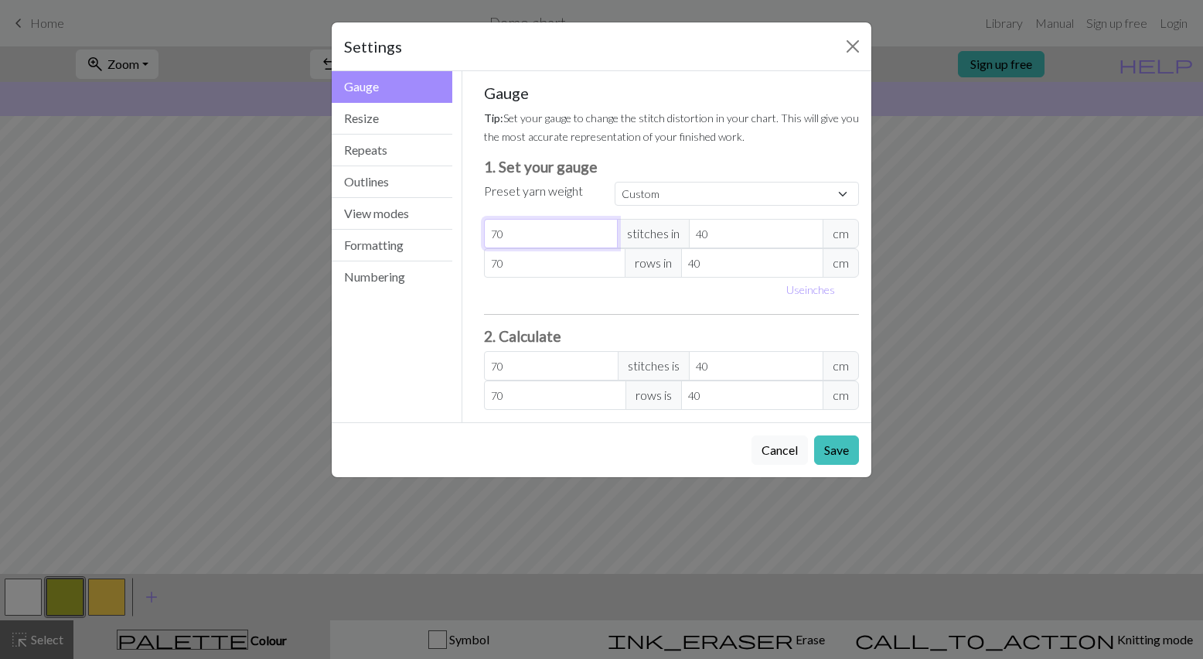
drag, startPoint x: 560, startPoint y: 237, endPoint x: 456, endPoint y: 237, distance: 104.3
click at [456, 237] on div "Gauge Gauge Resize Repeats Outlines View modes Formatting Numbering Gauge Resiz…" at bounding box center [601, 246] width 558 height 351
click at [573, 261] on input "70" at bounding box center [555, 262] width 142 height 29
click at [750, 233] on input "40" at bounding box center [756, 233] width 134 height 29
click at [761, 273] on input "40" at bounding box center [752, 262] width 142 height 29
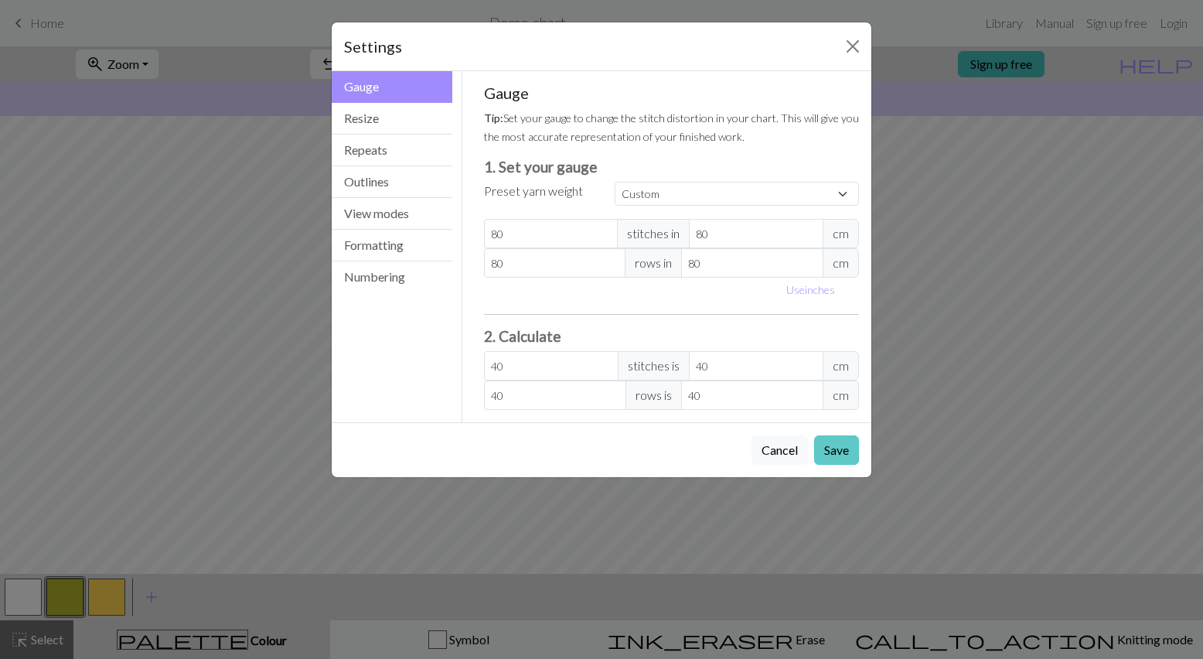
click at [839, 450] on button "Save" at bounding box center [836, 449] width 45 height 29
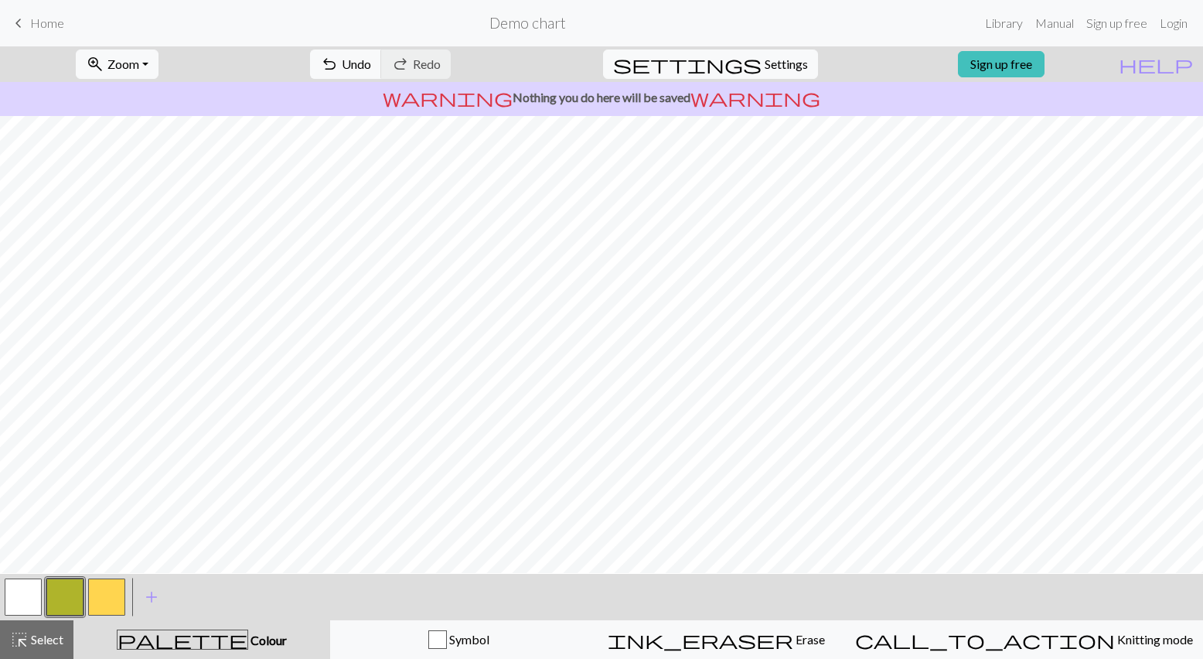
scroll to position [0, 0]
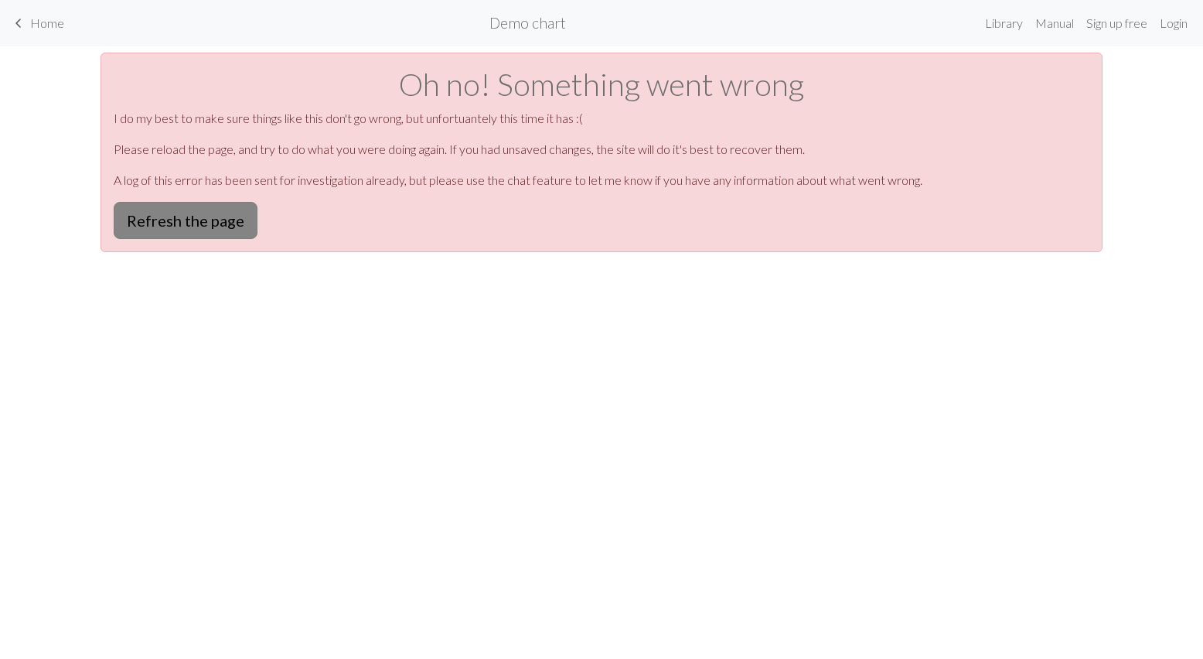
click at [211, 225] on button "Refresh the page" at bounding box center [186, 220] width 144 height 37
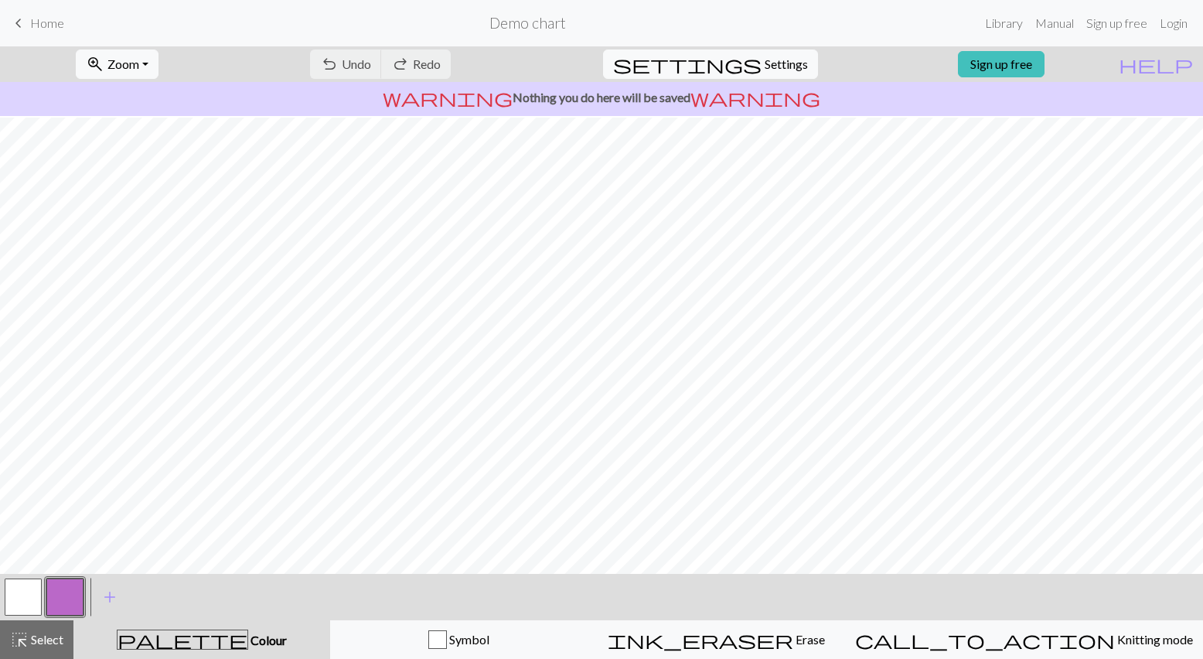
scroll to position [107, 0]
click at [403, 53] on div "undo Undo Undo redo Redo Redo" at bounding box center [380, 64] width 164 height 36
click at [462, 66] on div "undo Undo Undo redo Redo Redo" at bounding box center [380, 64] width 164 height 36
click at [462, 59] on div "undo Undo Undo redo Redo Redo" at bounding box center [380, 64] width 164 height 36
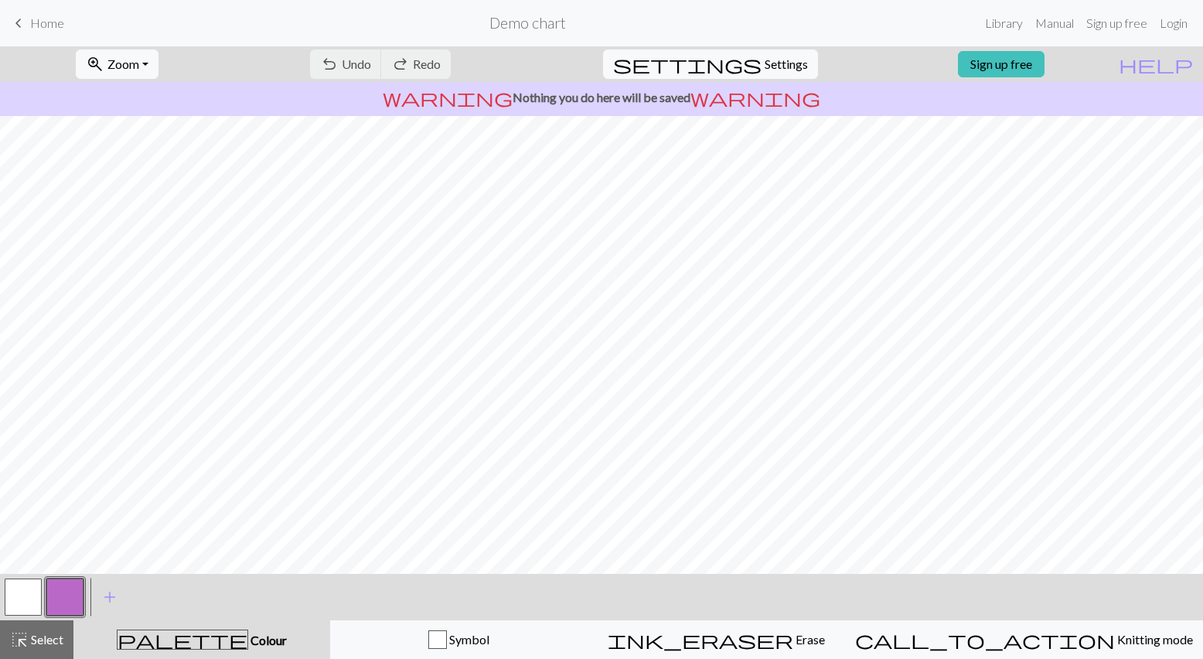
click at [615, 99] on p "warning Nothing you do here will be saved warning" at bounding box center [601, 97] width 1190 height 19
click at [1008, 62] on link "Sign up free" at bounding box center [1001, 64] width 87 height 26
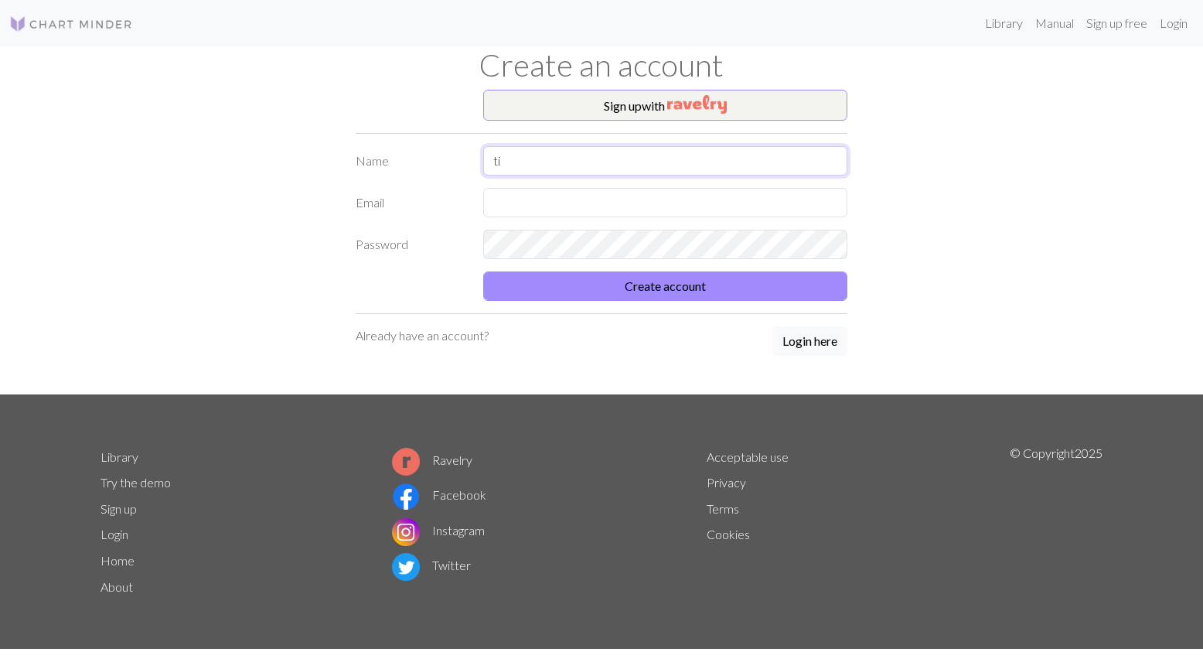
type input "t"
type input "oculus"
type input "butsythebutt@gmail.com"
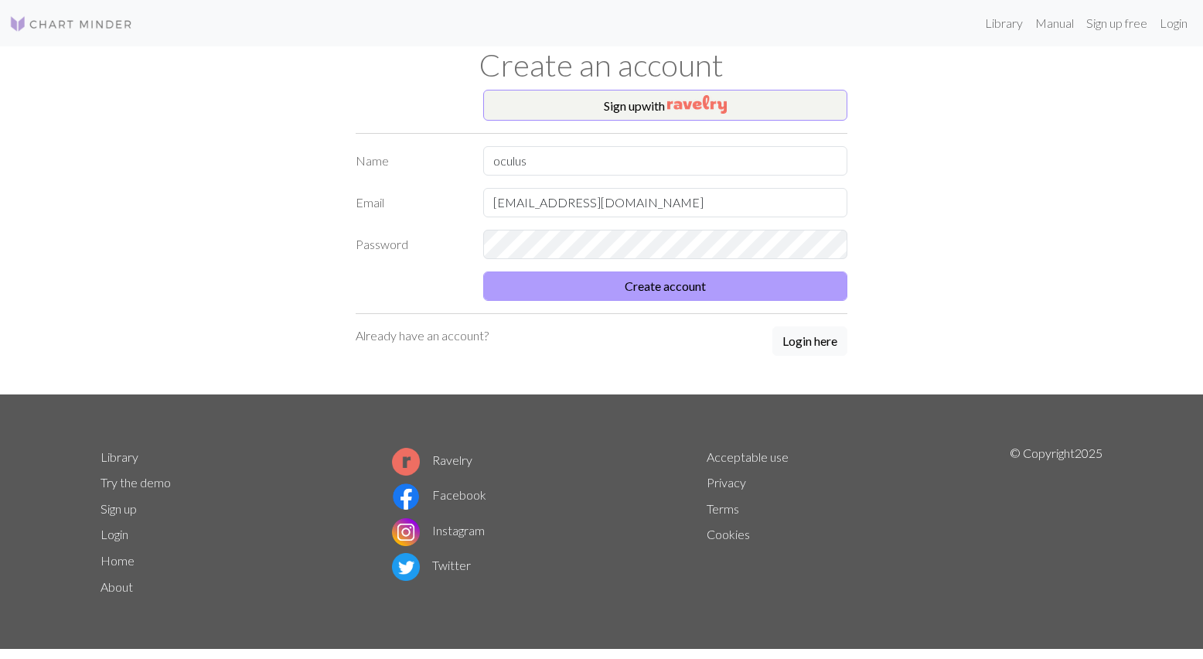
click at [656, 286] on button "Create account" at bounding box center [665, 285] width 364 height 29
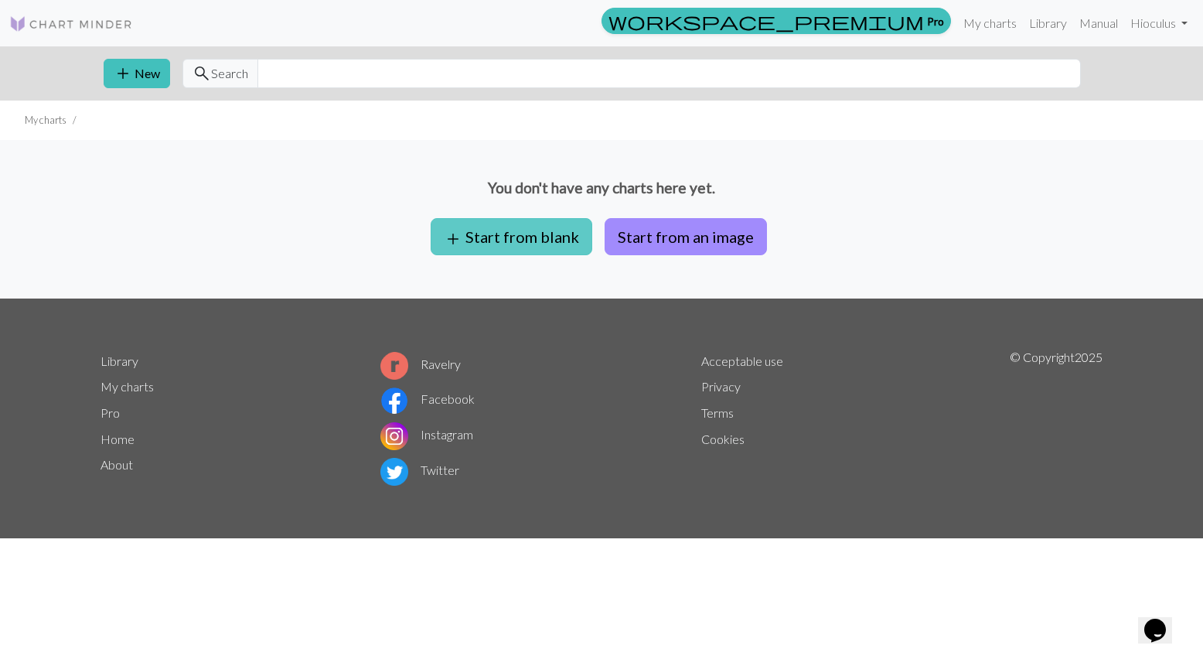
click at [563, 230] on button "add Start from blank" at bounding box center [512, 236] width 162 height 37
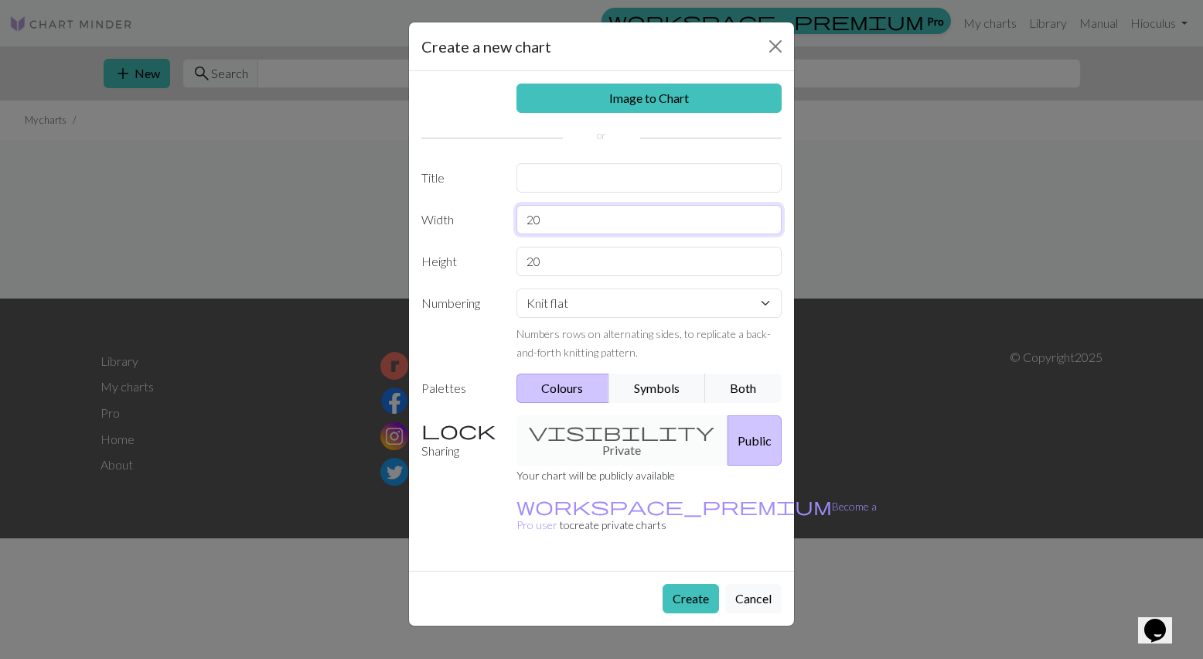
drag, startPoint x: 588, startPoint y: 223, endPoint x: 478, endPoint y: 223, distance: 109.8
click at [478, 223] on div "Width 20" at bounding box center [601, 219] width 379 height 29
type input "80"
click at [555, 260] on input "20" at bounding box center [649, 261] width 266 height 29
type input "2"
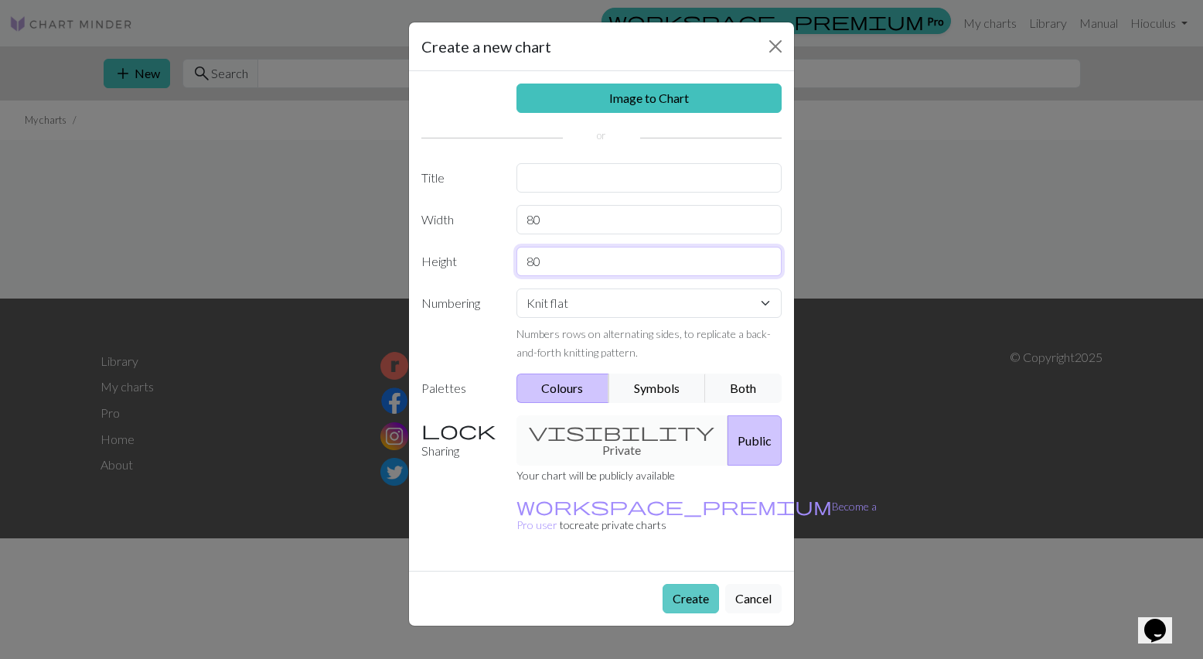
type input "80"
click at [676, 584] on button "Create" at bounding box center [690, 598] width 56 height 29
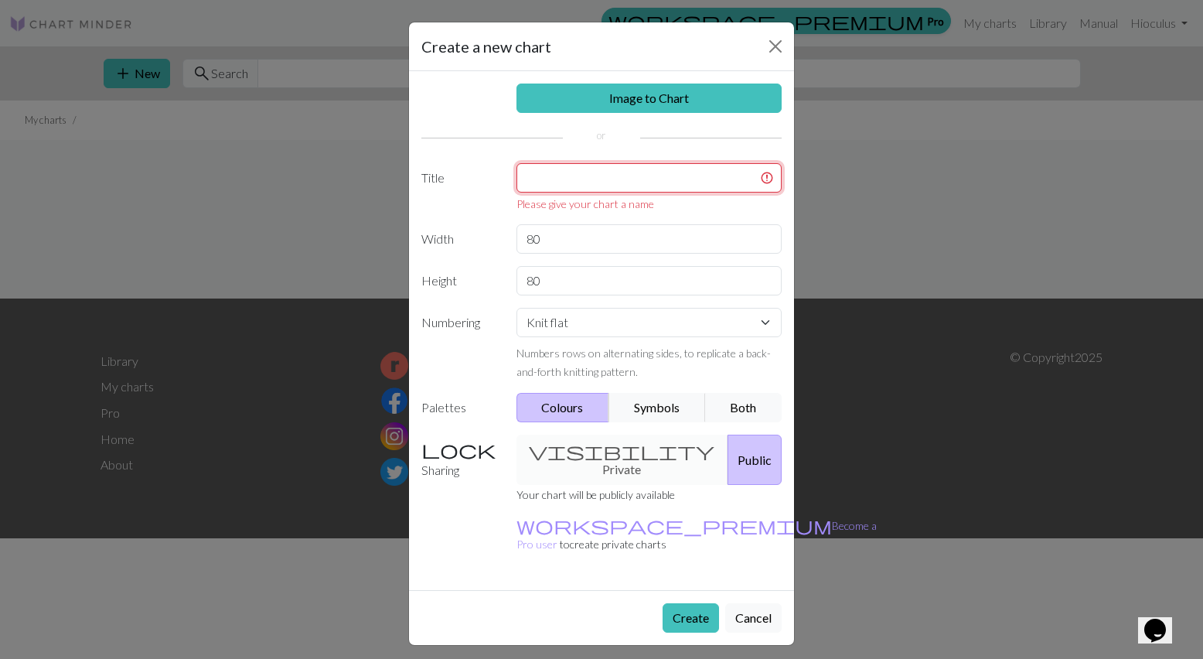
click at [615, 186] on input "text" at bounding box center [649, 177] width 266 height 29
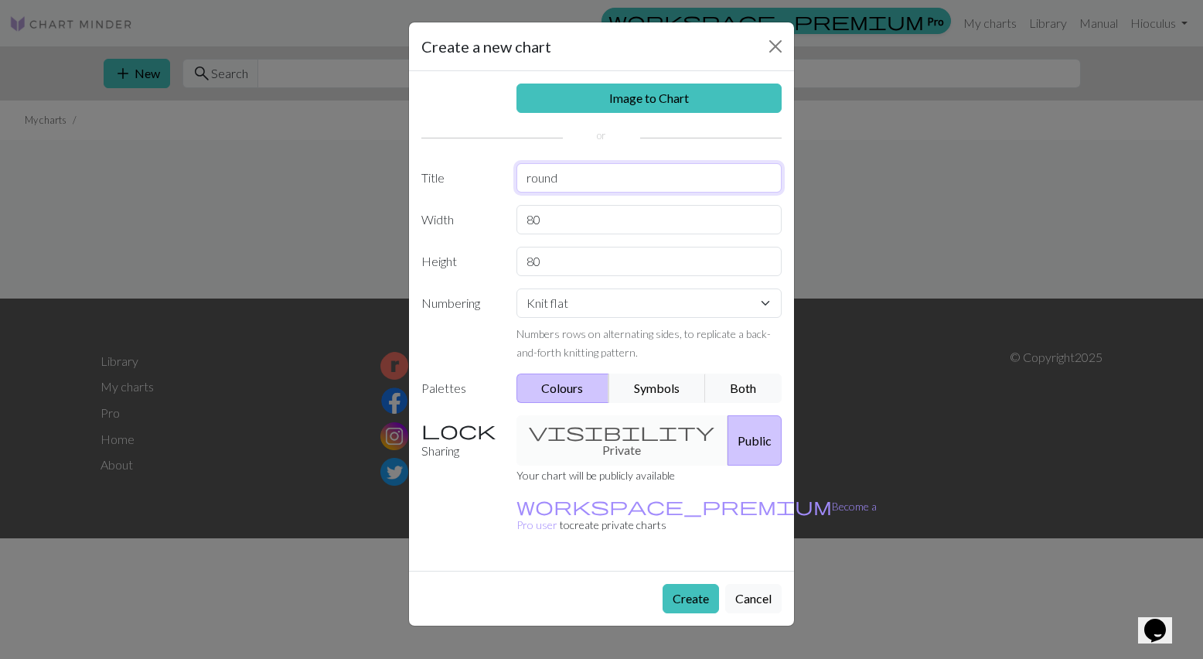
type input "round"
click at [677, 584] on button "Create" at bounding box center [690, 598] width 56 height 29
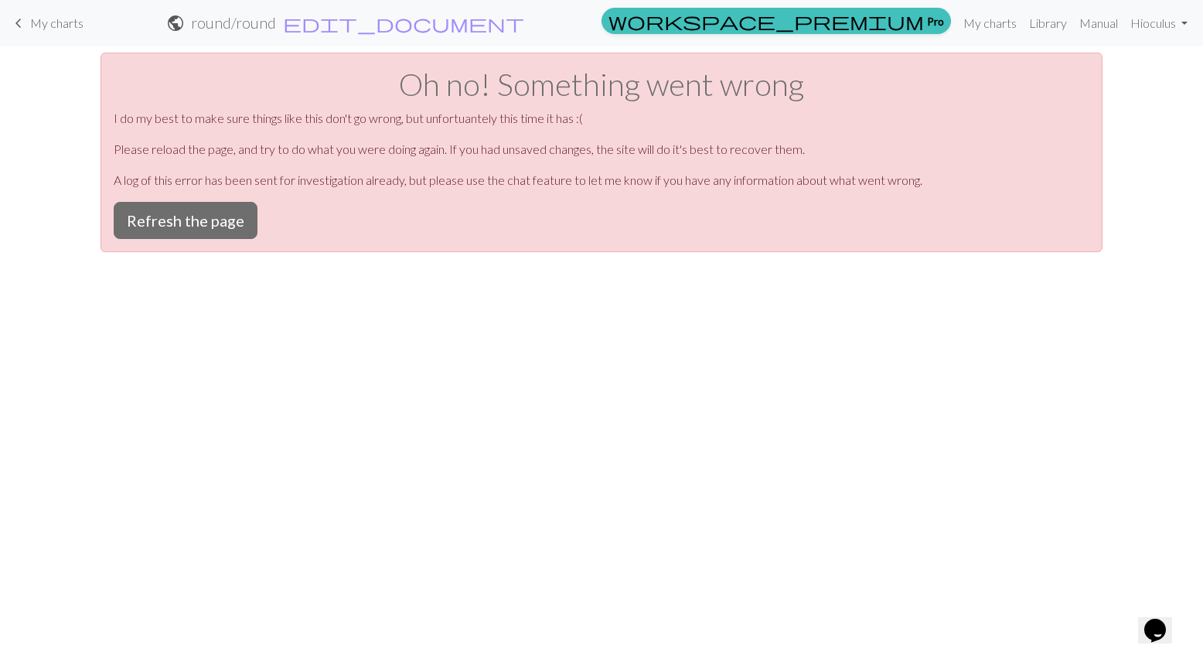
click at [50, 20] on span "My charts" at bounding box center [56, 22] width 53 height 15
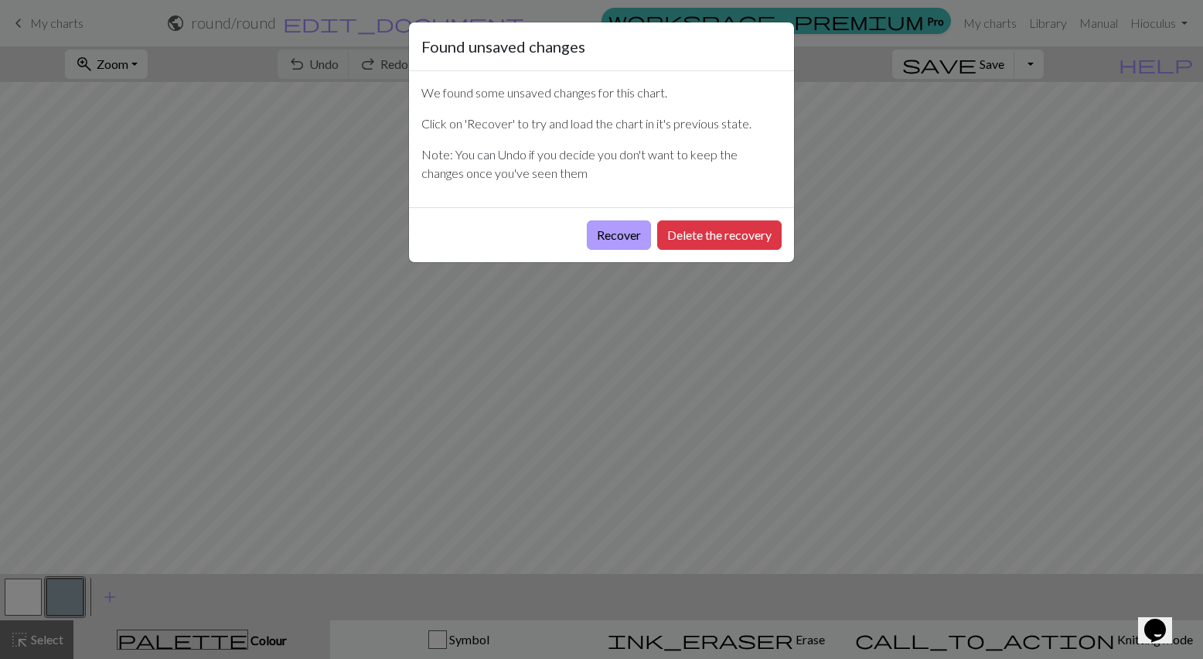
click at [632, 237] on button "Recover" at bounding box center [619, 234] width 64 height 29
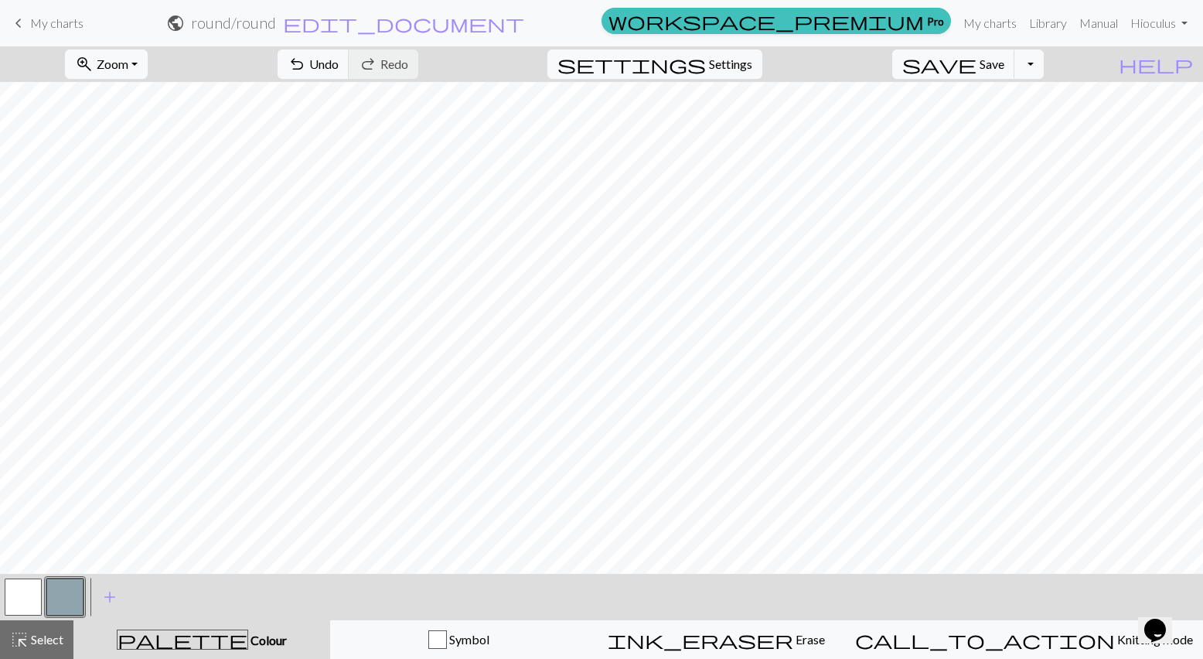
click at [78, 578] on button "button" at bounding box center [64, 596] width 37 height 37
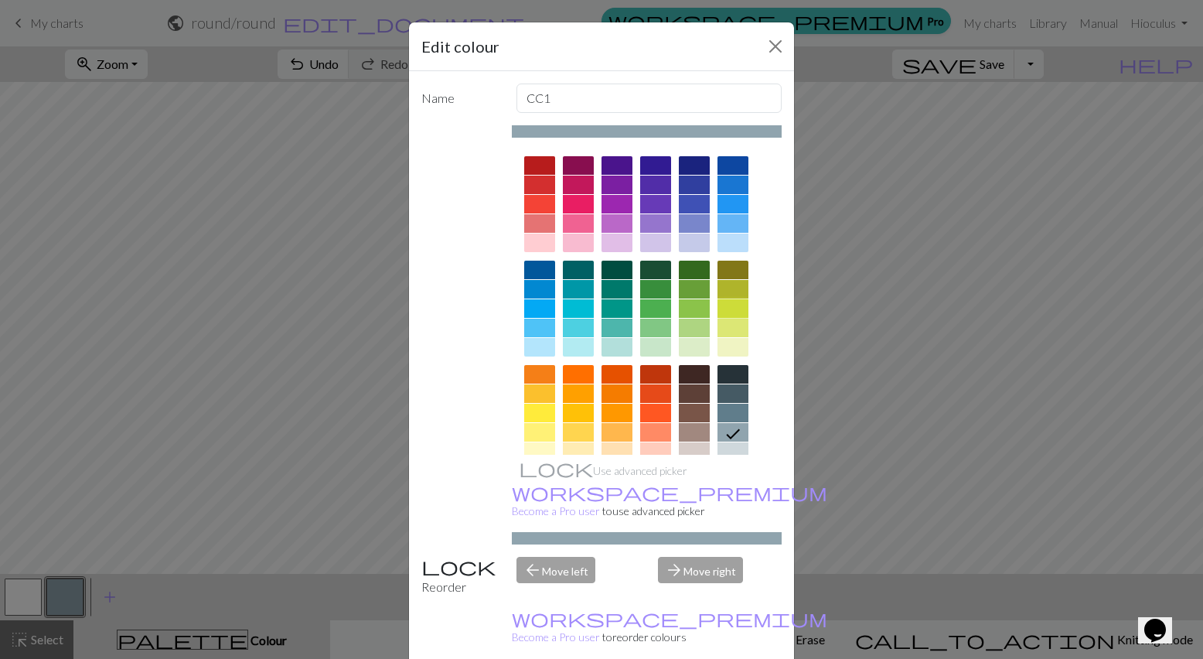
click at [736, 303] on div at bounding box center [732, 308] width 31 height 19
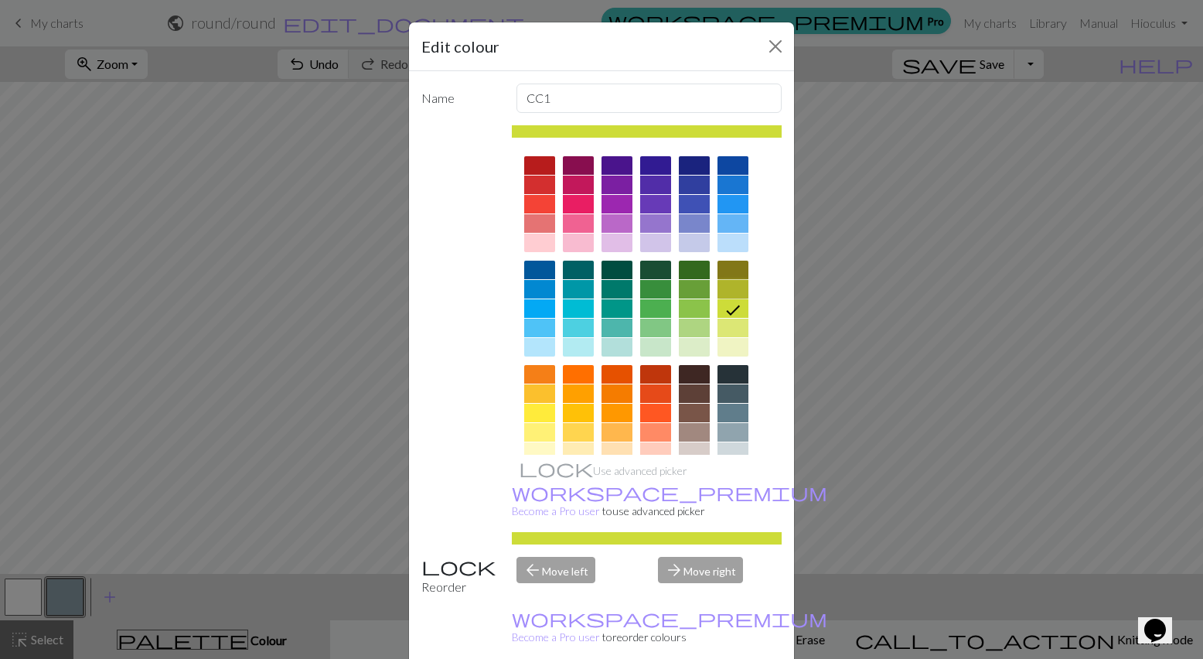
click at [737, 281] on div at bounding box center [732, 289] width 31 height 19
click at [734, 266] on div at bounding box center [732, 269] width 31 height 19
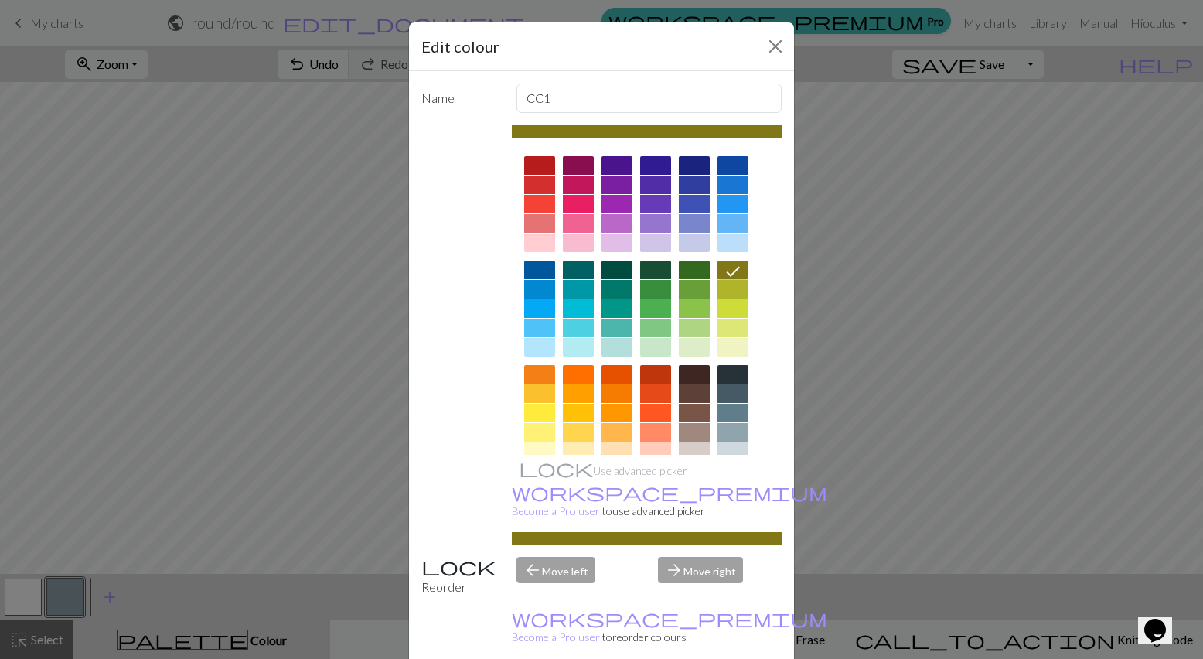
click at [734, 279] on div at bounding box center [732, 312] width 31 height 104
click at [734, 287] on div at bounding box center [732, 289] width 31 height 19
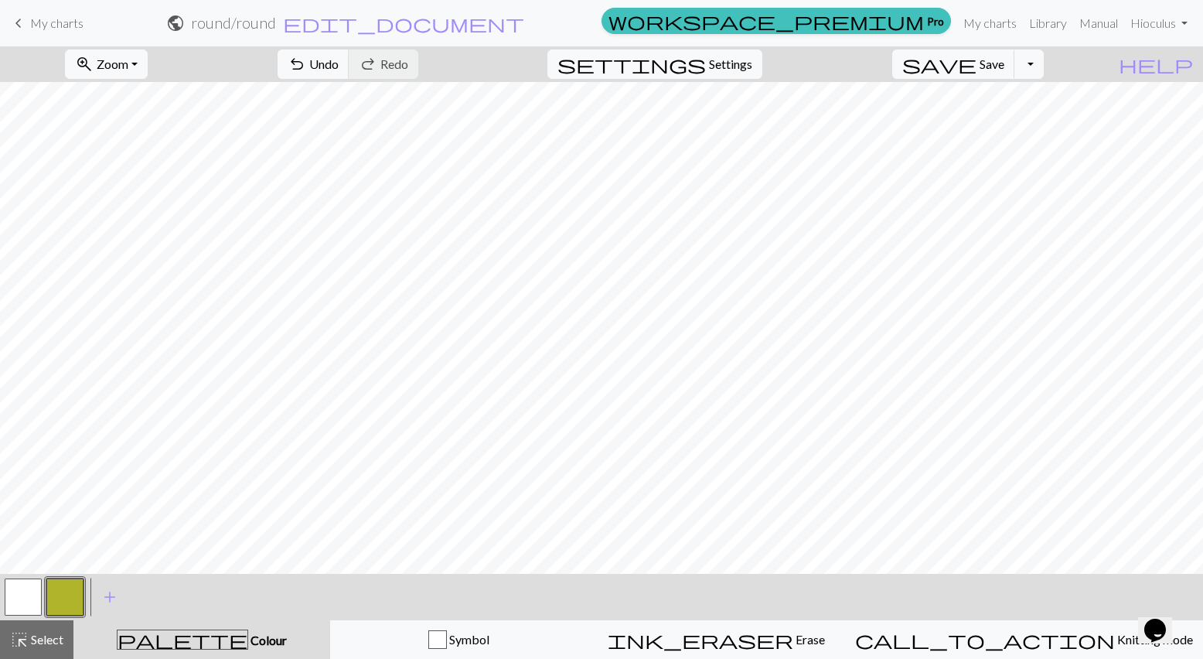
click at [60, 601] on button "button" at bounding box center [64, 596] width 37 height 37
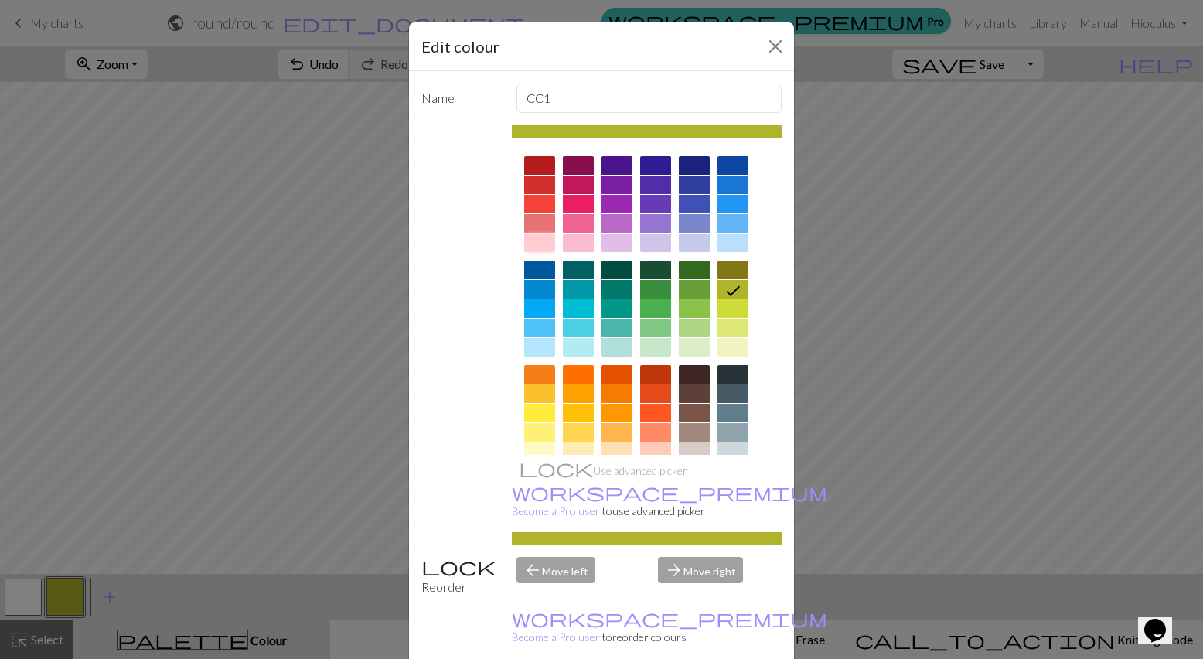
click at [549, 239] on div at bounding box center [539, 242] width 31 height 19
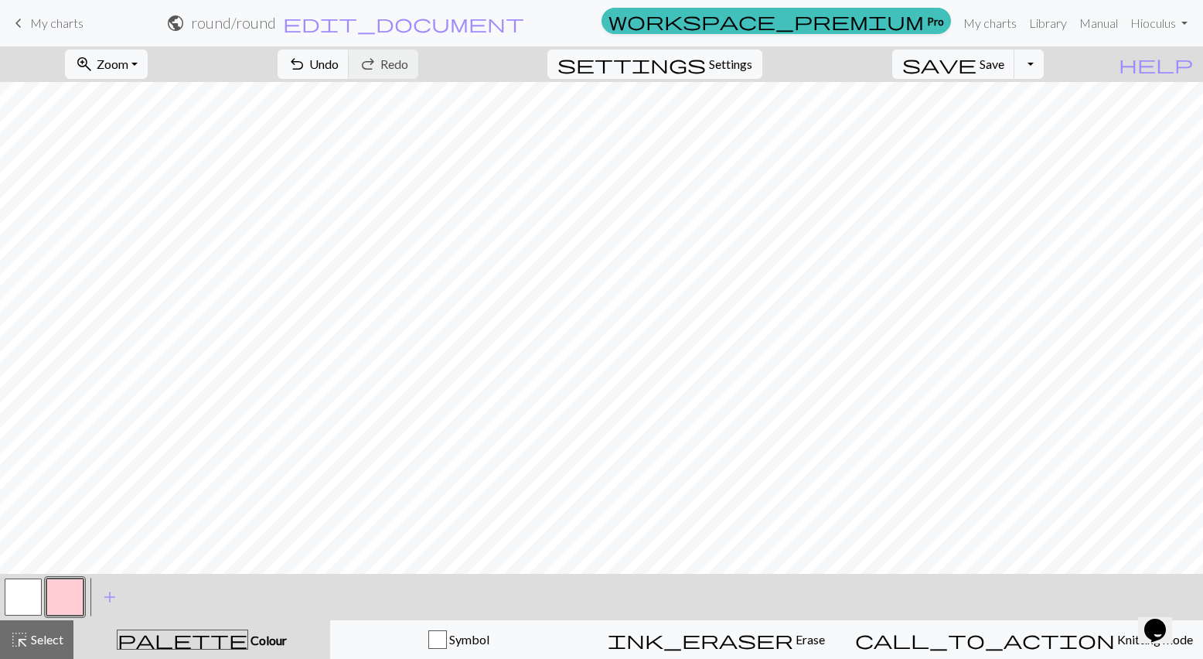
click at [75, 578] on button "button" at bounding box center [64, 596] width 37 height 37
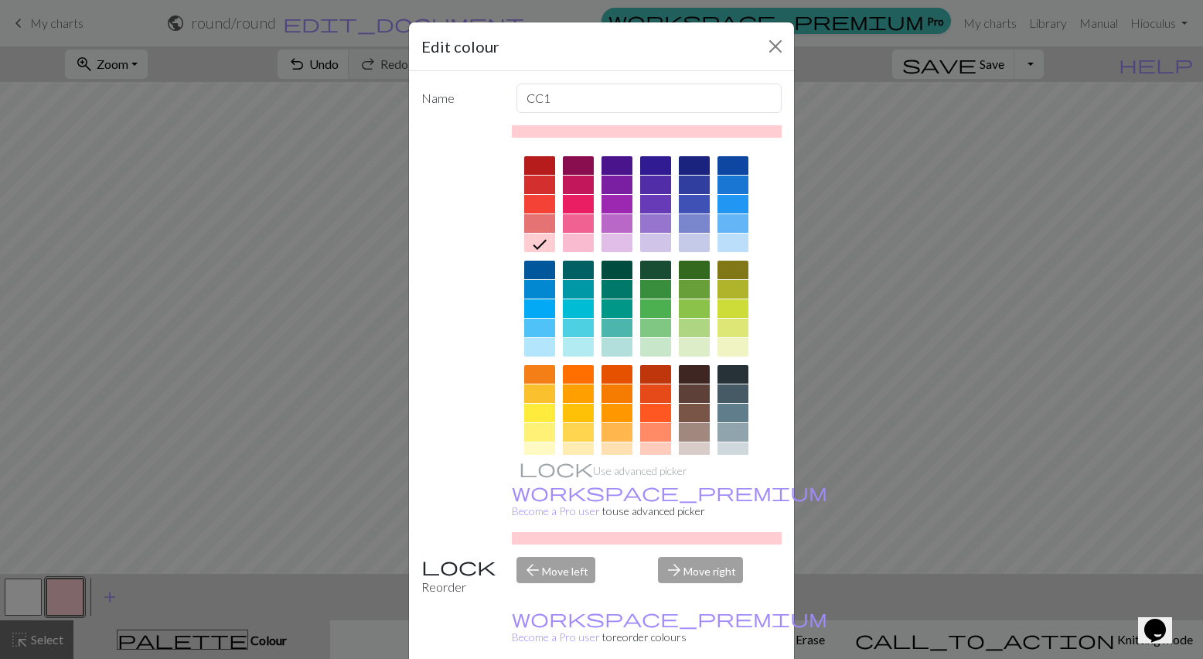
click at [745, 291] on div at bounding box center [732, 289] width 31 height 19
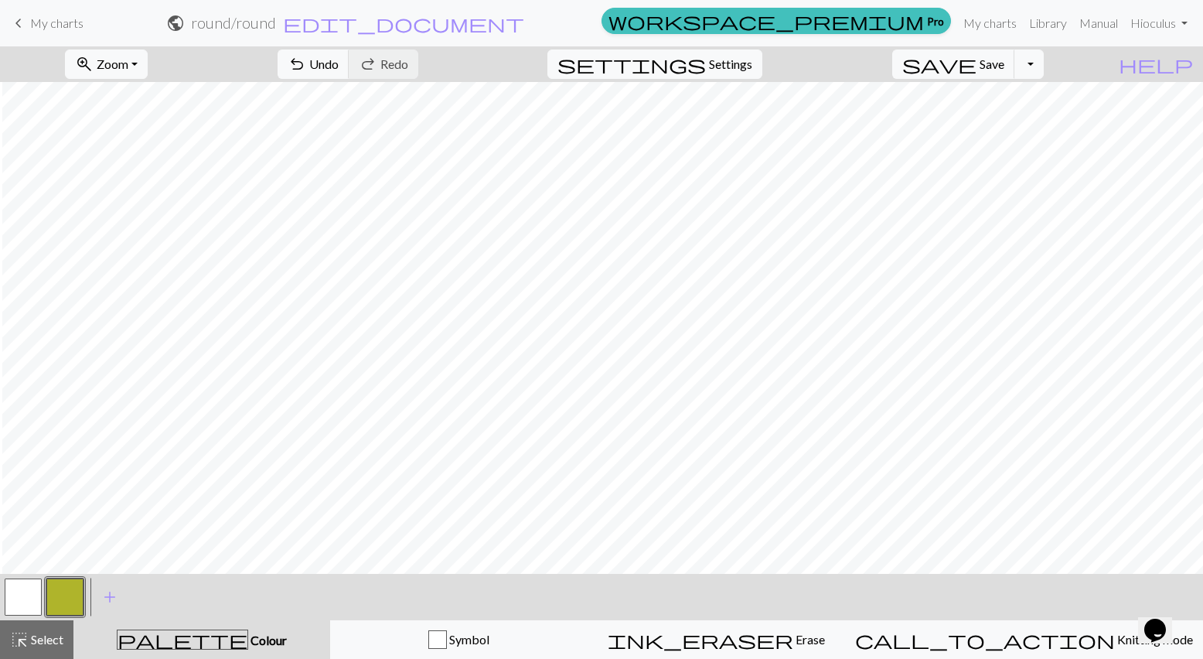
scroll to position [1, 82]
click at [141, 51] on button "zoom_in Zoom Zoom" at bounding box center [106, 63] width 83 height 29
click at [151, 104] on button "Fit all" at bounding box center [127, 98] width 122 height 25
click at [128, 65] on span "Zoom" at bounding box center [113, 63] width 32 height 15
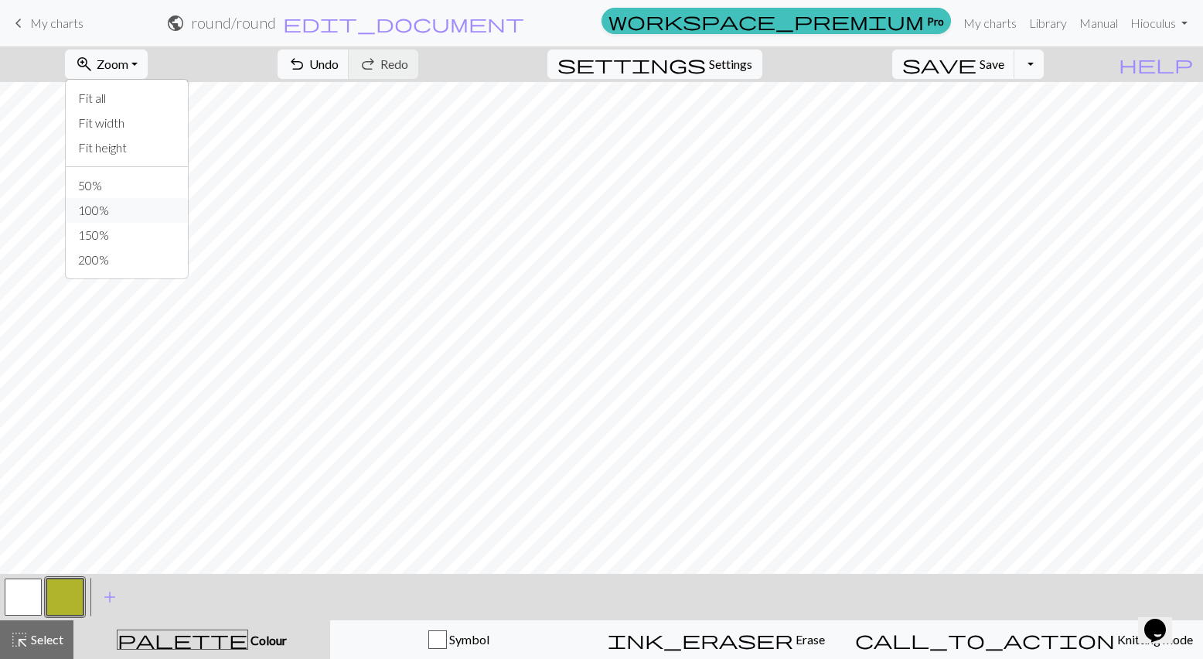
click at [127, 213] on button "100%" at bounding box center [127, 210] width 122 height 25
click at [128, 61] on span "Zoom" at bounding box center [113, 63] width 32 height 15
click at [144, 180] on button "50%" at bounding box center [127, 185] width 122 height 25
click at [128, 70] on span "Zoom" at bounding box center [113, 63] width 32 height 15
click at [146, 122] on button "Fit width" at bounding box center [127, 123] width 122 height 25
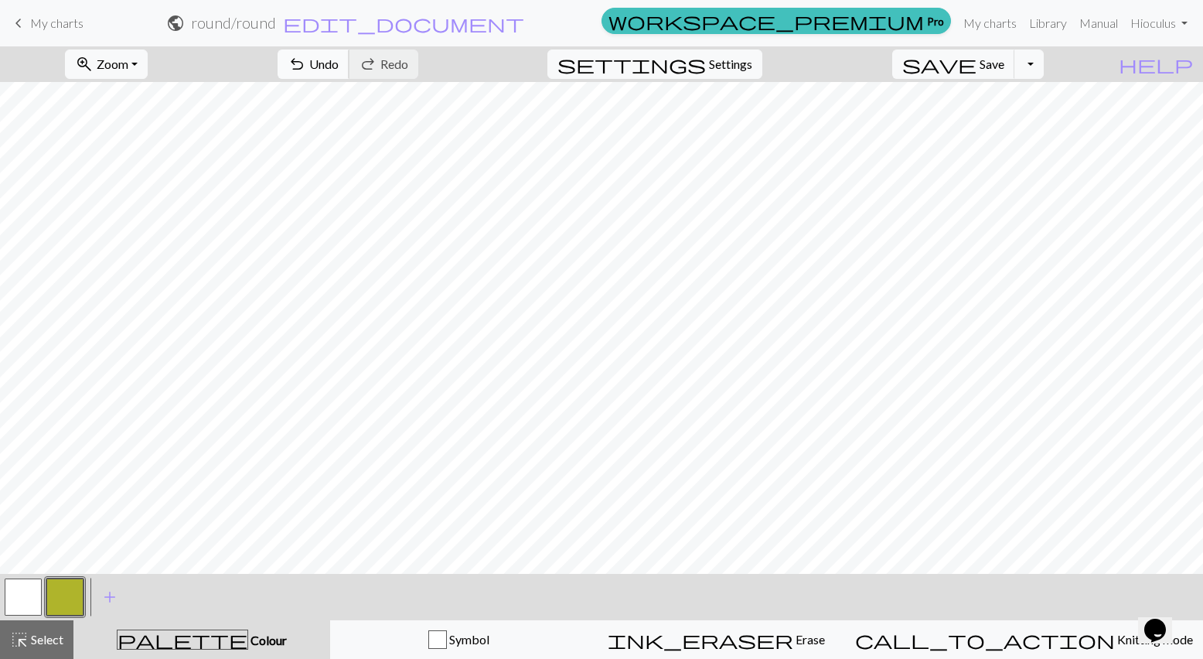
click at [339, 69] on span "Undo" at bounding box center [323, 63] width 29 height 15
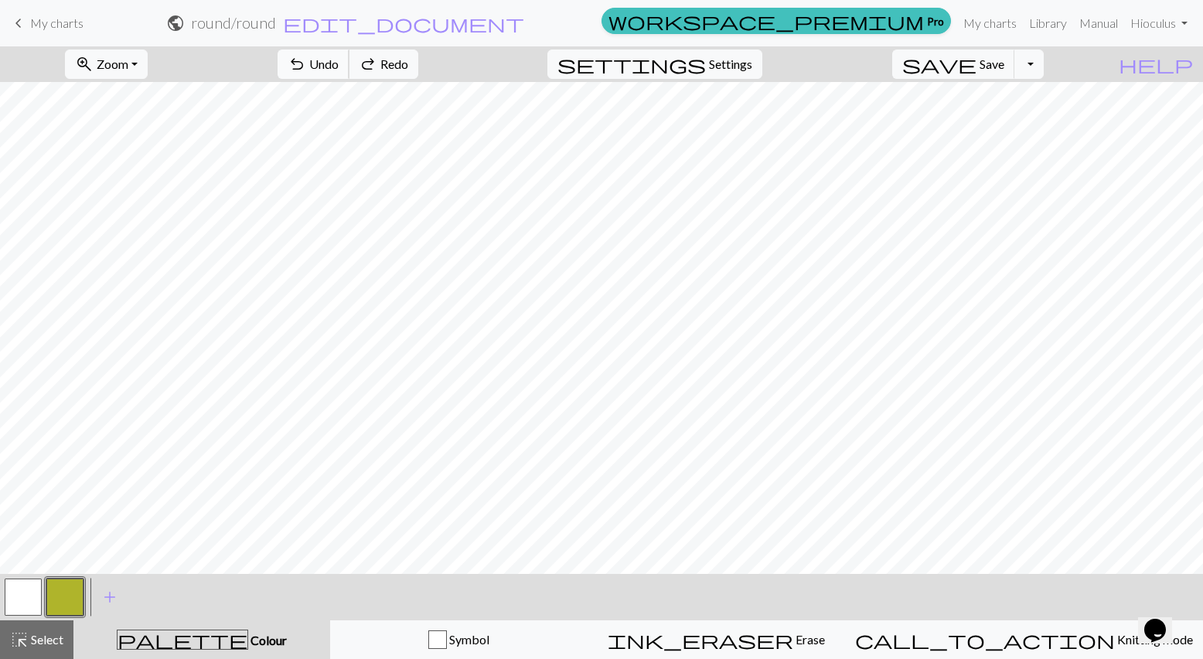
click at [339, 69] on span "Undo" at bounding box center [323, 63] width 29 height 15
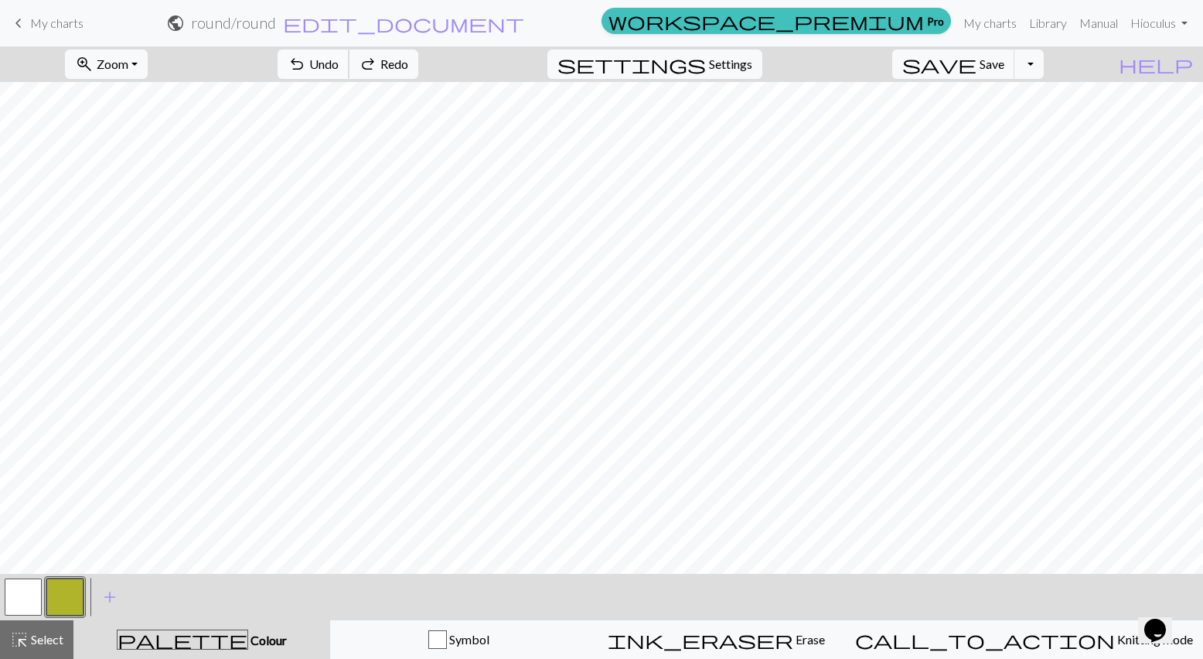
click at [339, 69] on span "Undo" at bounding box center [323, 63] width 29 height 15
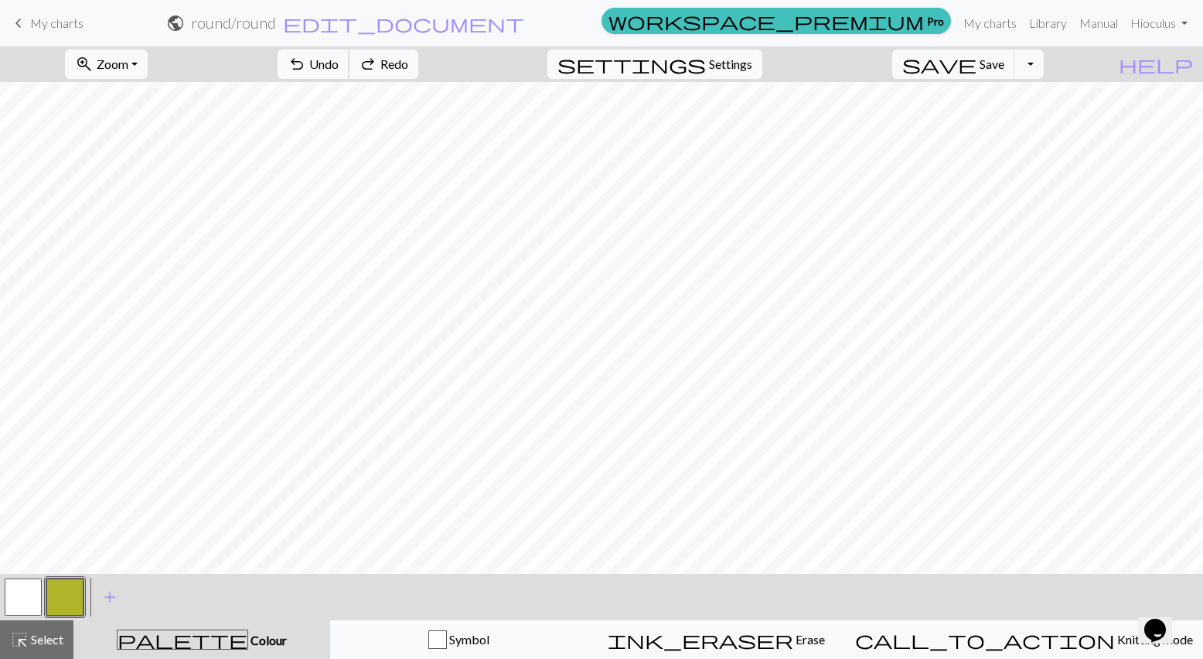
click at [339, 69] on span "Undo" at bounding box center [323, 63] width 29 height 15
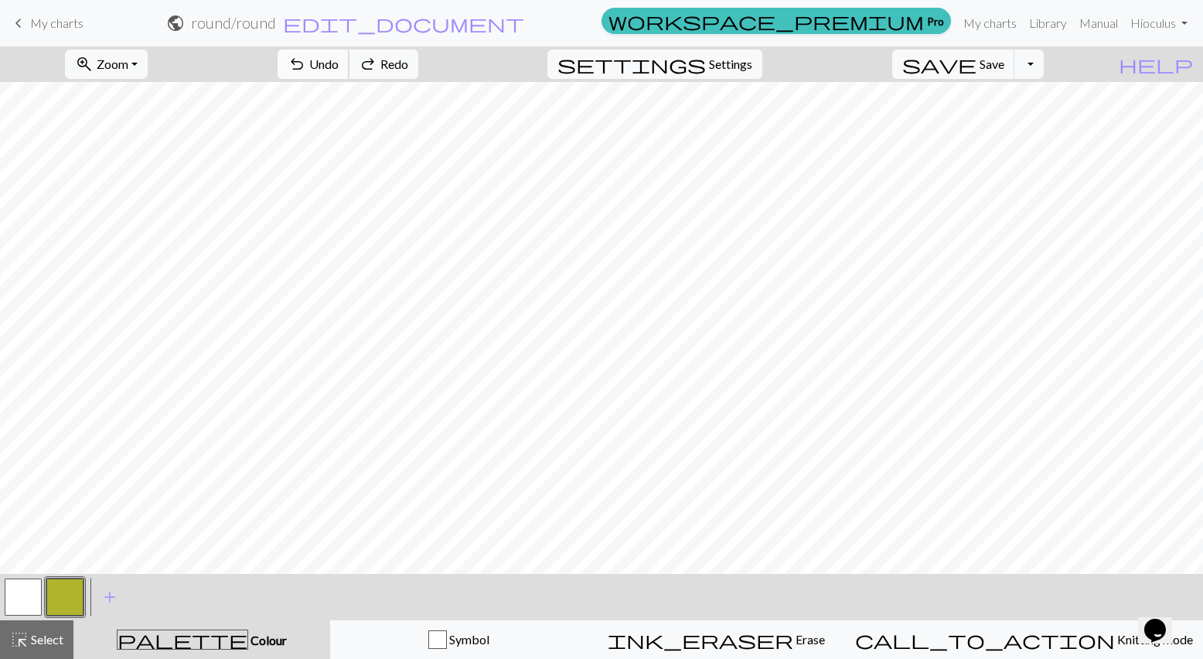
click at [339, 69] on span "Undo" at bounding box center [323, 63] width 29 height 15
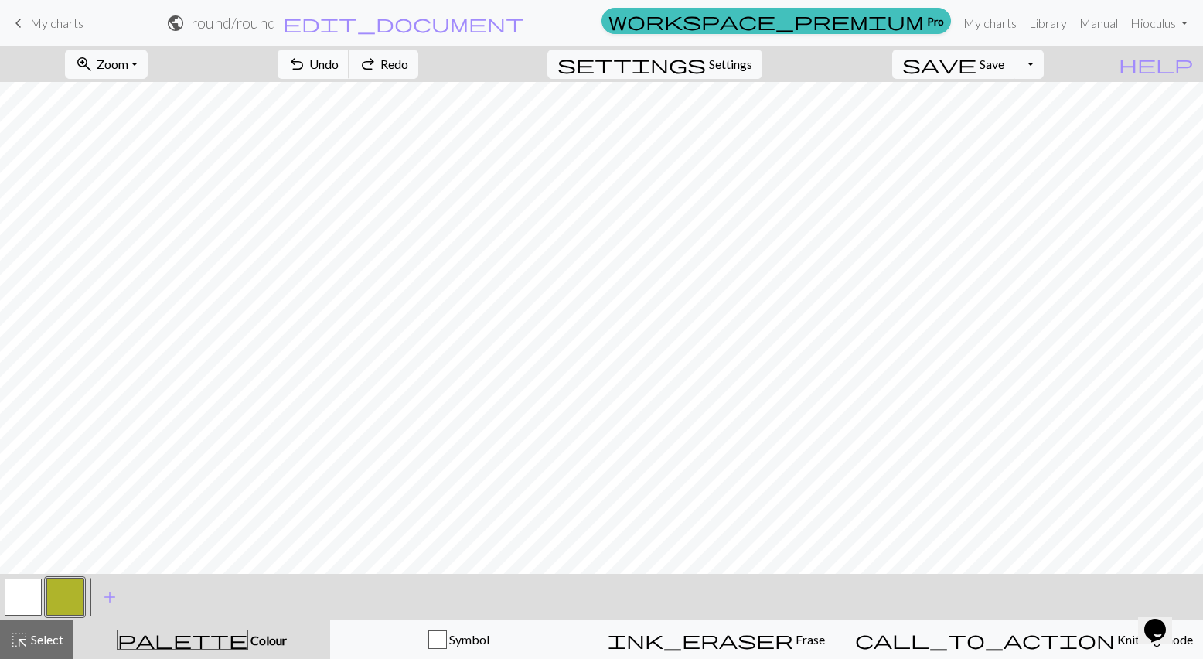
click at [339, 69] on span "Undo" at bounding box center [323, 63] width 29 height 15
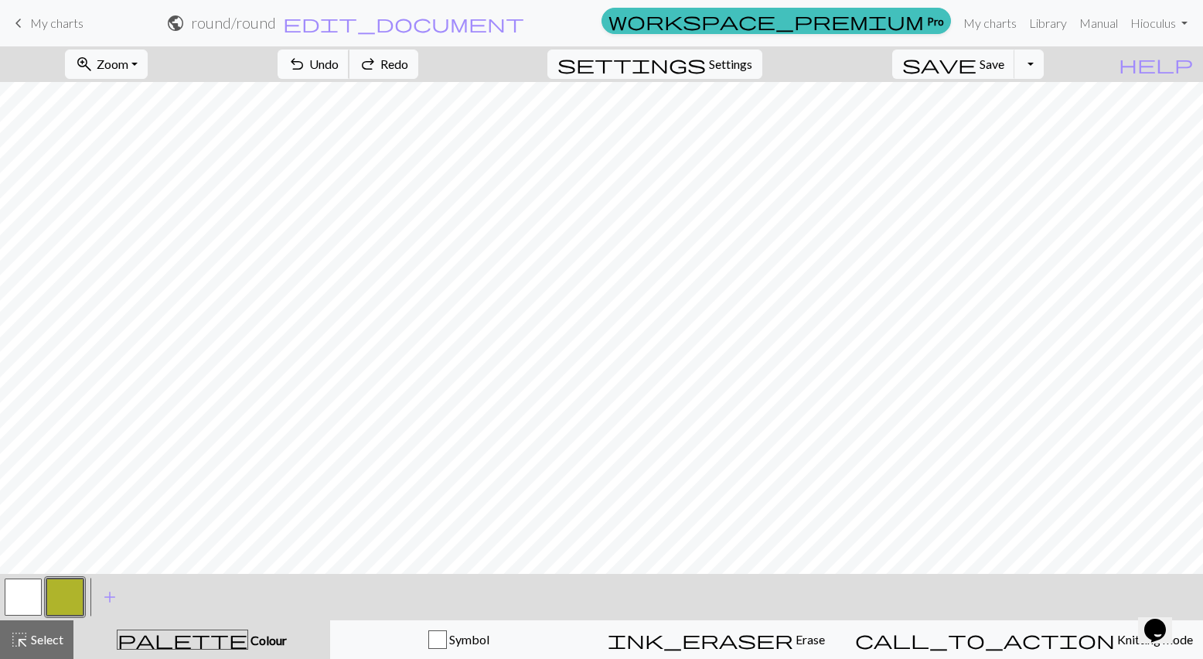
click at [339, 69] on span "Undo" at bounding box center [323, 63] width 29 height 15
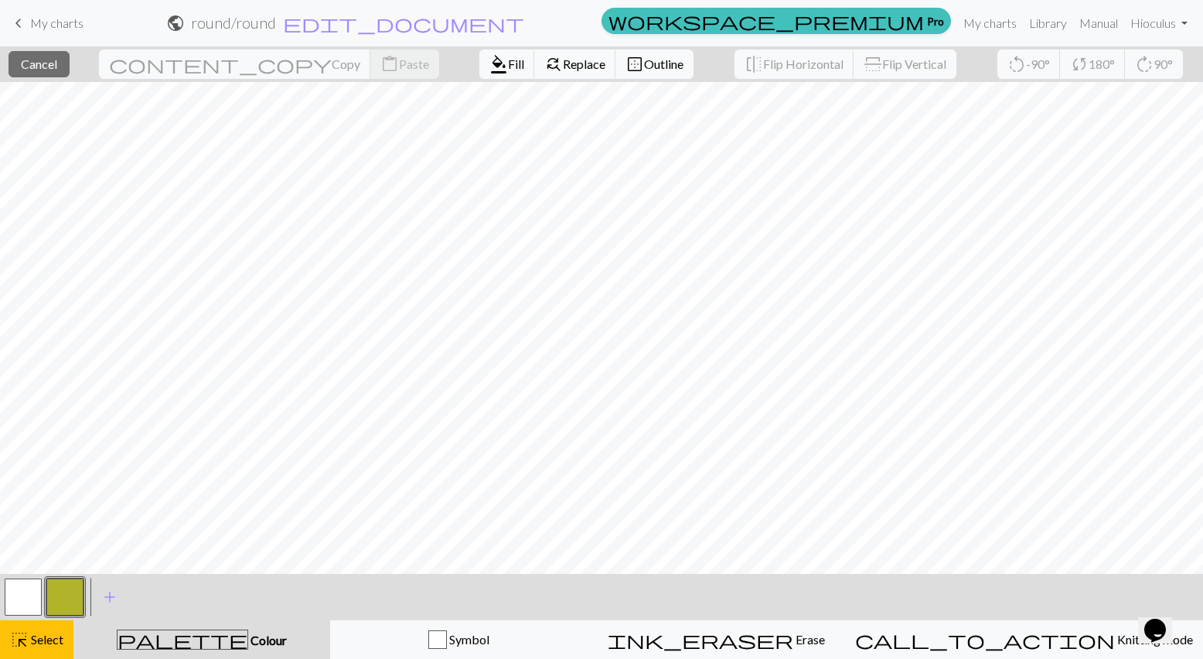
click at [53, 599] on button "button" at bounding box center [64, 596] width 37 height 37
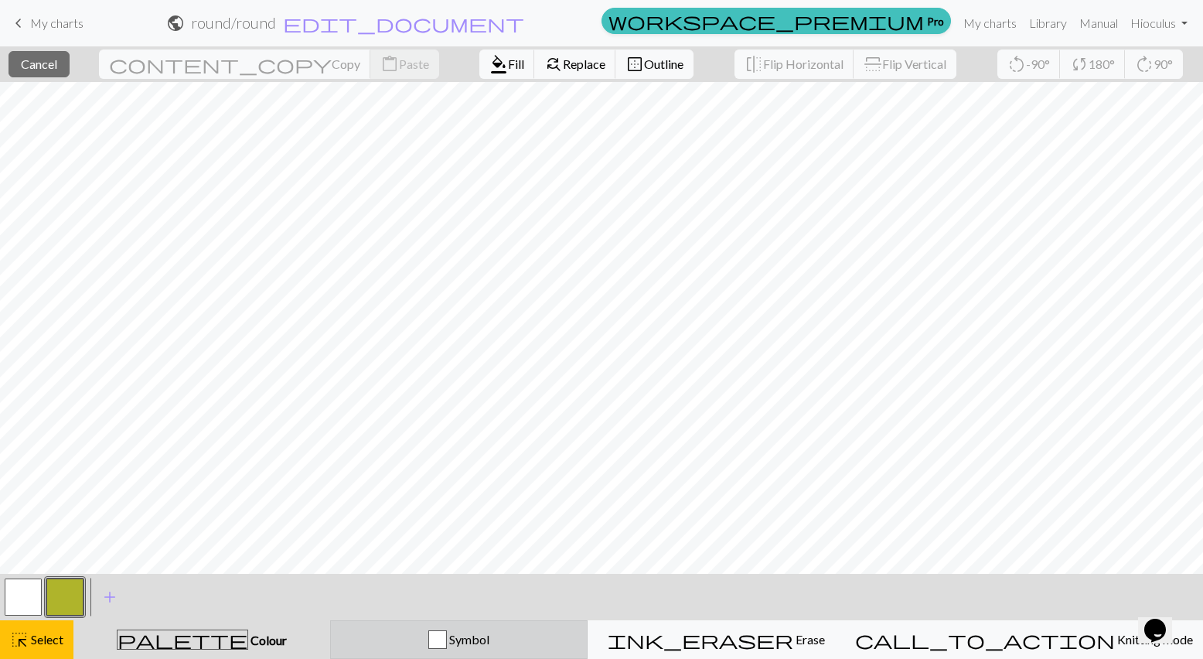
click at [447, 642] on div "button" at bounding box center [437, 639] width 19 height 19
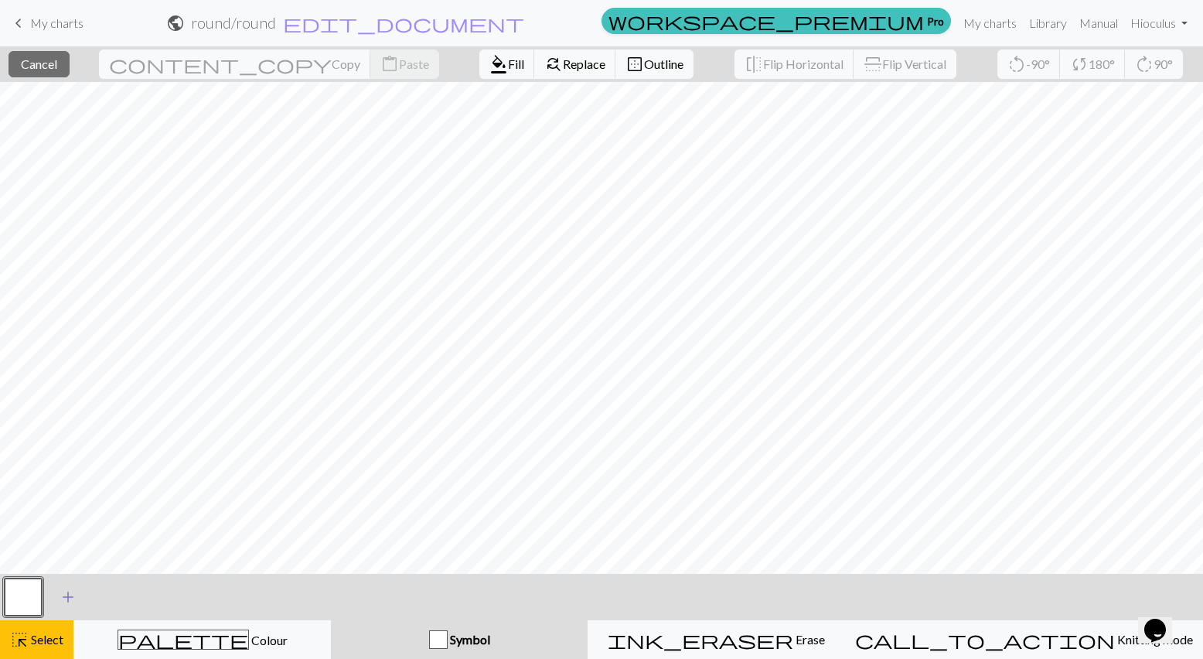
click at [61, 596] on span "add" at bounding box center [68, 597] width 19 height 22
click at [25, 594] on button "button" at bounding box center [23, 596] width 37 height 37
click at [25, 594] on div "Edit symbol Name Knit d f g h j k p s t F H J O P T / | 0 1 2 3 4 5 6 7 8 9 e m…" at bounding box center [601, 329] width 1203 height 659
click at [27, 596] on button "button" at bounding box center [23, 596] width 37 height 37
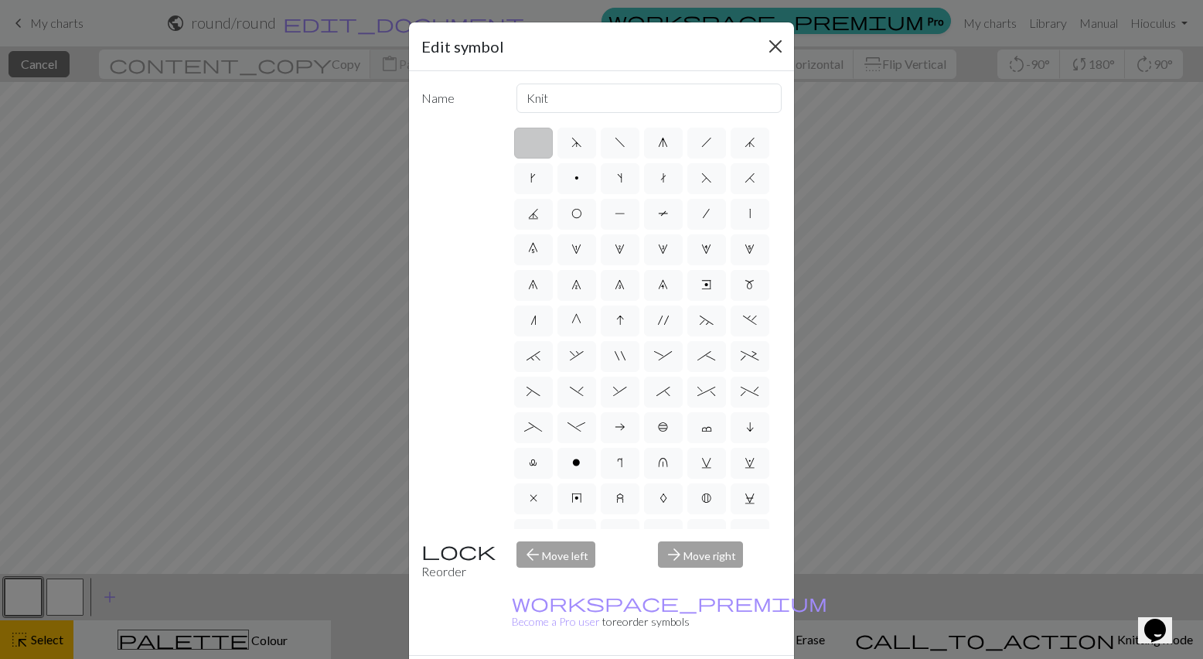
click at [779, 42] on button "Close" at bounding box center [775, 46] width 25 height 25
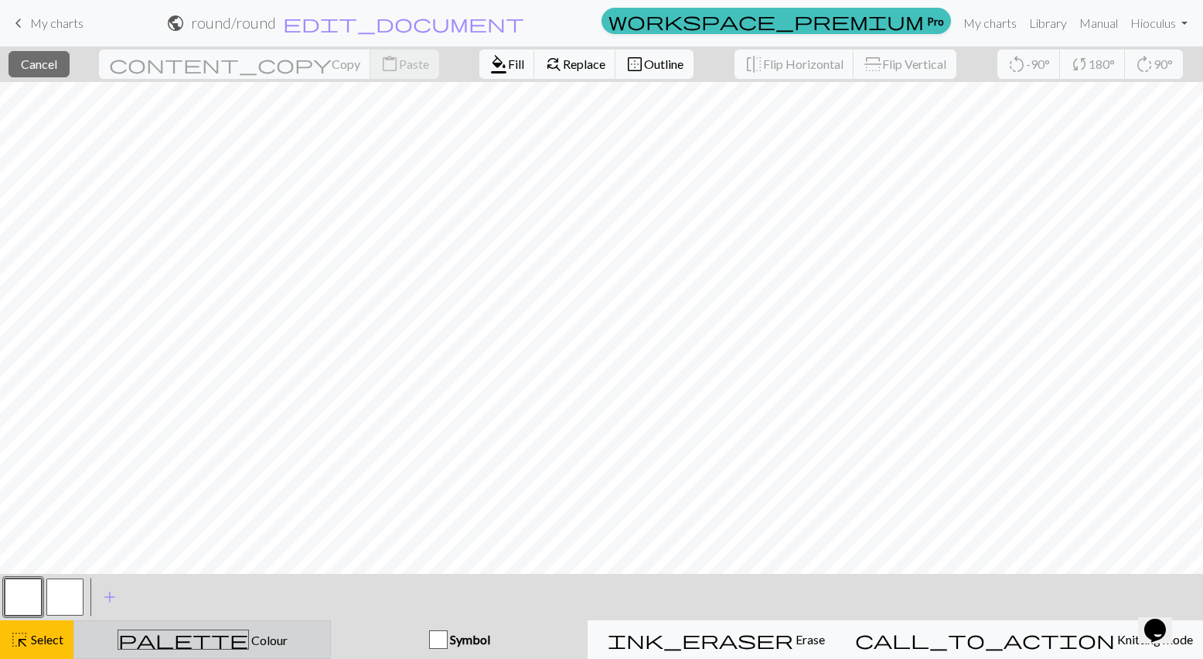
click at [331, 628] on button "palette Colour Colour" at bounding box center [201, 639] width 257 height 39
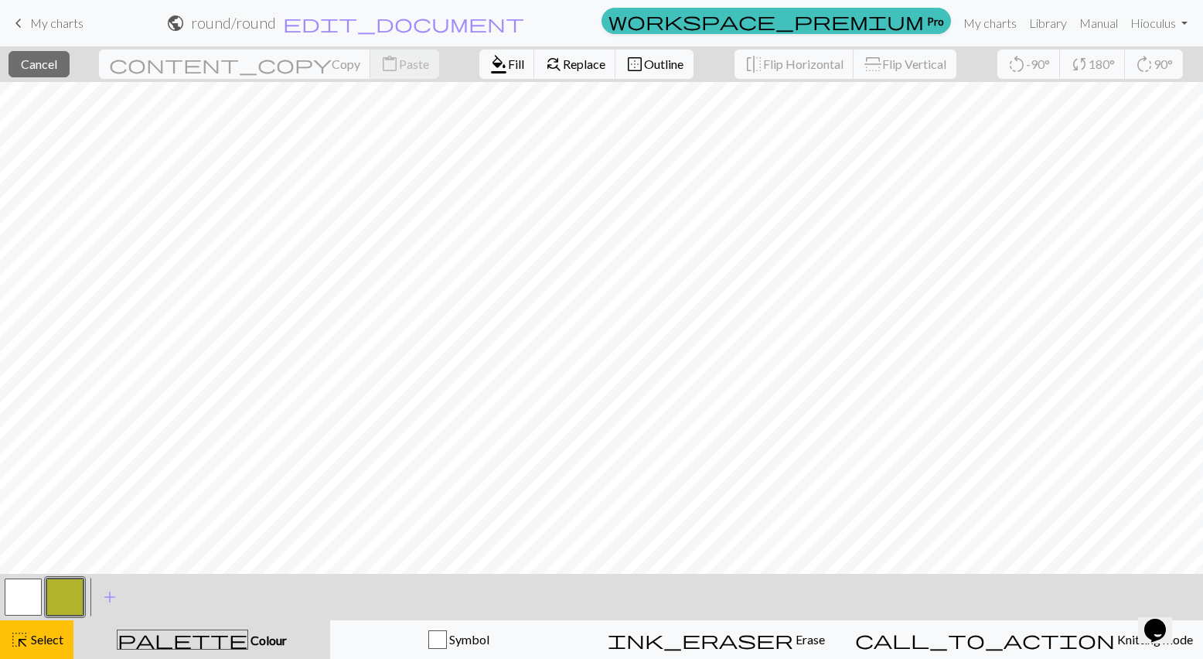
click at [57, 597] on button "button" at bounding box center [64, 596] width 37 height 37
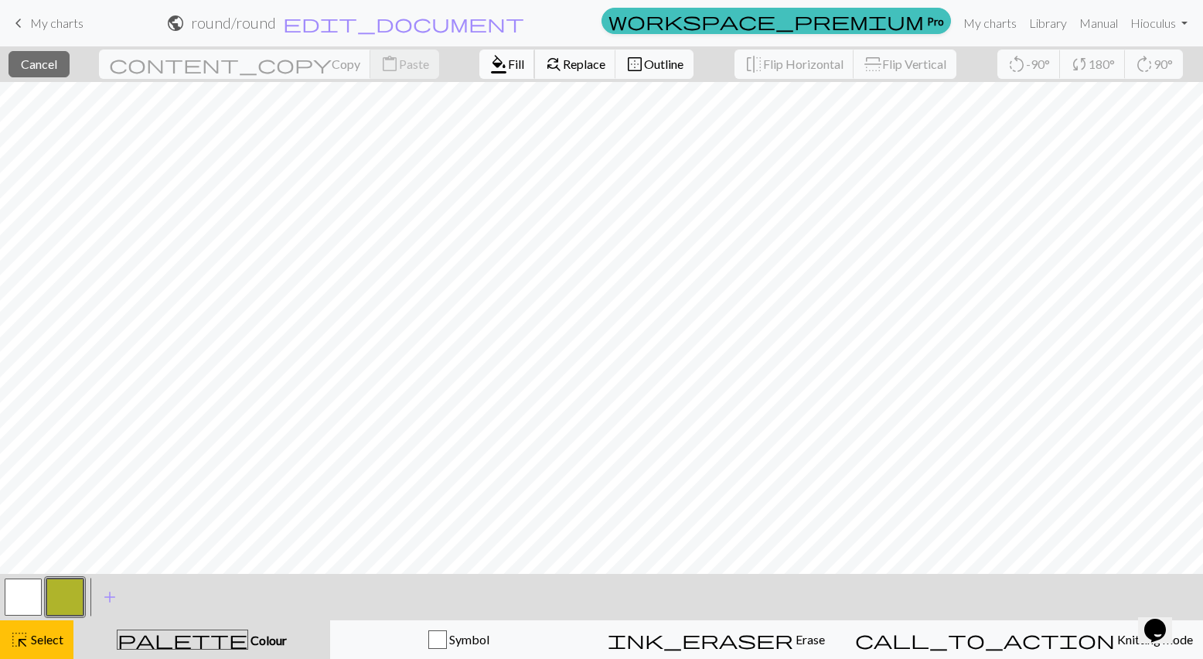
click at [489, 64] on span "format_color_fill" at bounding box center [498, 64] width 19 height 22
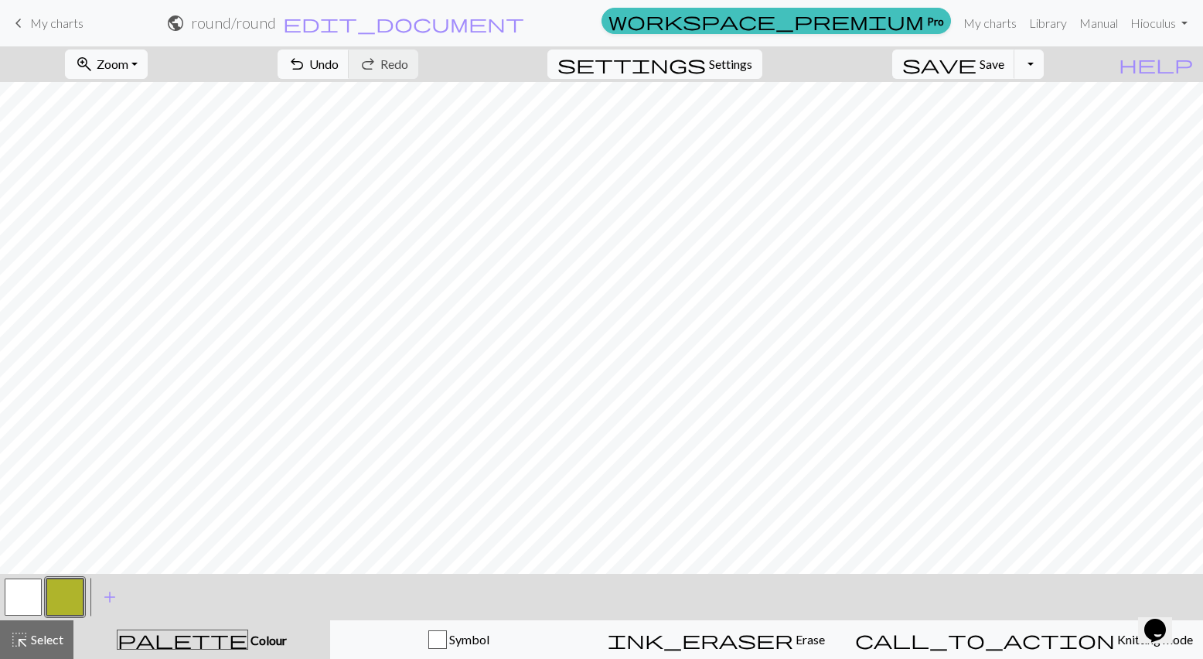
click at [30, 601] on button "button" at bounding box center [23, 596] width 37 height 37
click at [339, 70] on span "Undo" at bounding box center [323, 63] width 29 height 15
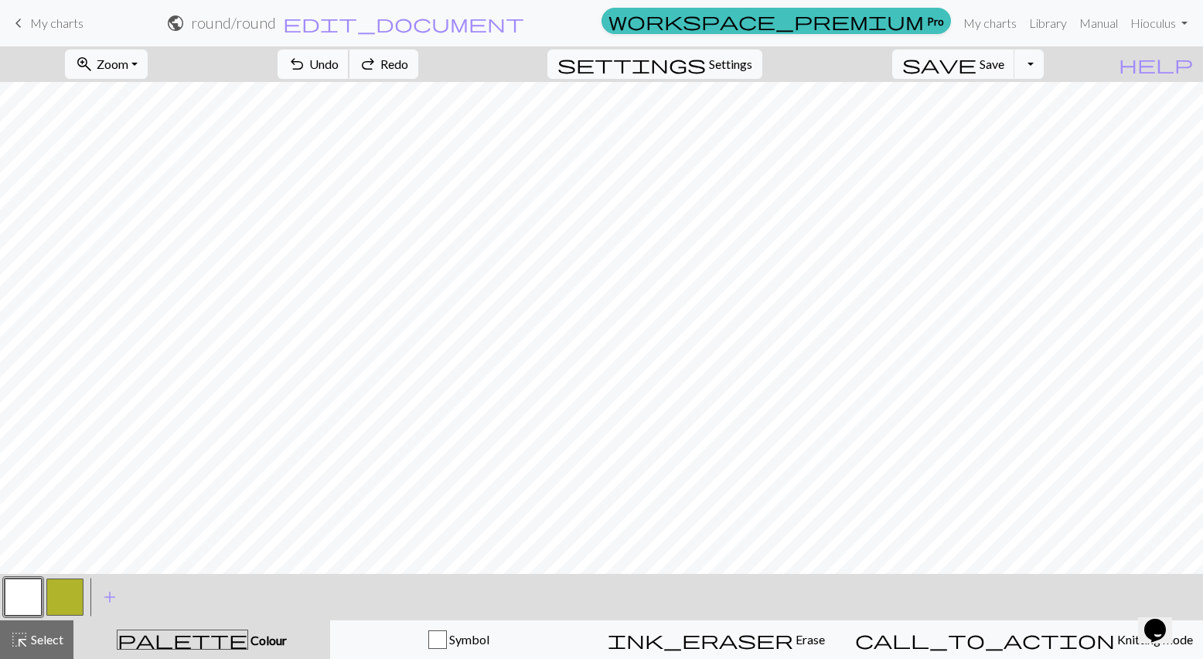
click at [339, 70] on span "Undo" at bounding box center [323, 63] width 29 height 15
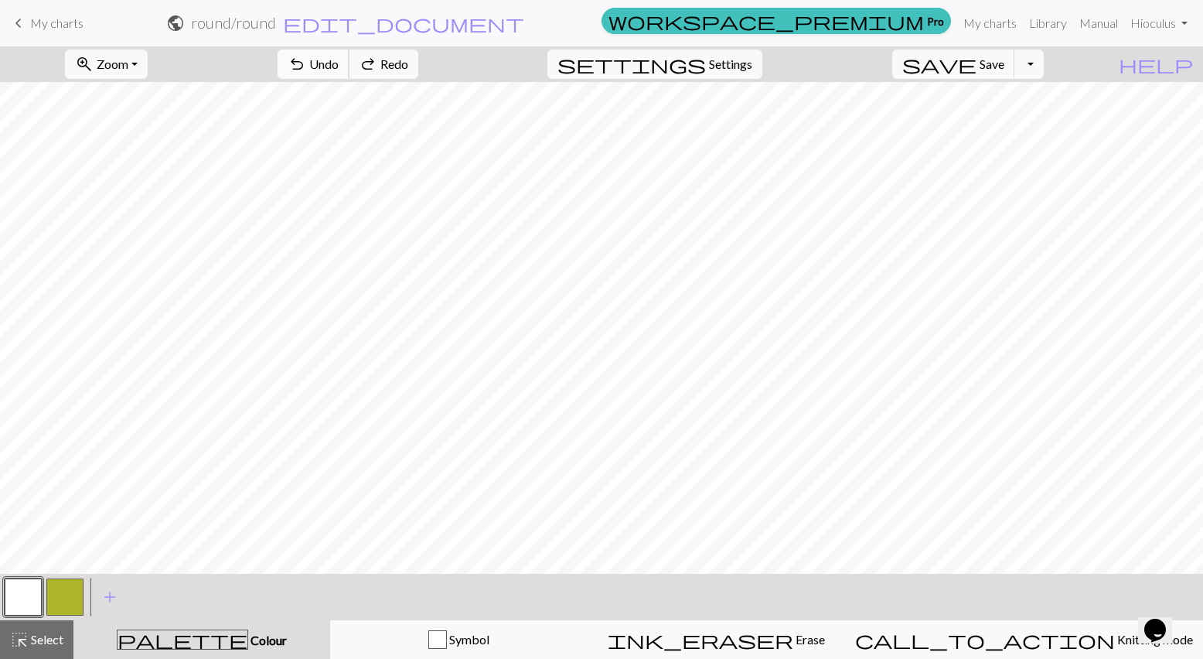
click at [339, 70] on span "Undo" at bounding box center [323, 63] width 29 height 15
click at [55, 601] on button "button" at bounding box center [64, 596] width 37 height 37
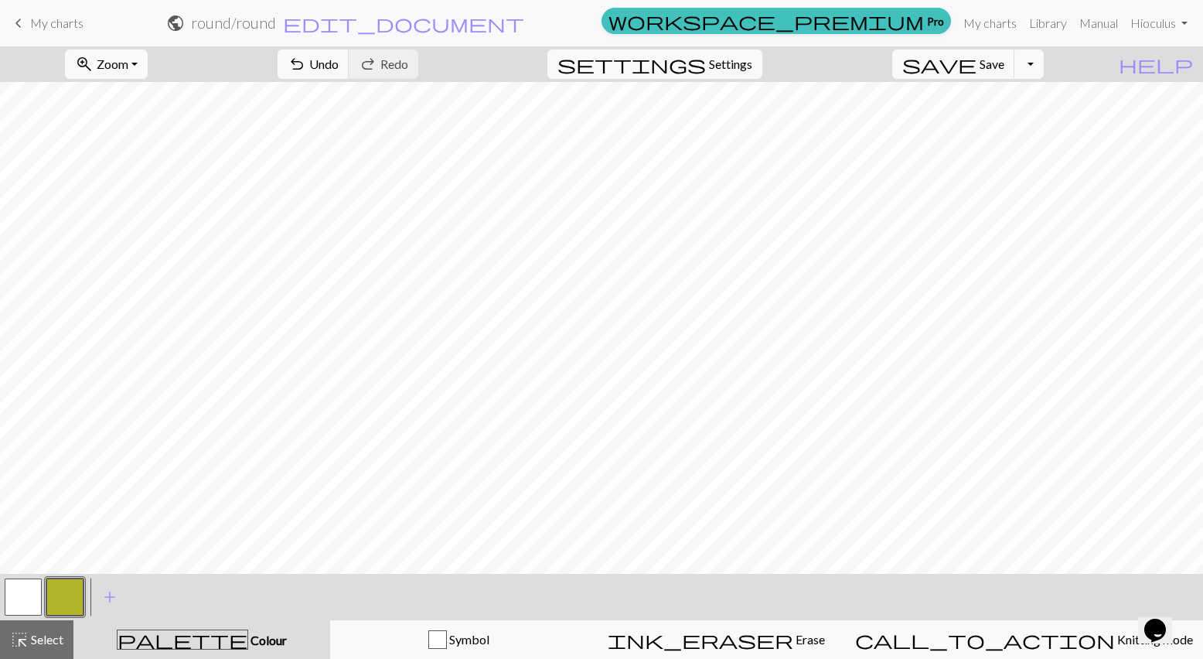
click at [30, 589] on button "button" at bounding box center [23, 596] width 37 height 37
click at [66, 601] on button "button" at bounding box center [64, 596] width 37 height 37
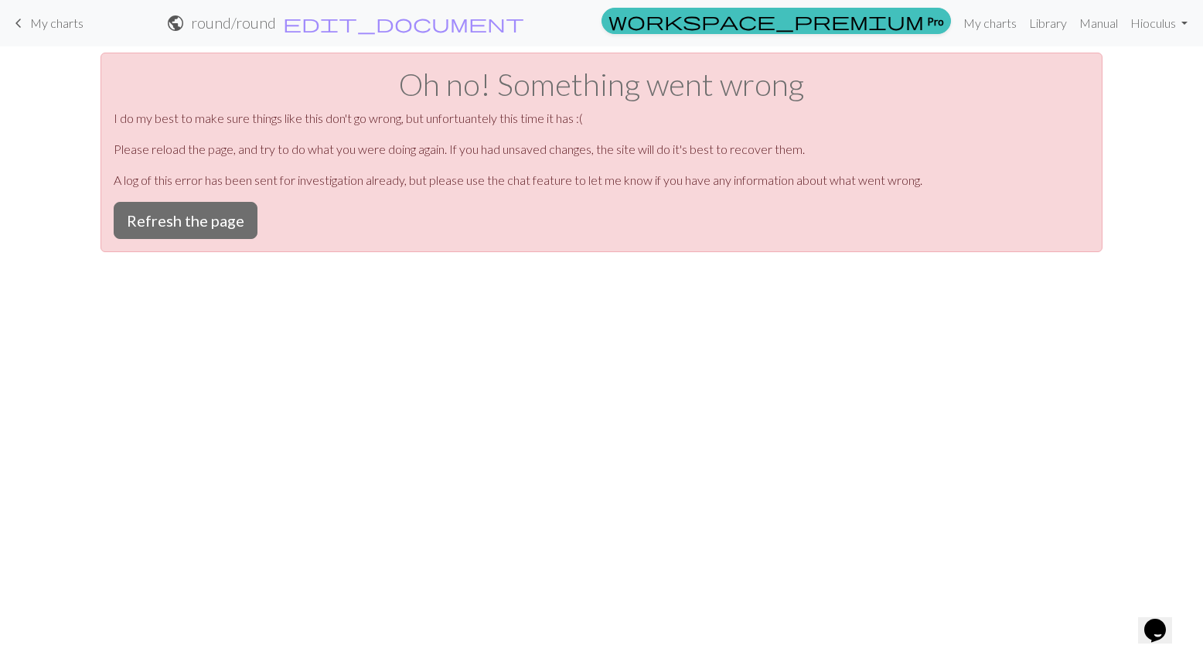
scroll to position [0, 0]
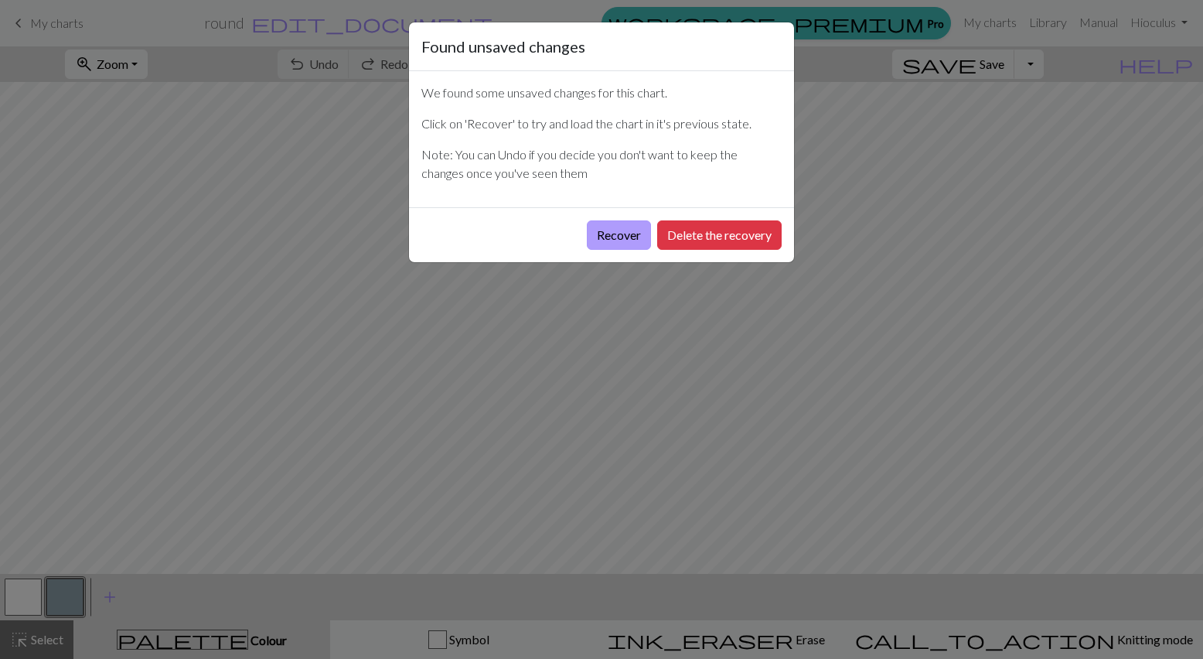
click at [634, 230] on button "Recover" at bounding box center [619, 234] width 64 height 29
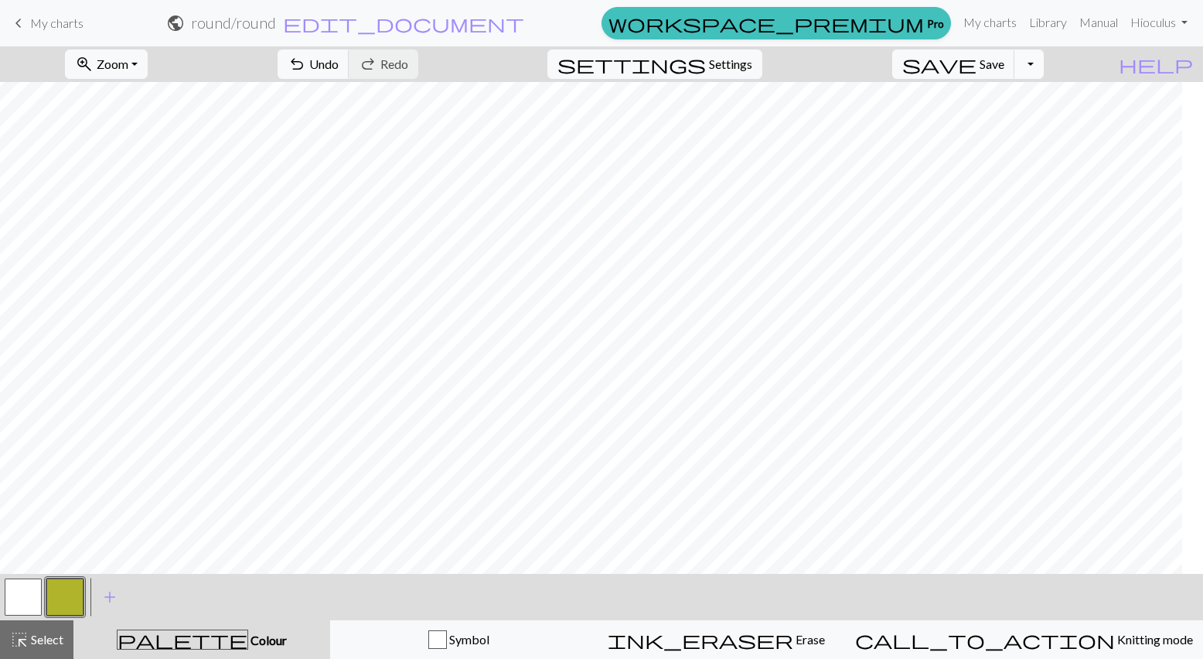
scroll to position [477, 0]
click at [752, 62] on span "Settings" at bounding box center [730, 64] width 43 height 19
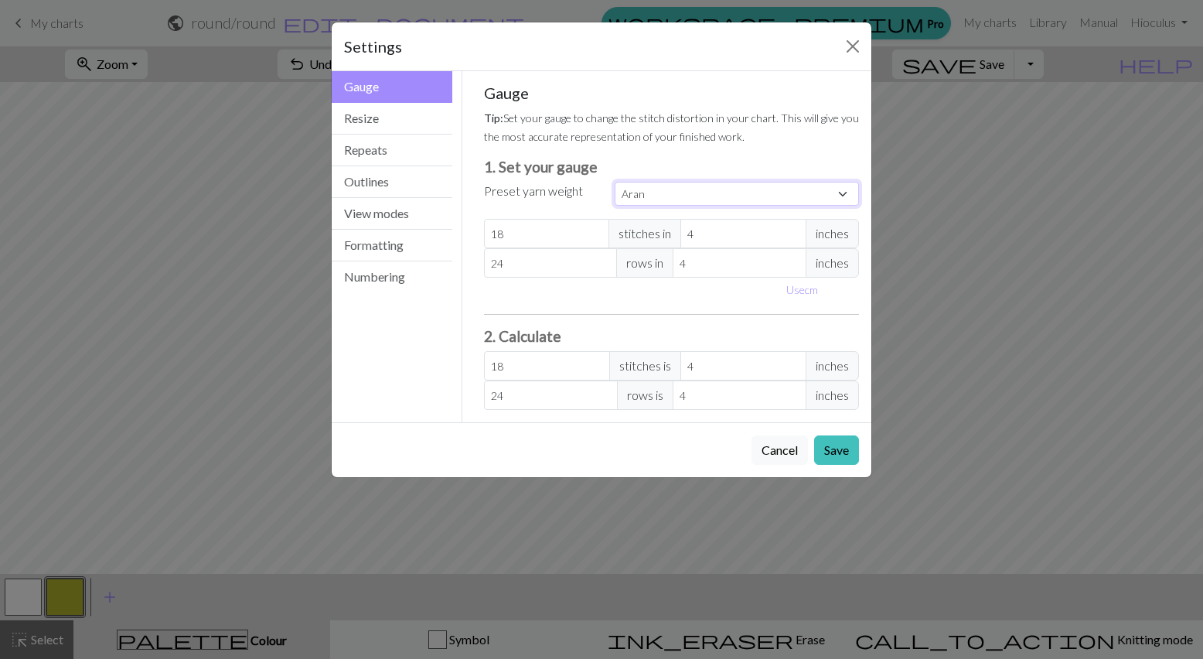
select select "lightfingering"
type input "32"
type input "38"
type input "32"
type input "38"
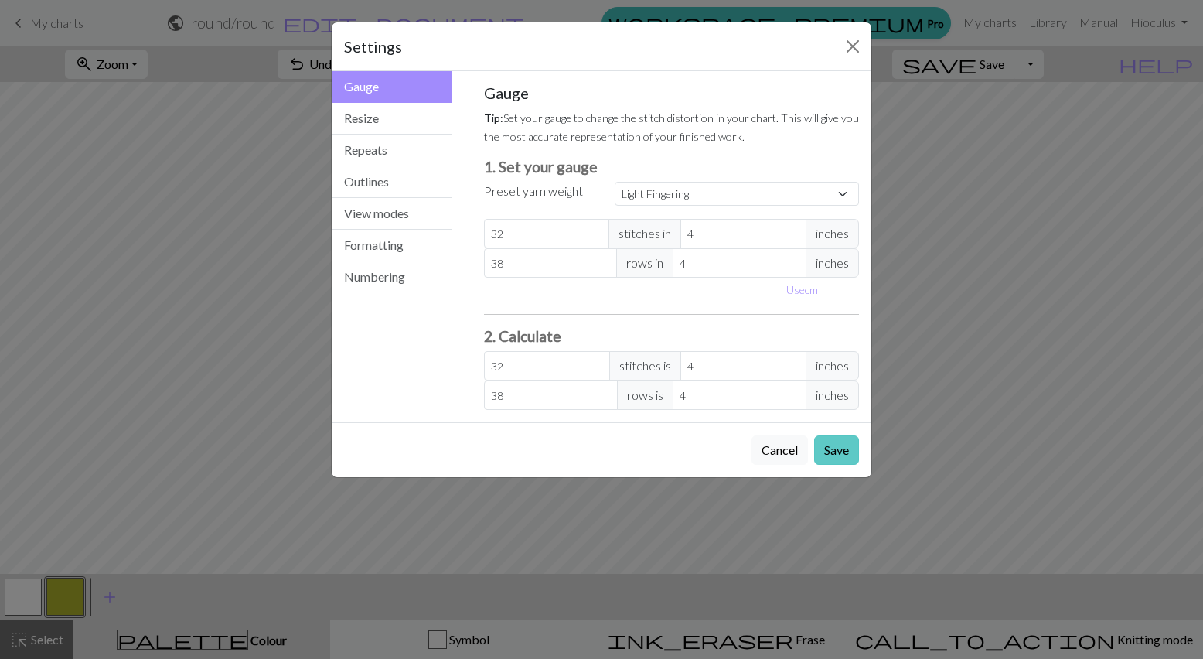
click at [838, 457] on button "Save" at bounding box center [836, 449] width 45 height 29
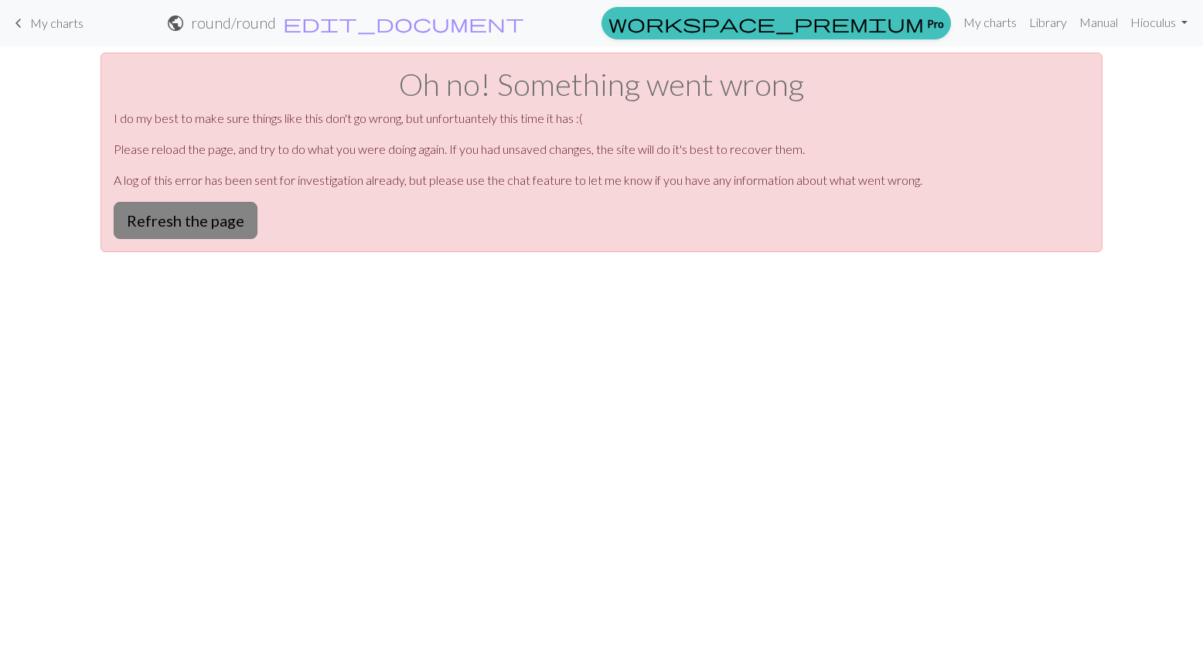
click at [163, 230] on button "Refresh the page" at bounding box center [186, 220] width 144 height 37
click at [225, 203] on button "Refresh the page" at bounding box center [186, 220] width 144 height 37
click at [153, 230] on button "Refresh the page" at bounding box center [186, 220] width 144 height 37
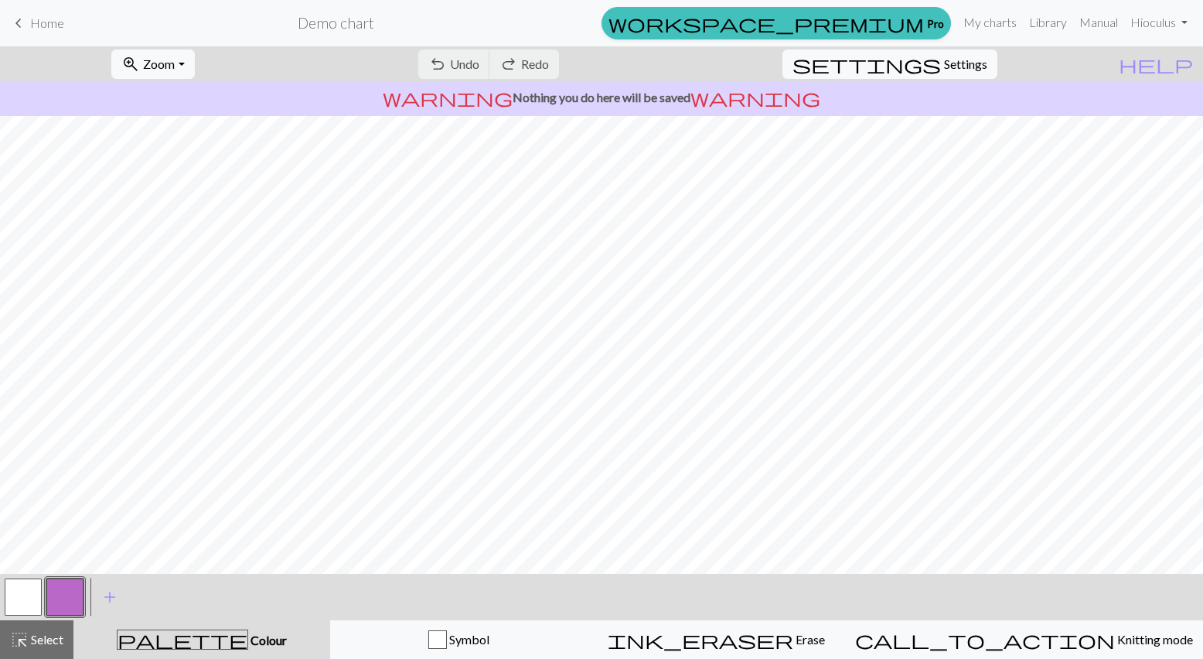
click at [29, 21] on link "keyboard_arrow_left Home" at bounding box center [36, 23] width 55 height 26
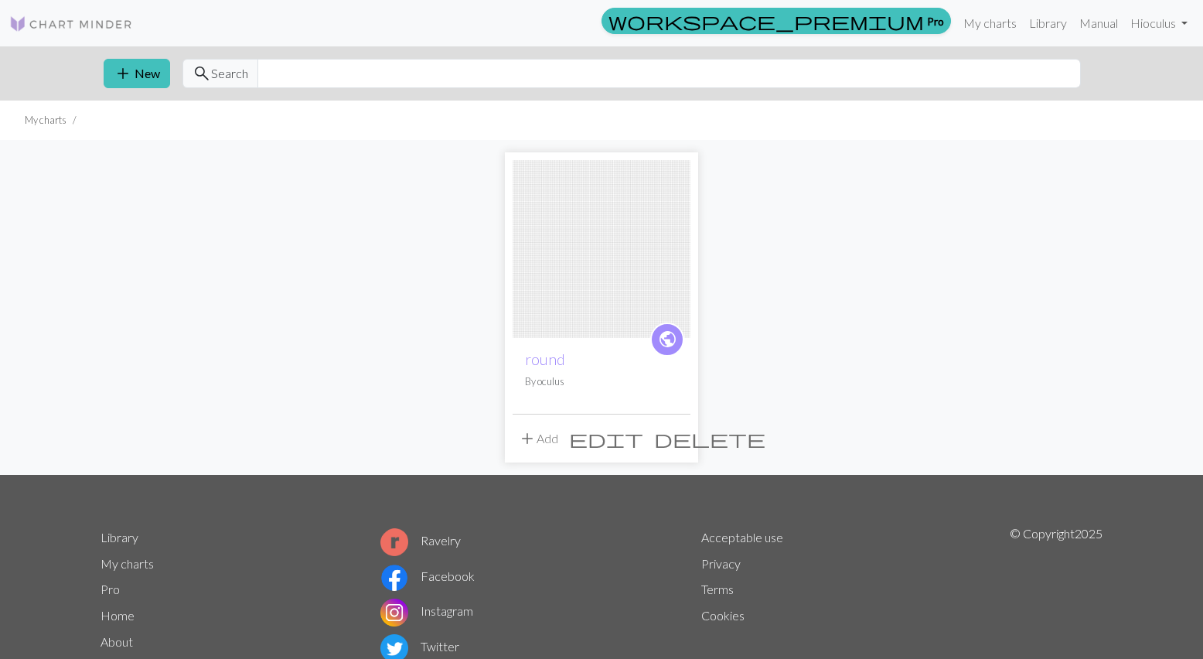
click at [596, 238] on img at bounding box center [601, 249] width 178 height 178
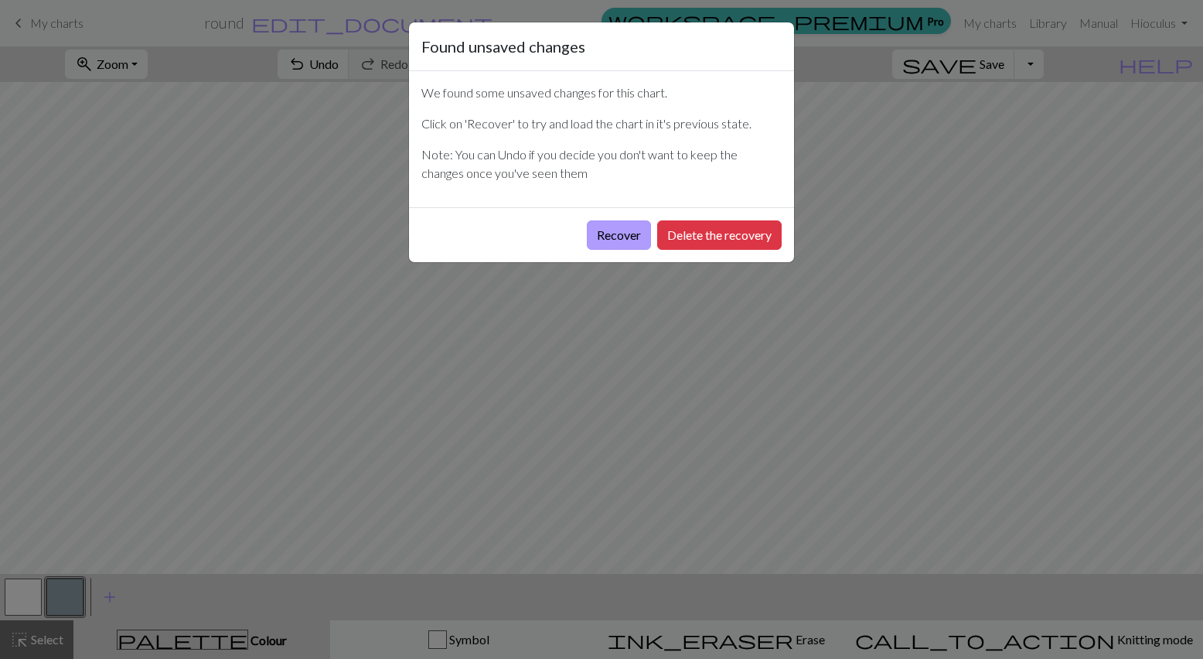
click at [618, 239] on button "Recover" at bounding box center [619, 234] width 64 height 29
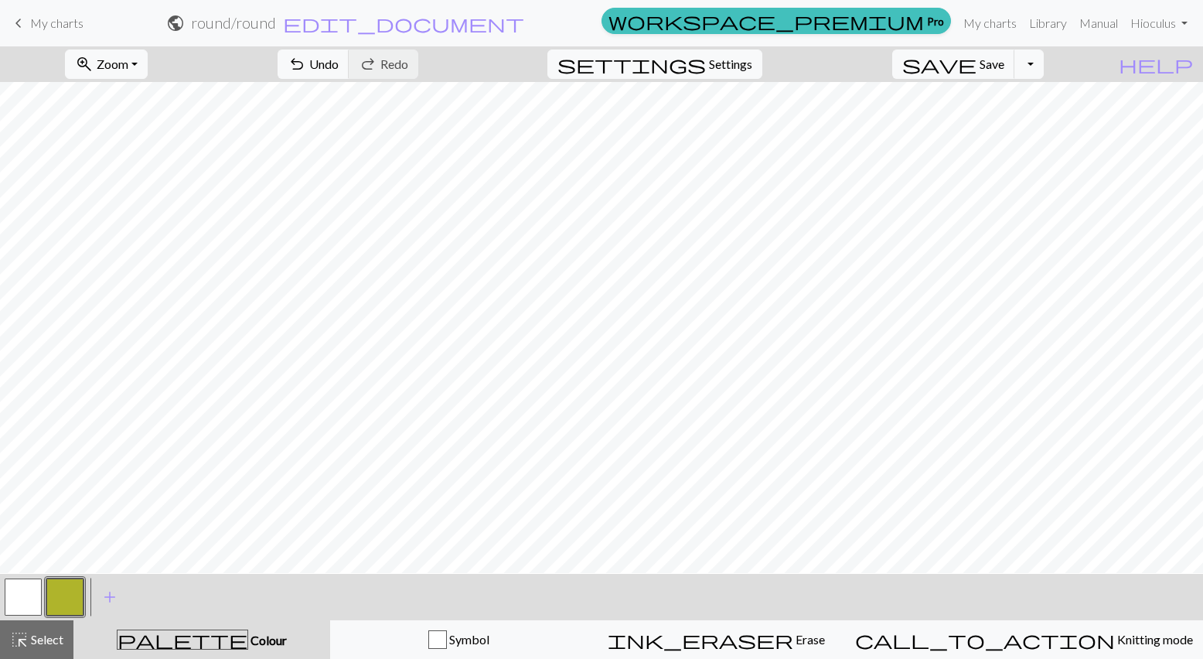
scroll to position [656, 0]
click at [148, 71] on button "zoom_in Zoom Zoom" at bounding box center [106, 63] width 83 height 29
click at [141, 117] on button "Fit width" at bounding box center [127, 123] width 122 height 25
